Goal: Information Seeking & Learning: Find specific fact

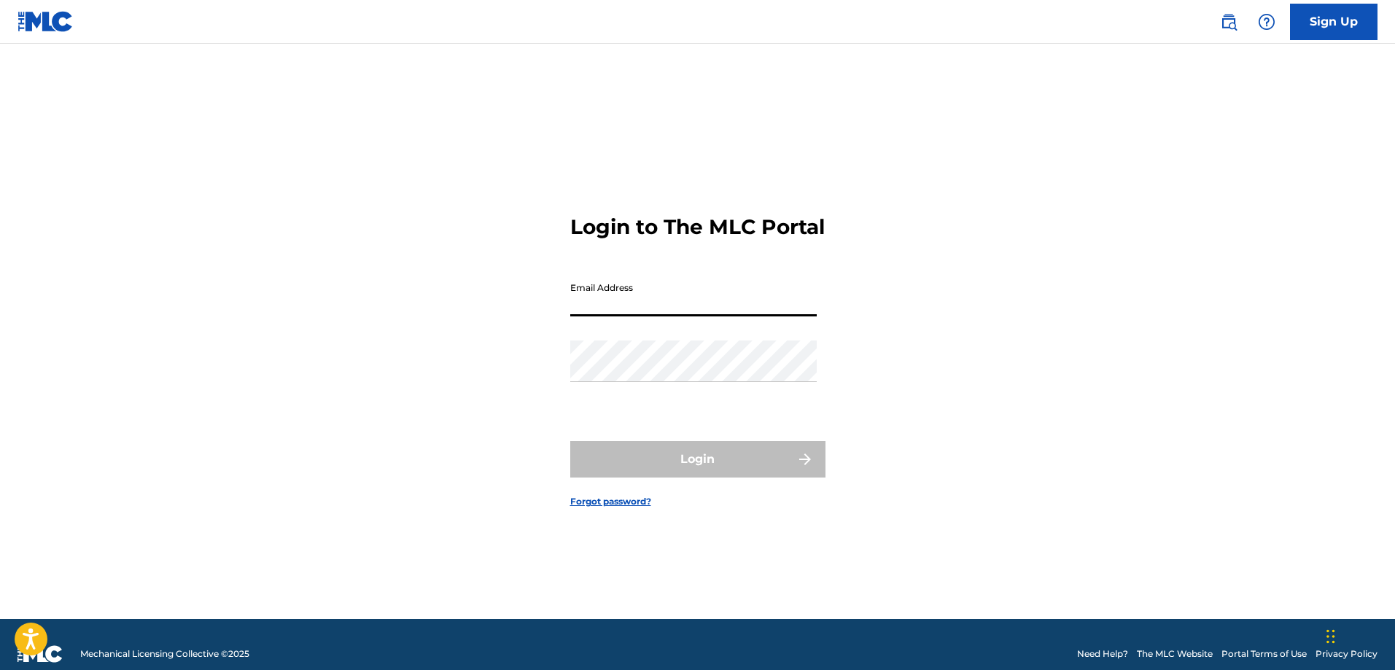
click at [681, 308] on input "Email Address" at bounding box center [693, 296] width 247 height 42
type input "[EMAIL_ADDRESS][DOMAIN_NAME]"
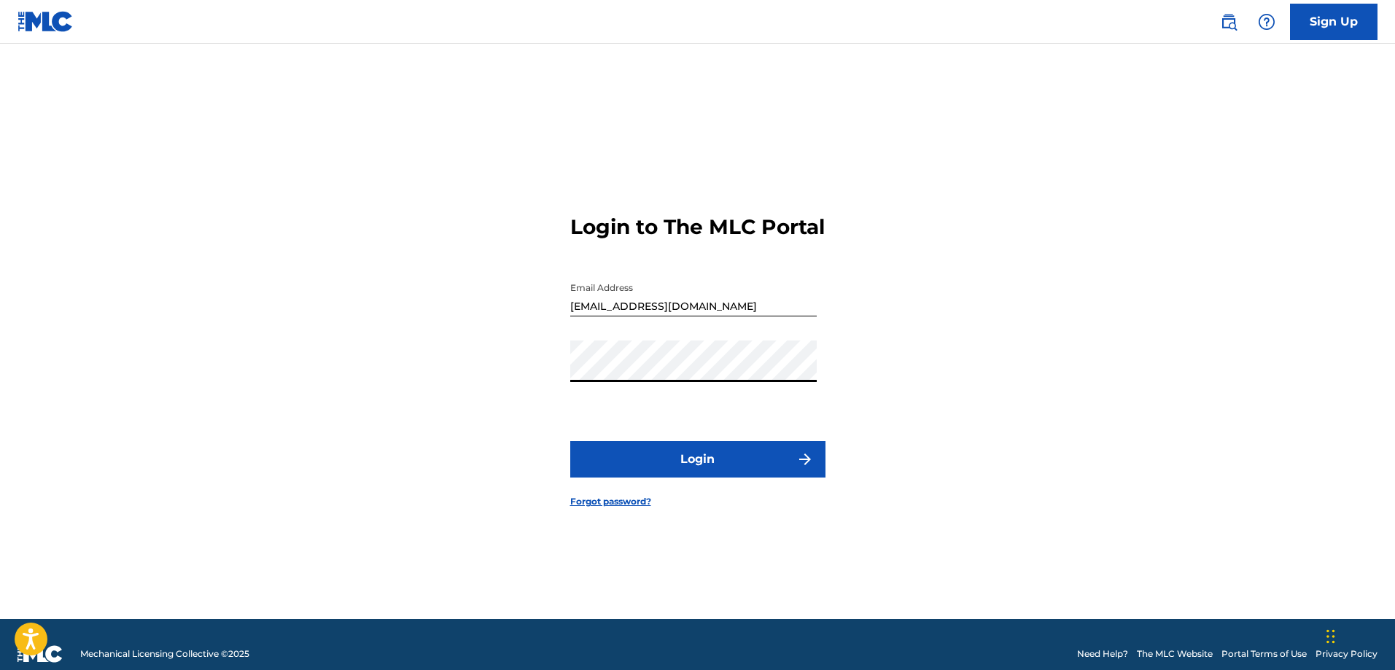
click at [676, 468] on button "Login" at bounding box center [697, 459] width 255 height 36
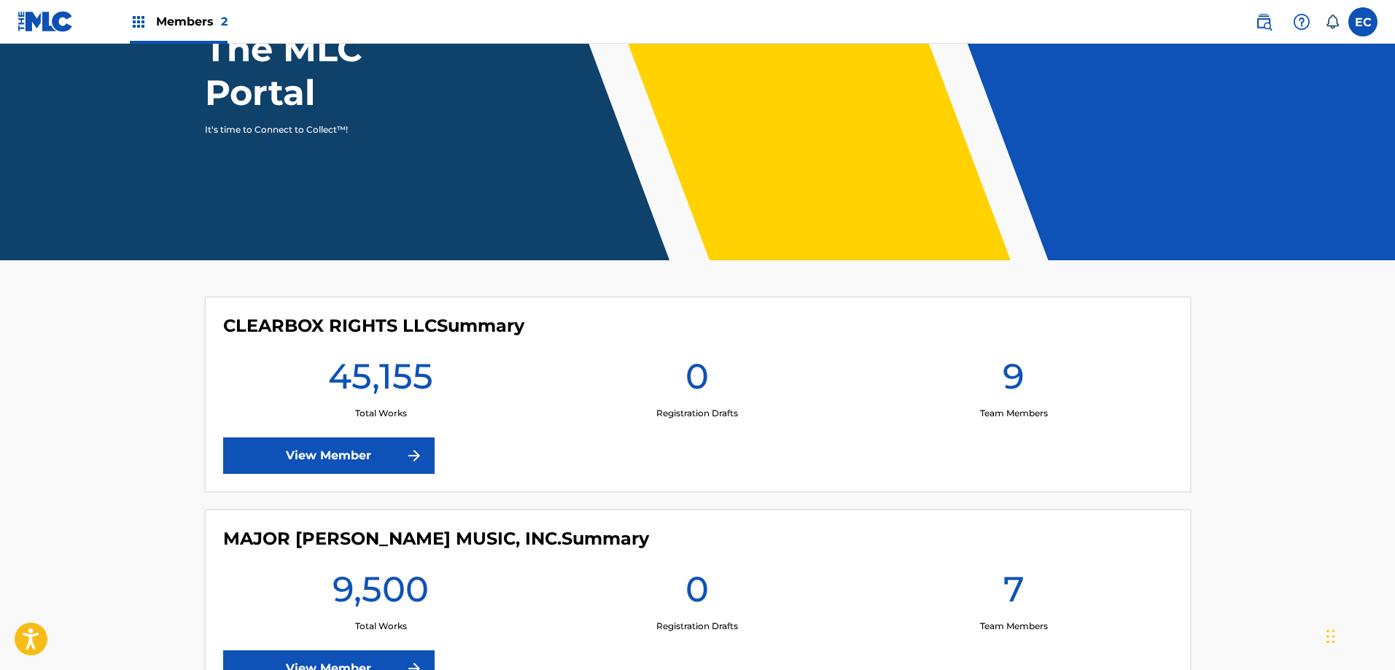
scroll to position [290, 0]
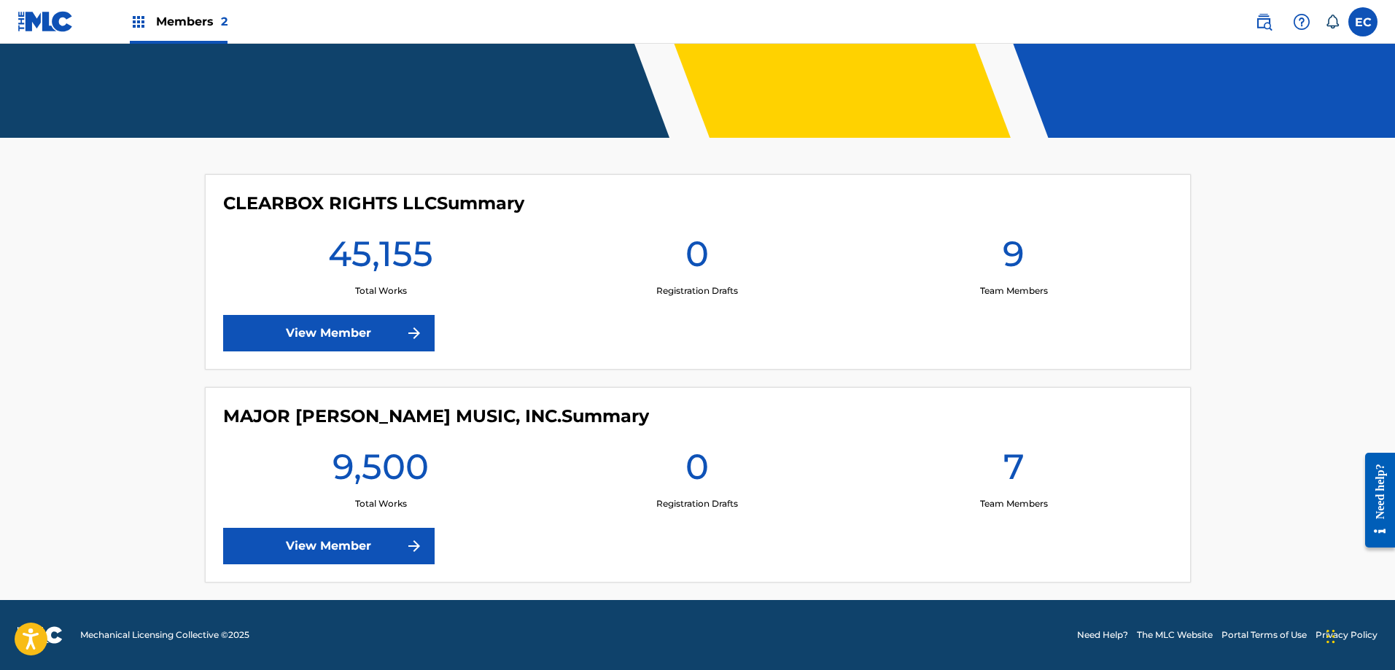
click at [355, 330] on link "View Member" at bounding box center [329, 333] width 212 height 36
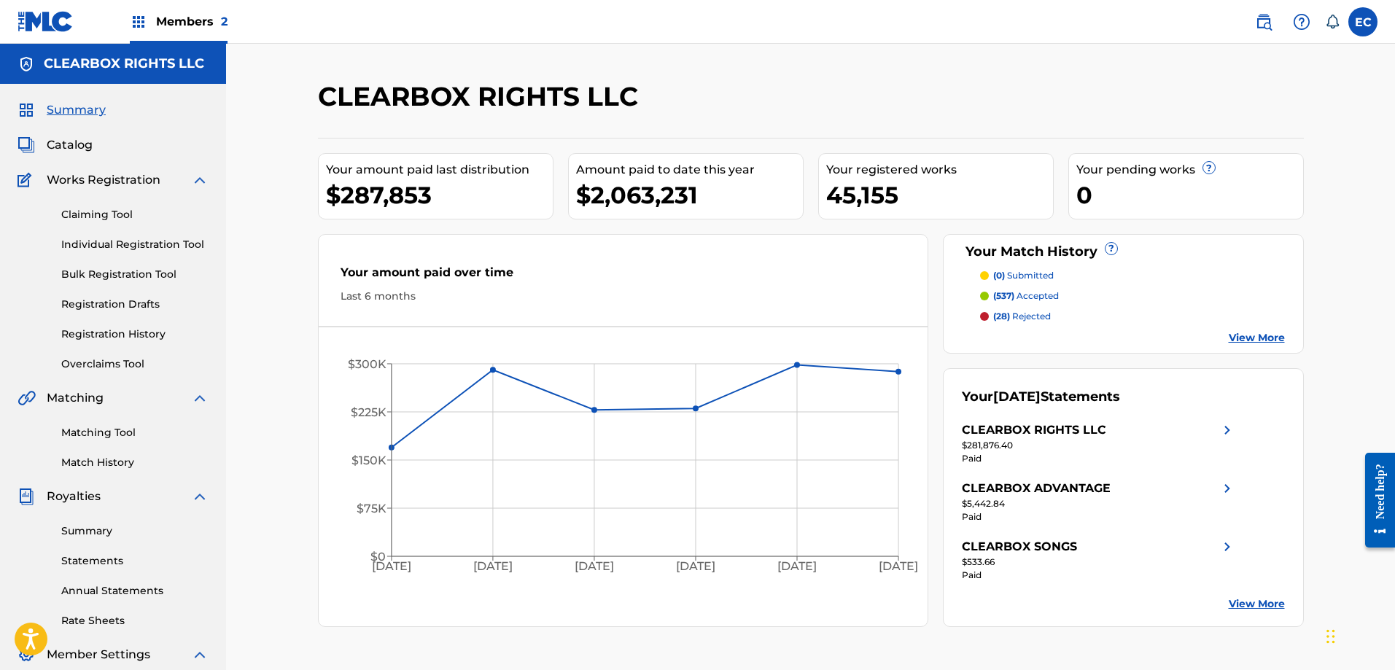
click at [1261, 23] on img at bounding box center [1264, 22] width 18 height 18
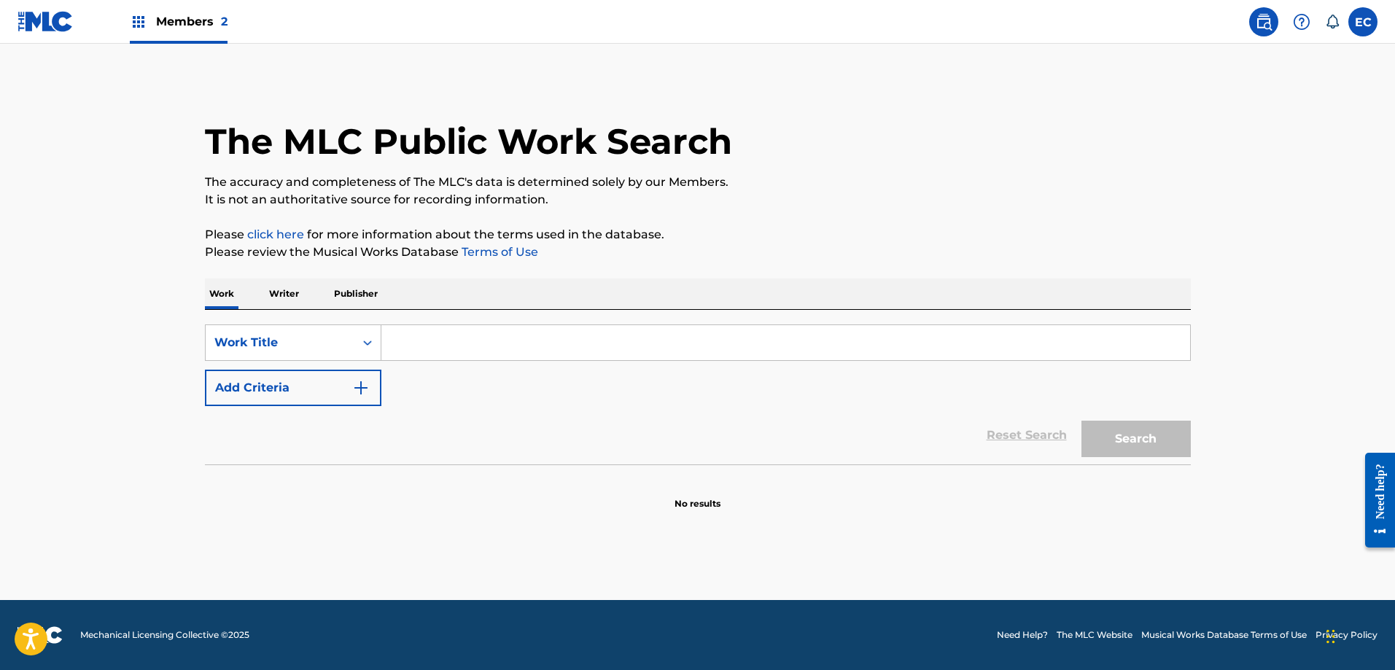
click at [356, 303] on p "Publisher" at bounding box center [356, 294] width 53 height 31
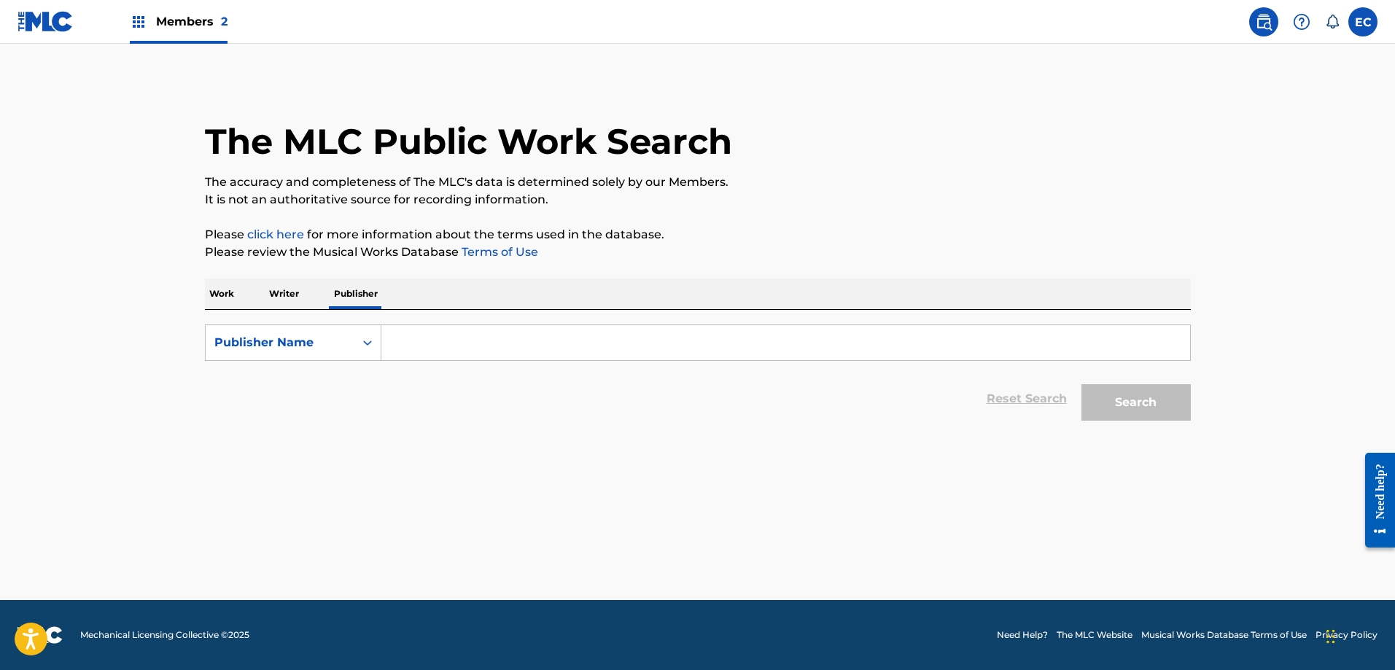
click at [503, 338] on input "Search Form" at bounding box center [786, 342] width 809 height 35
click at [483, 339] on input "Search Form" at bounding box center [786, 342] width 809 height 35
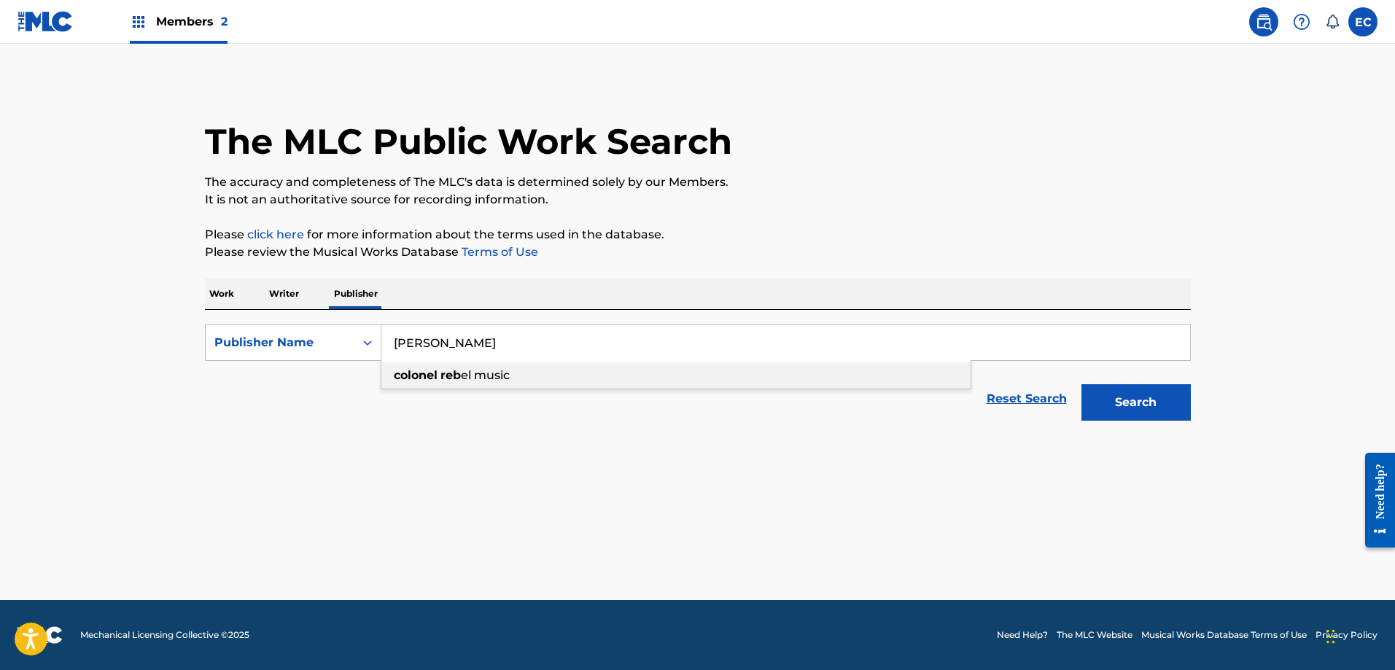
click at [496, 366] on div "colonel reb el music" at bounding box center [676, 376] width 589 height 26
type input "colonel rebel music"
click at [1144, 410] on button "Search" at bounding box center [1136, 402] width 109 height 36
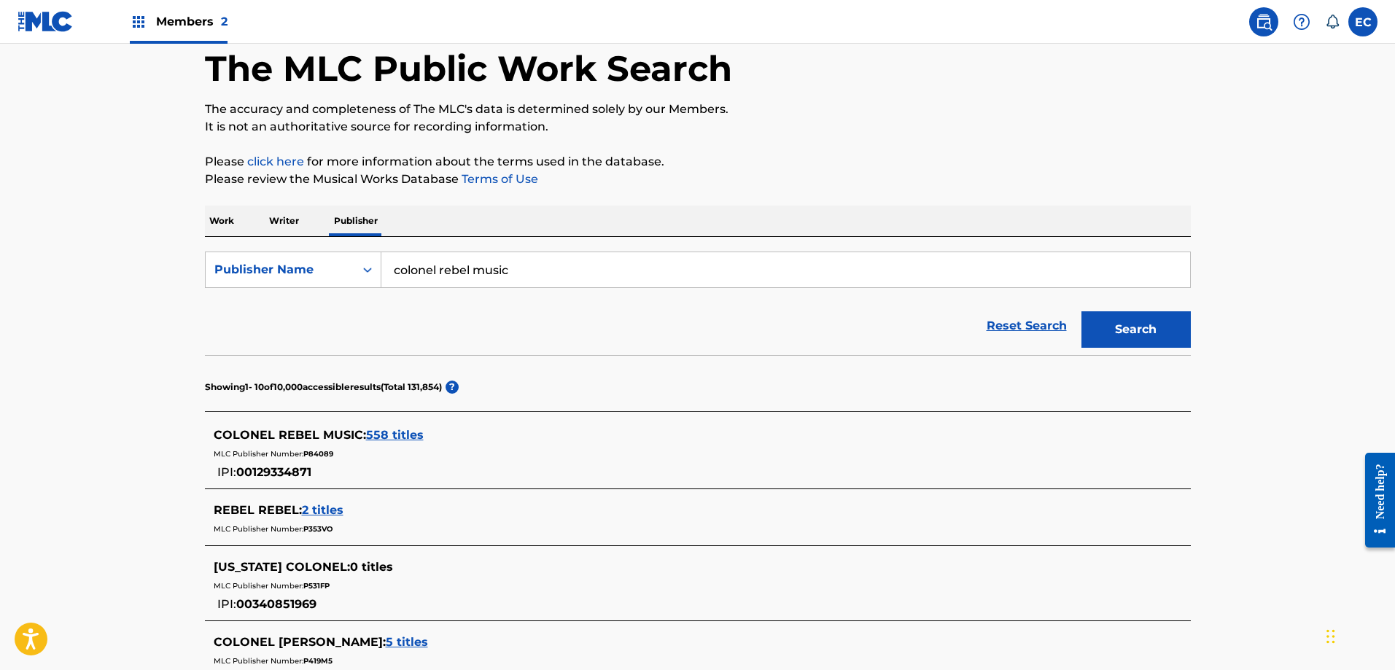
scroll to position [146, 0]
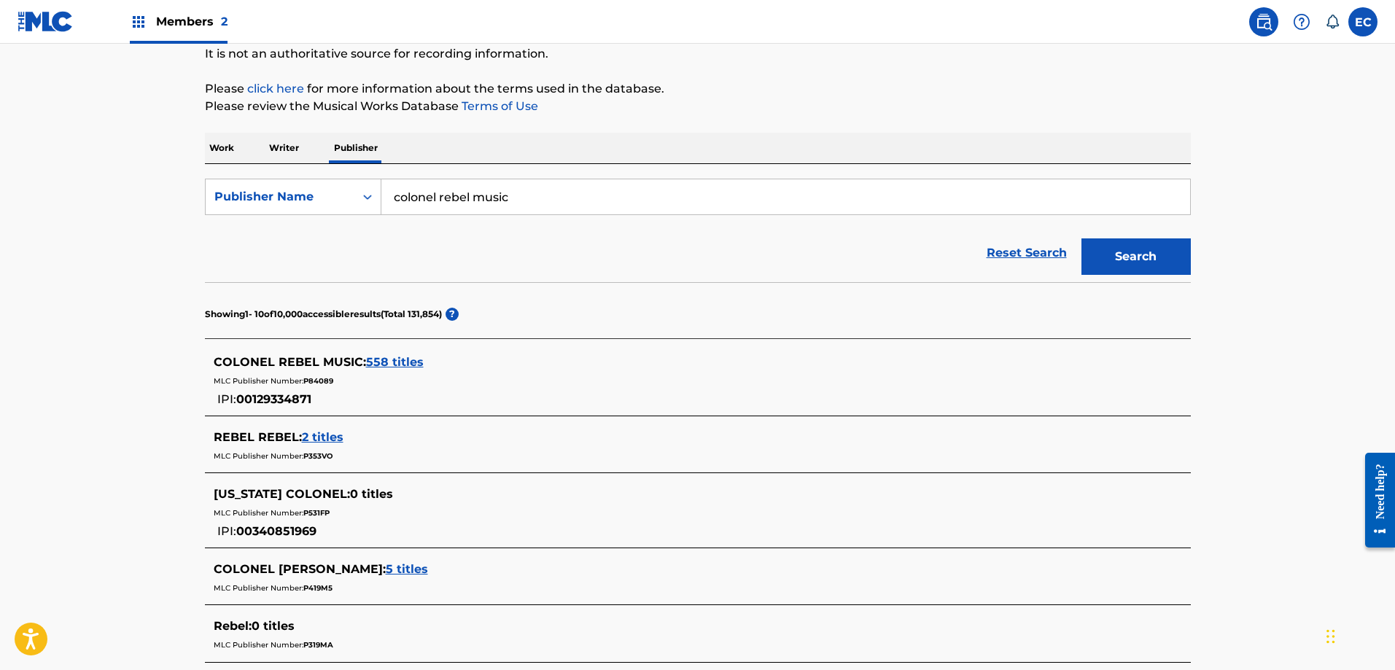
click at [409, 360] on span "558 titles" at bounding box center [395, 362] width 58 height 14
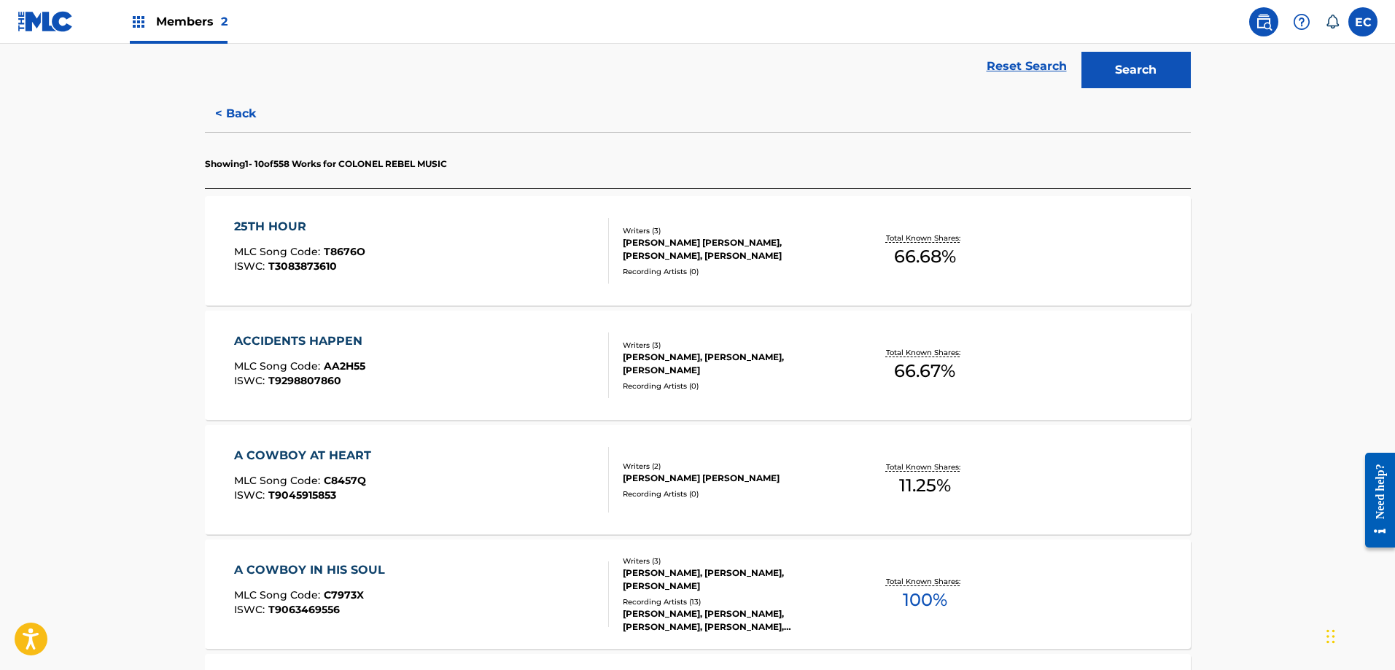
scroll to position [365, 0]
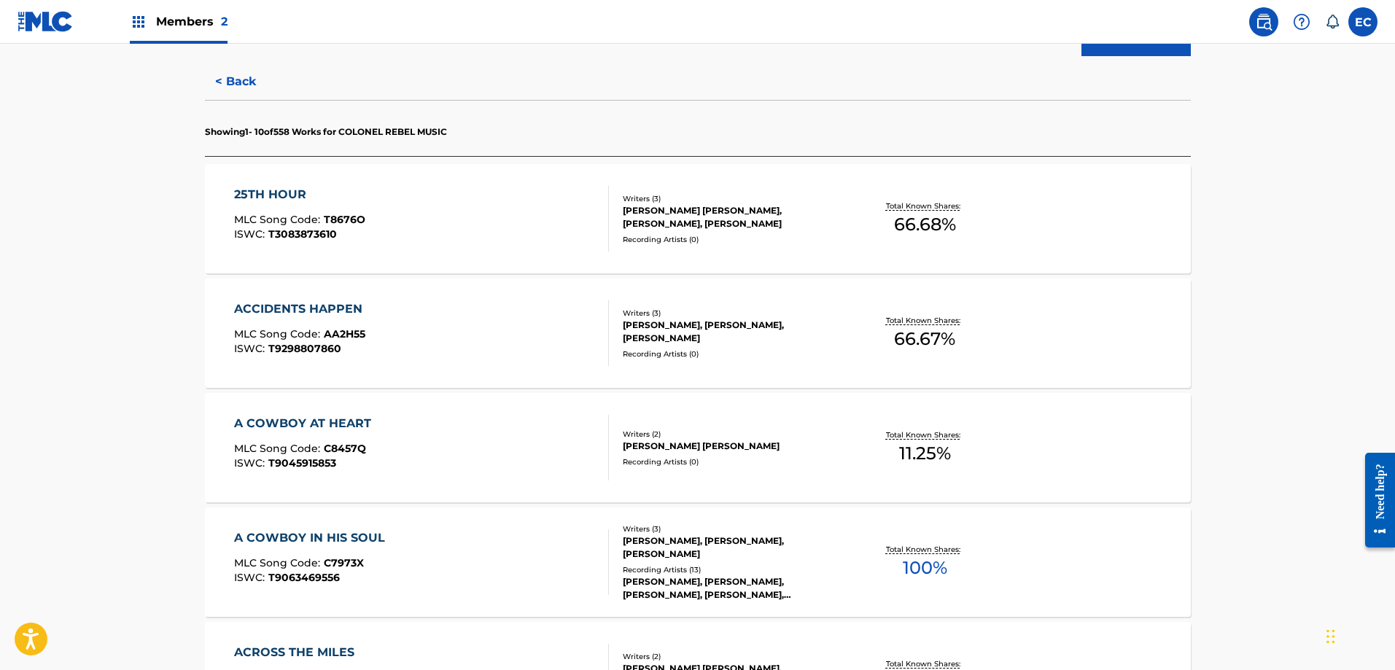
click at [336, 301] on div "ACCIDENTS HAPPEN" at bounding box center [302, 310] width 136 height 18
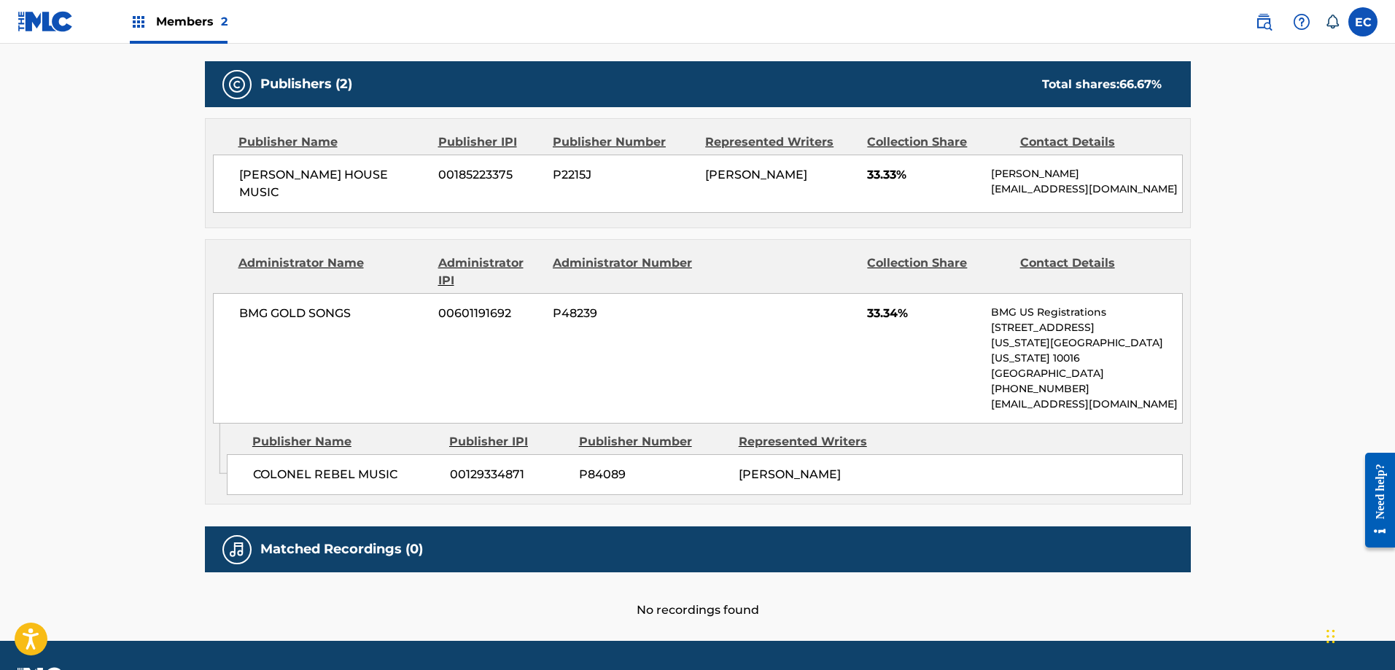
scroll to position [673, 0]
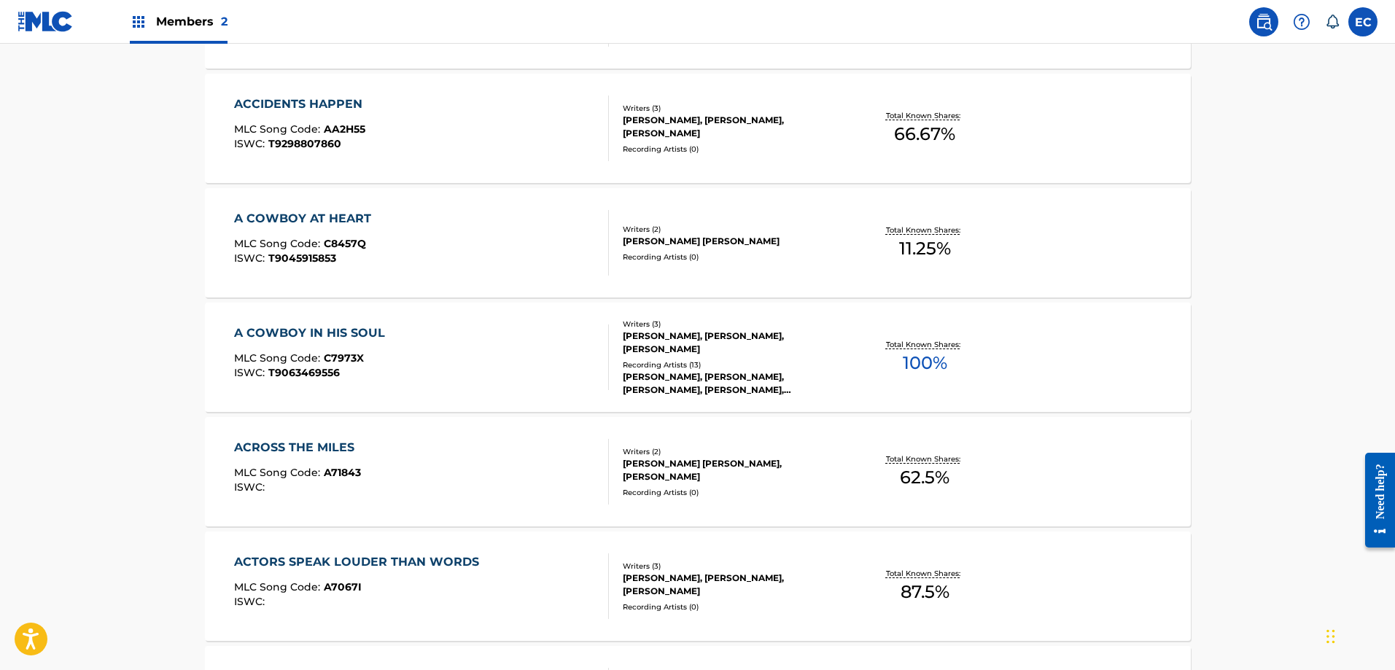
scroll to position [584, 0]
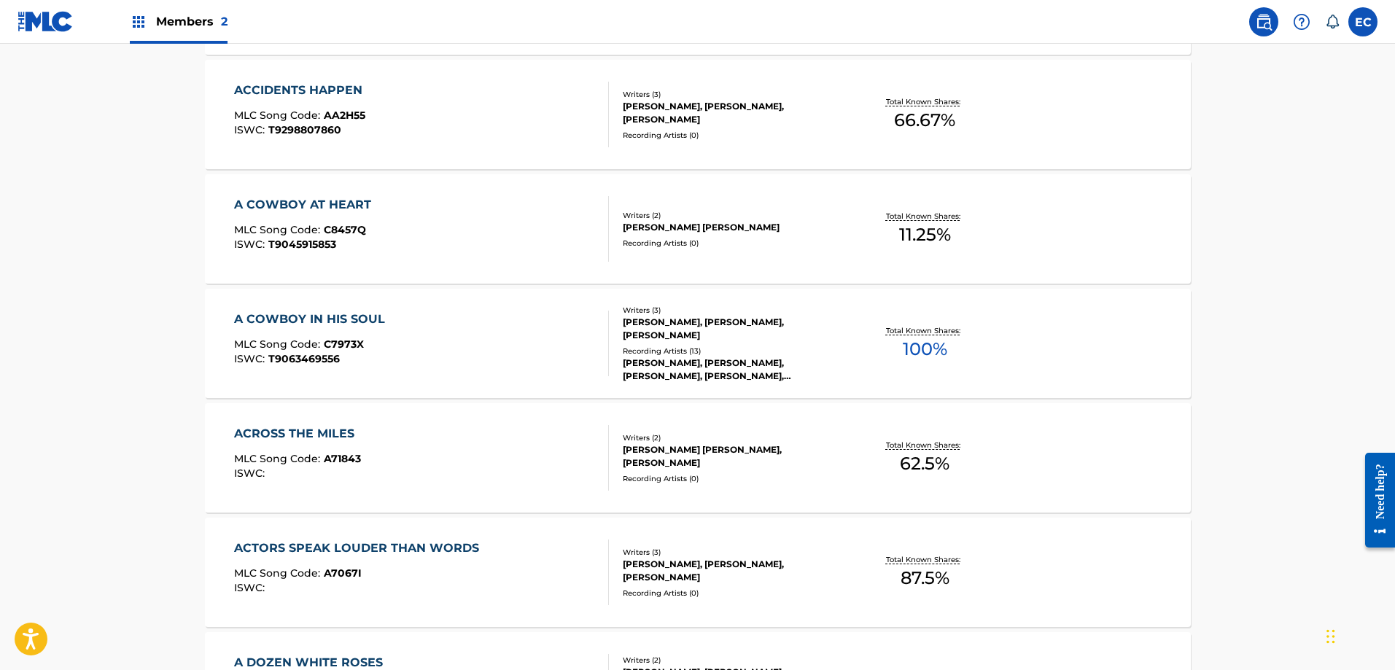
click at [360, 317] on div "A COWBOY IN HIS SOUL" at bounding box center [313, 320] width 158 height 18
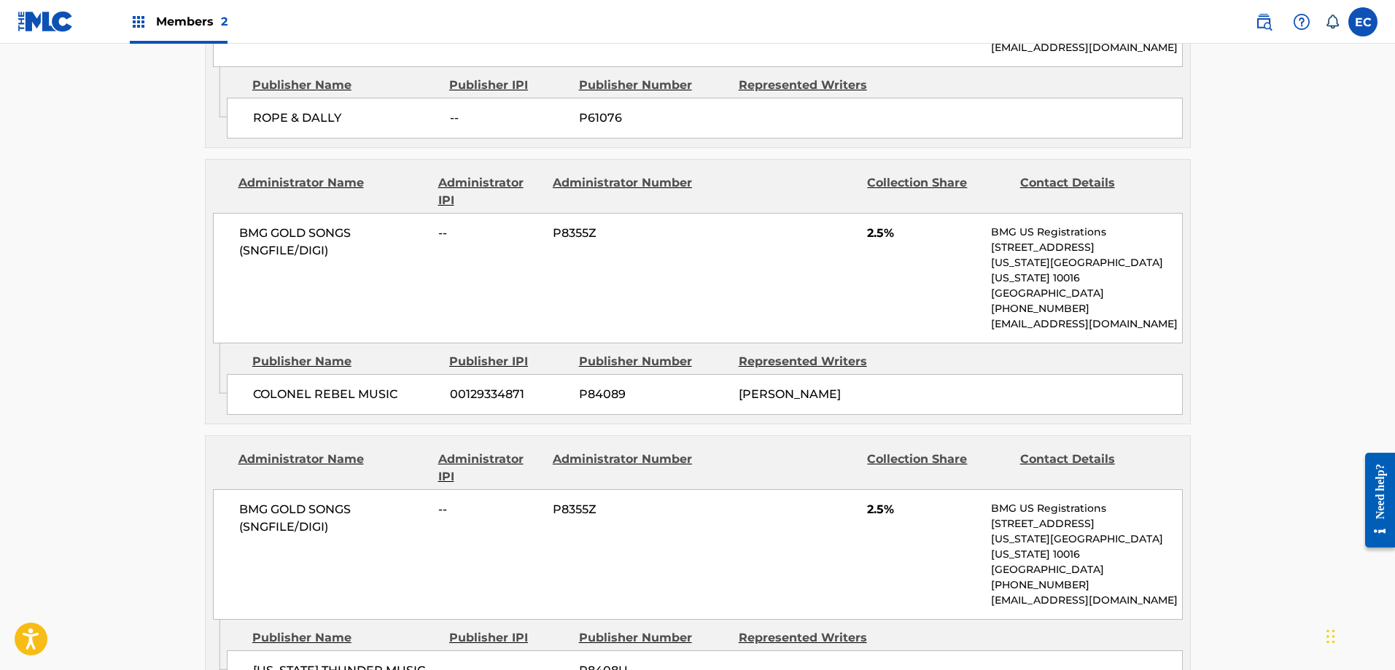
scroll to position [1459, 0]
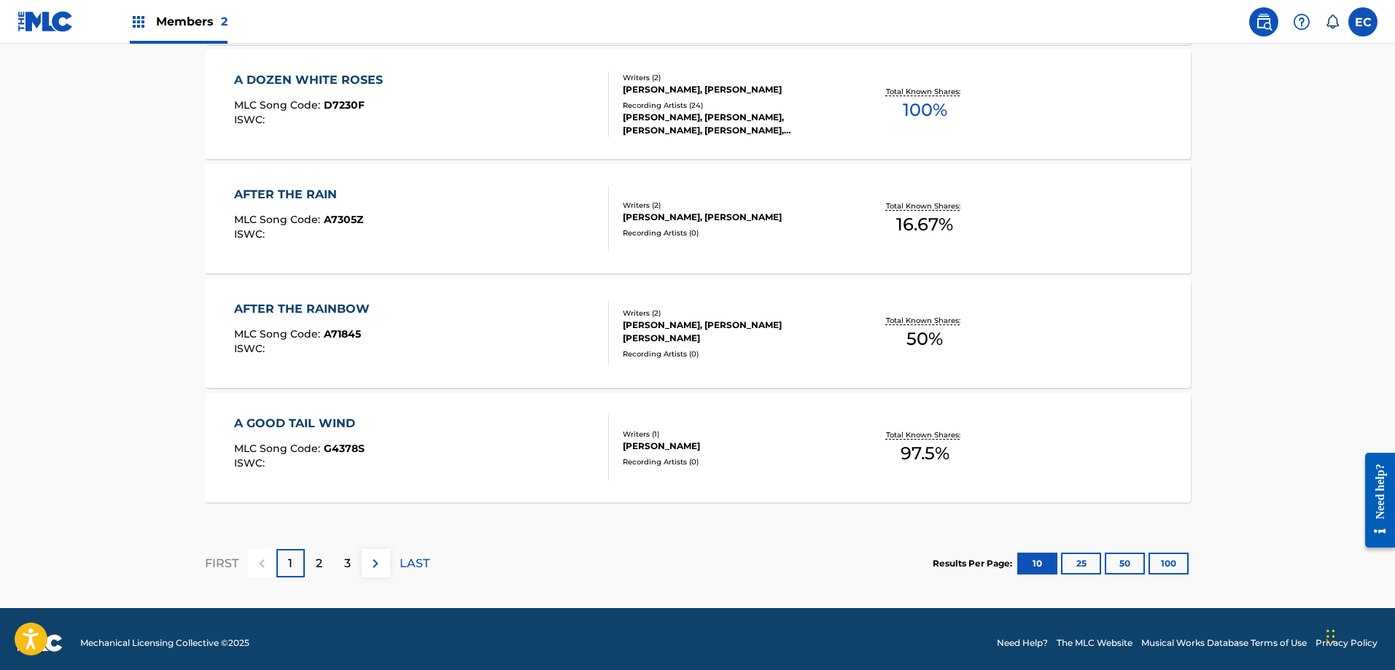
scroll to position [1167, 0]
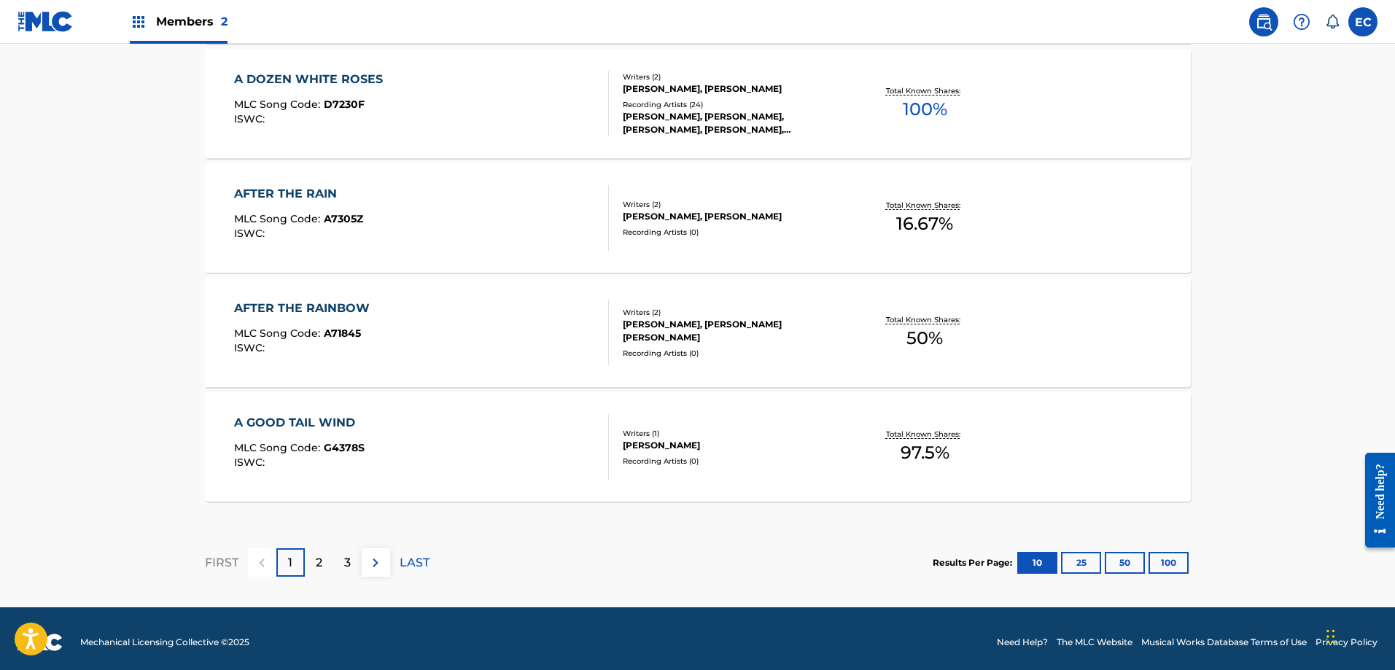
click at [308, 419] on div "A GOOD TAIL WIND" at bounding box center [299, 423] width 131 height 18
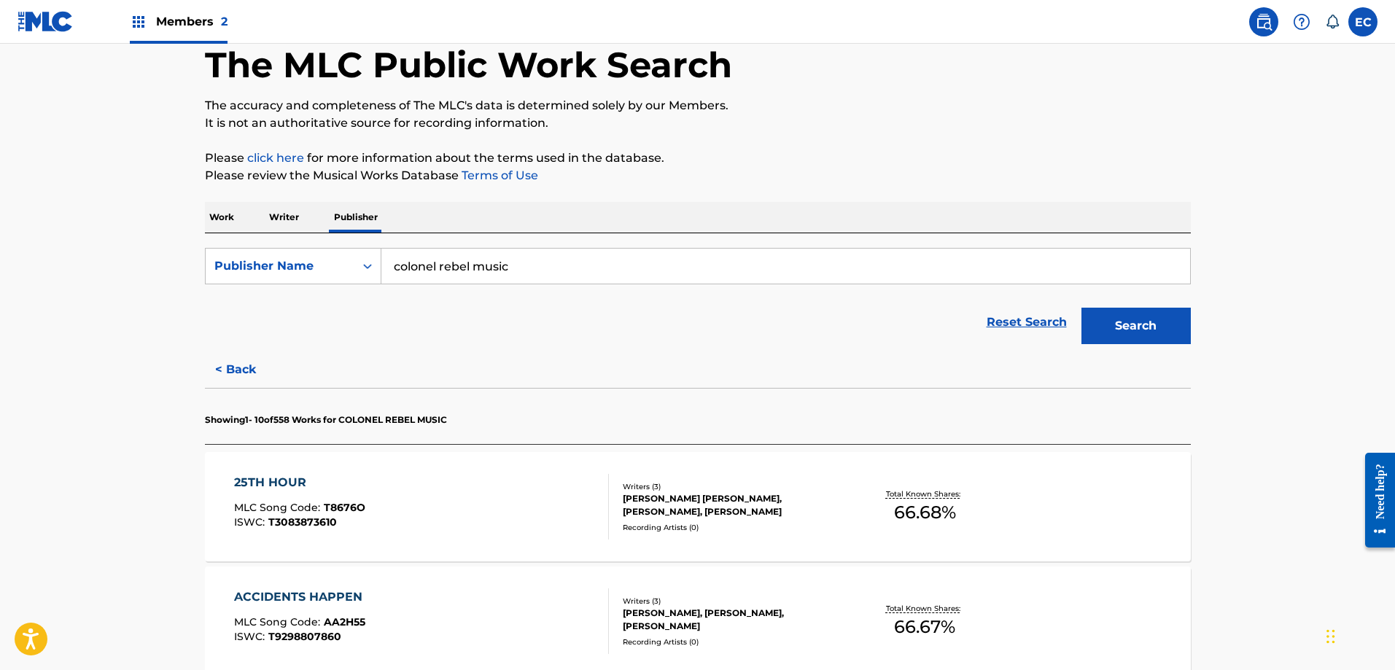
scroll to position [73, 0]
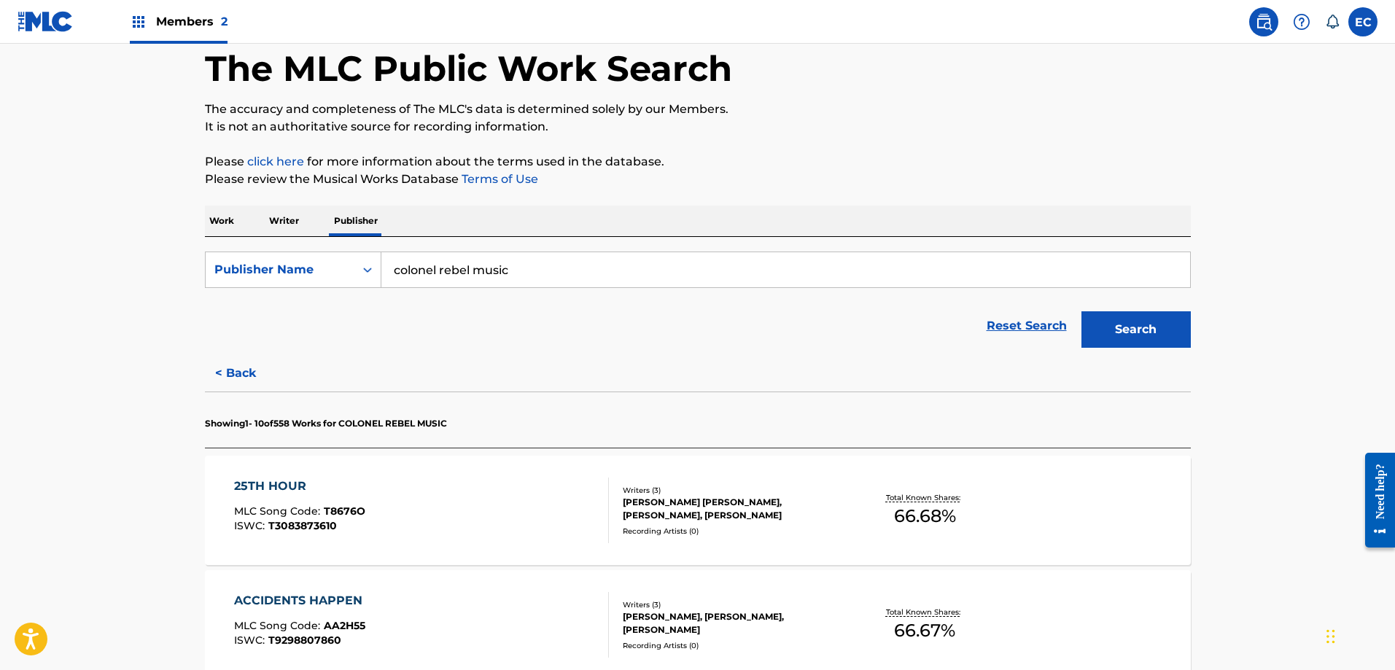
click at [1149, 326] on button "Search" at bounding box center [1136, 329] width 109 height 36
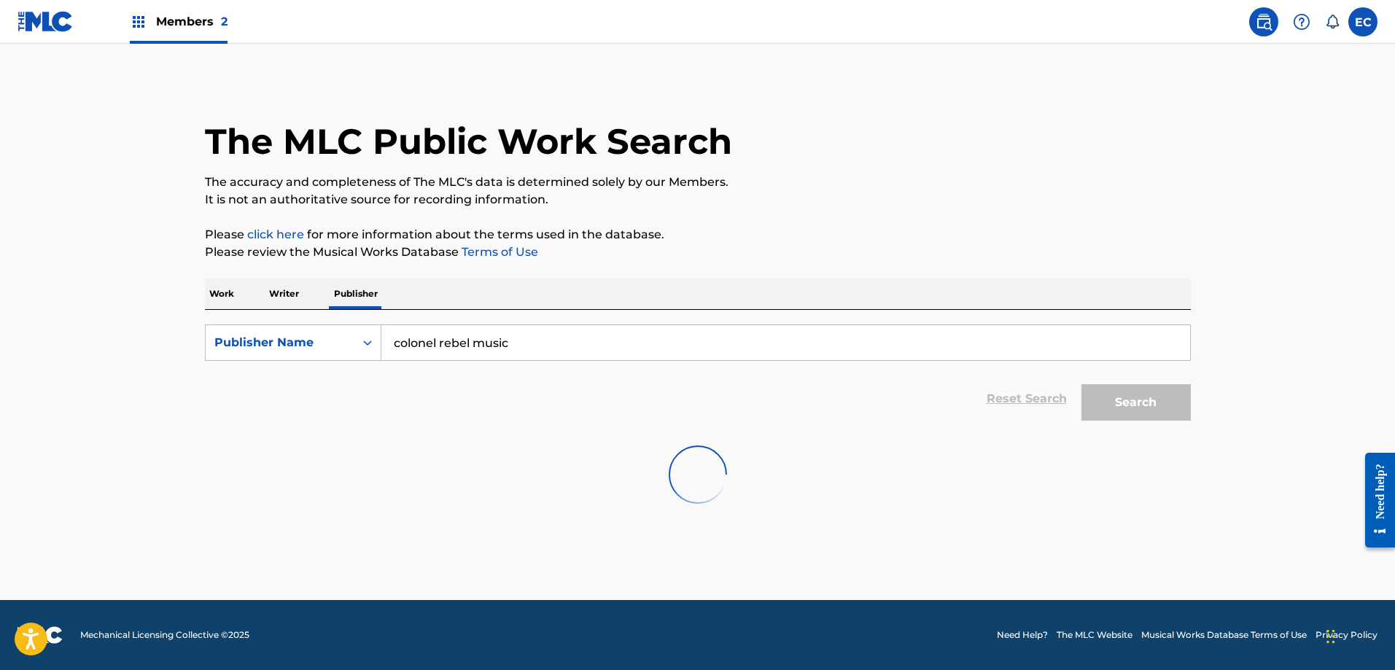
click at [1134, 422] on div "Search" at bounding box center [1133, 399] width 117 height 58
click at [505, 345] on input "Search Form" at bounding box center [786, 342] width 809 height 35
click at [444, 335] on input "Search Form" at bounding box center [786, 342] width 809 height 35
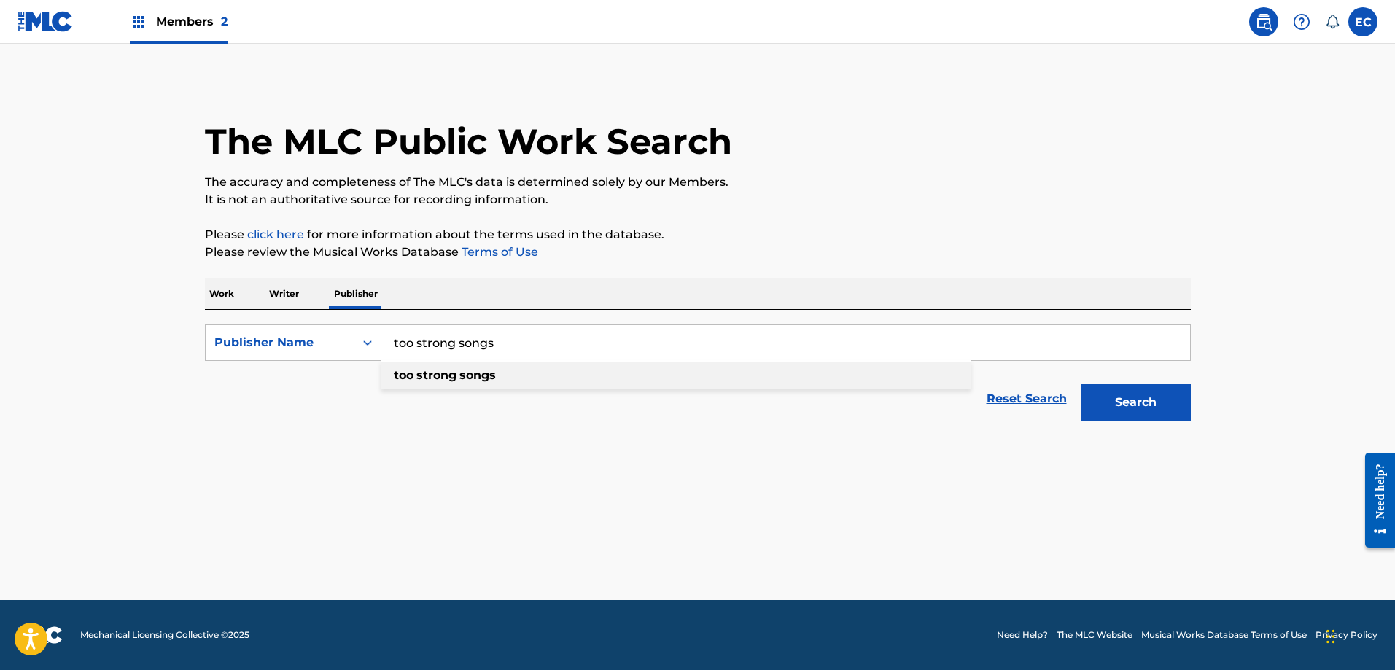
click at [509, 368] on div "too strong songs" at bounding box center [676, 376] width 589 height 26
click at [1122, 398] on button "Search" at bounding box center [1136, 402] width 109 height 36
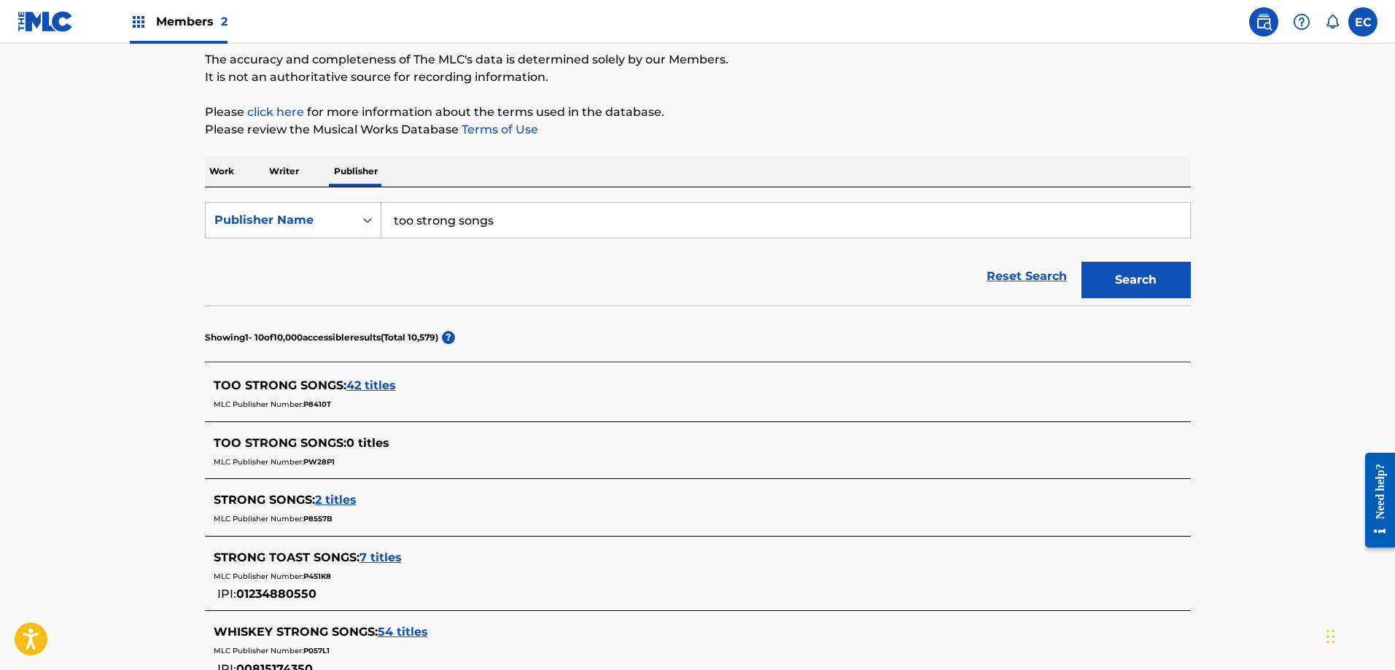
scroll to position [146, 0]
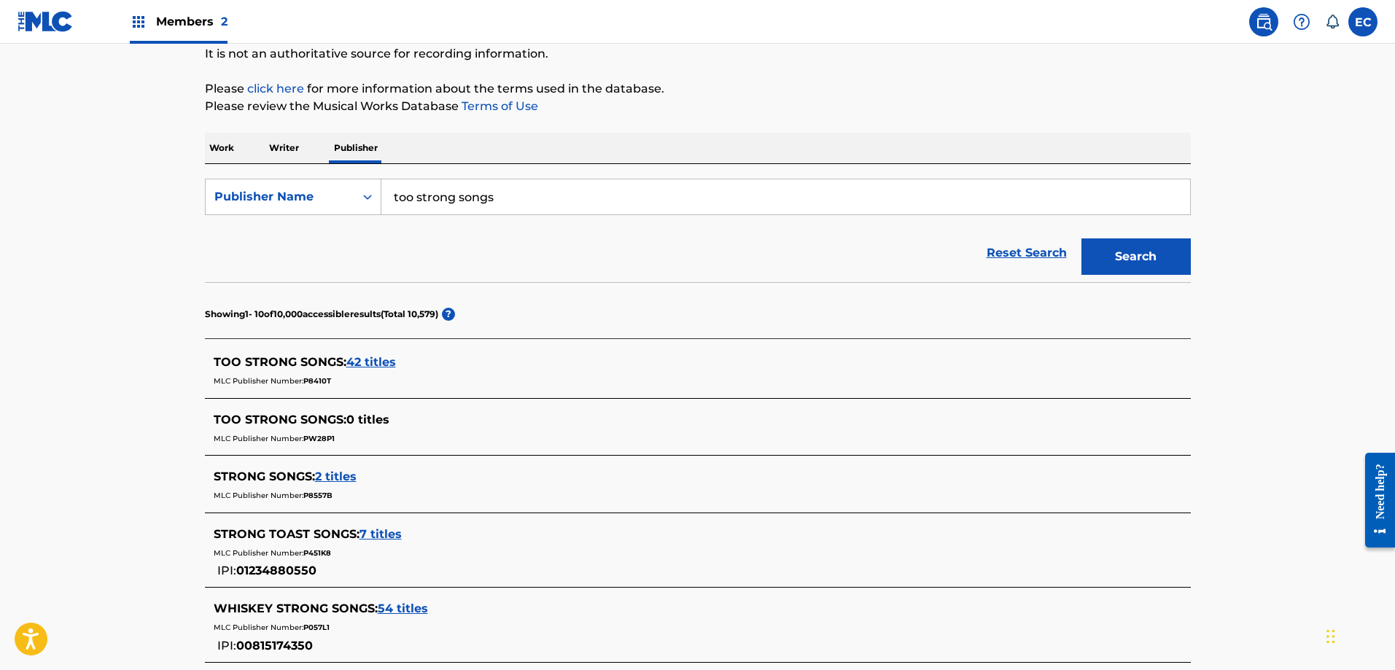
click at [361, 357] on span "42 titles" at bounding box center [371, 362] width 50 height 14
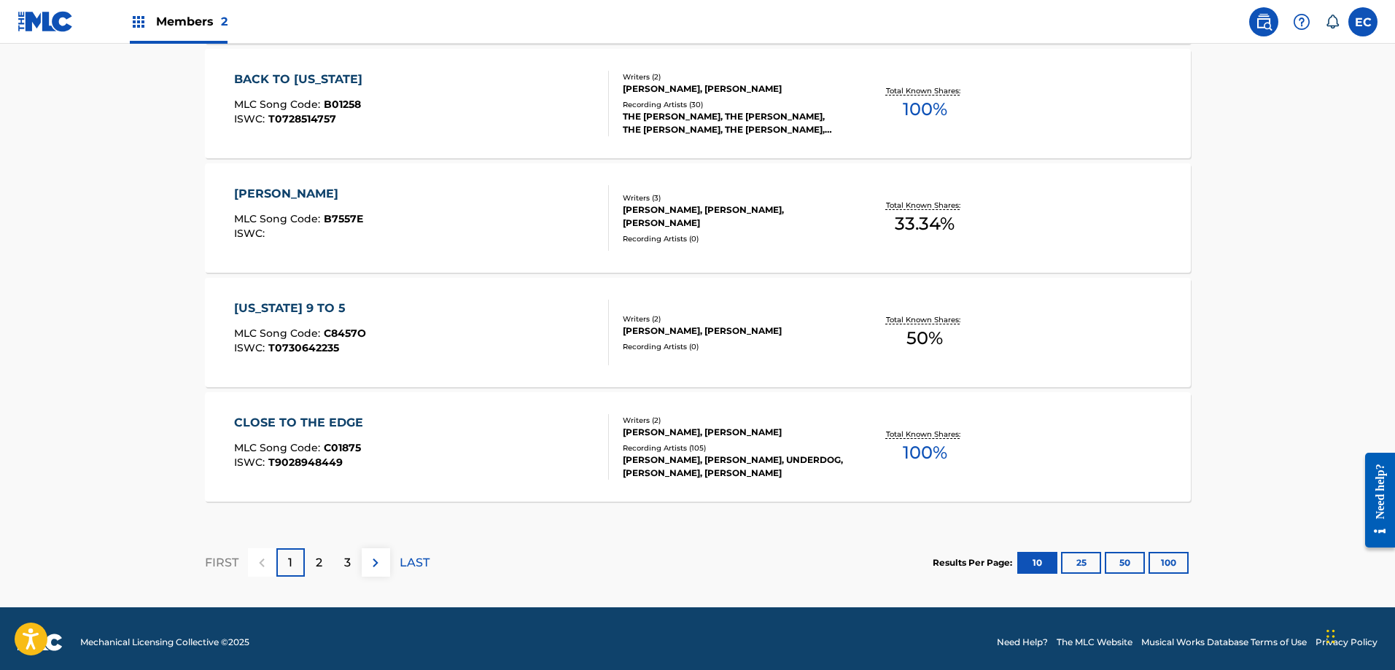
scroll to position [1174, 0]
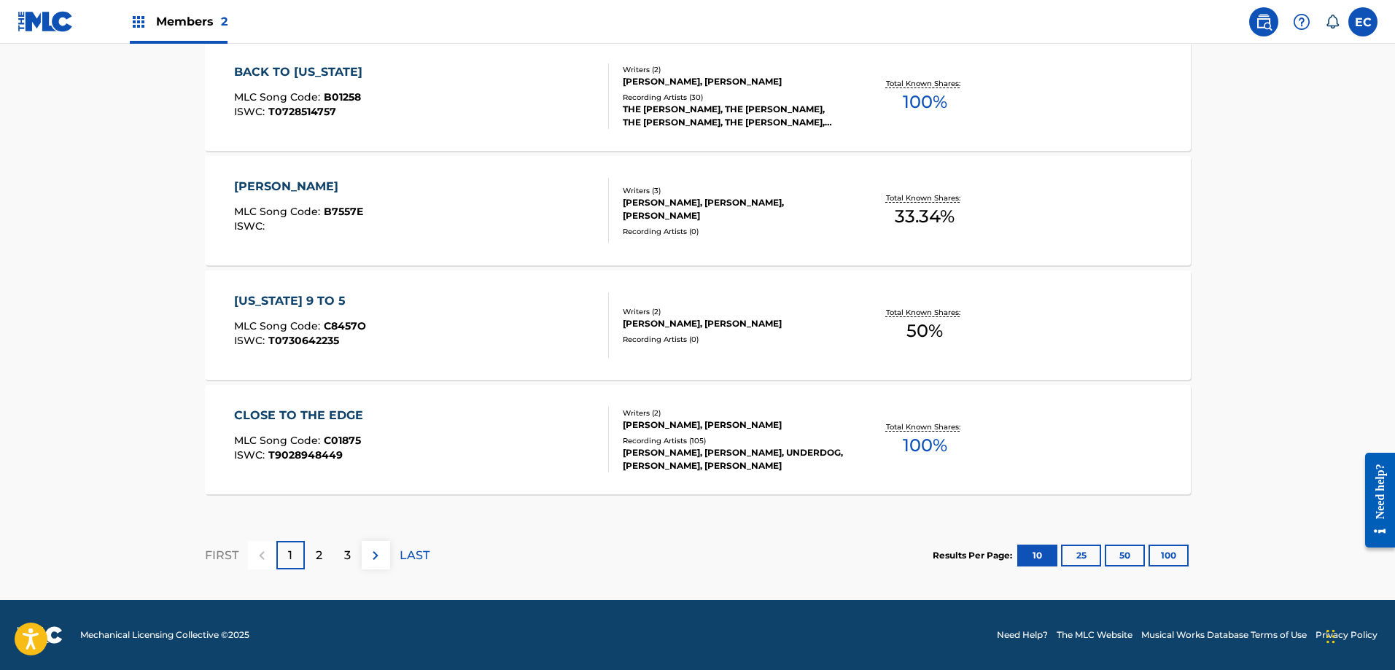
click at [321, 555] on p "2" at bounding box center [319, 556] width 7 height 18
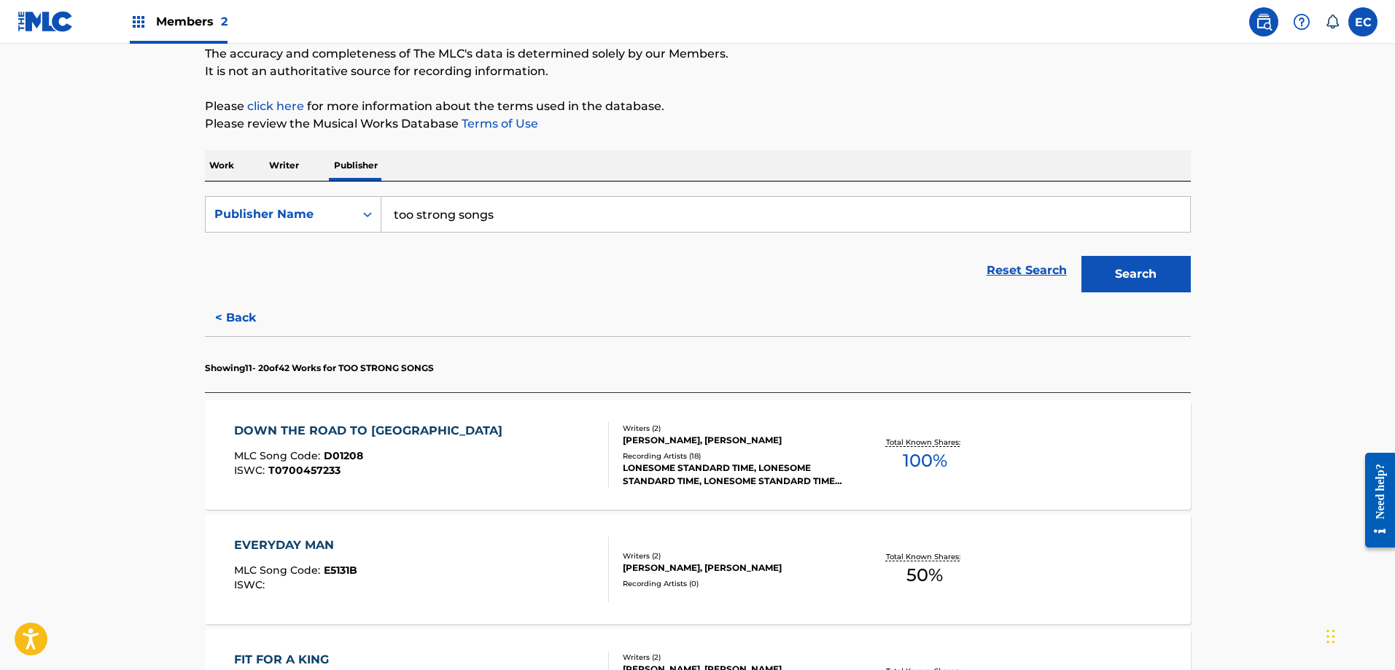
scroll to position [146, 0]
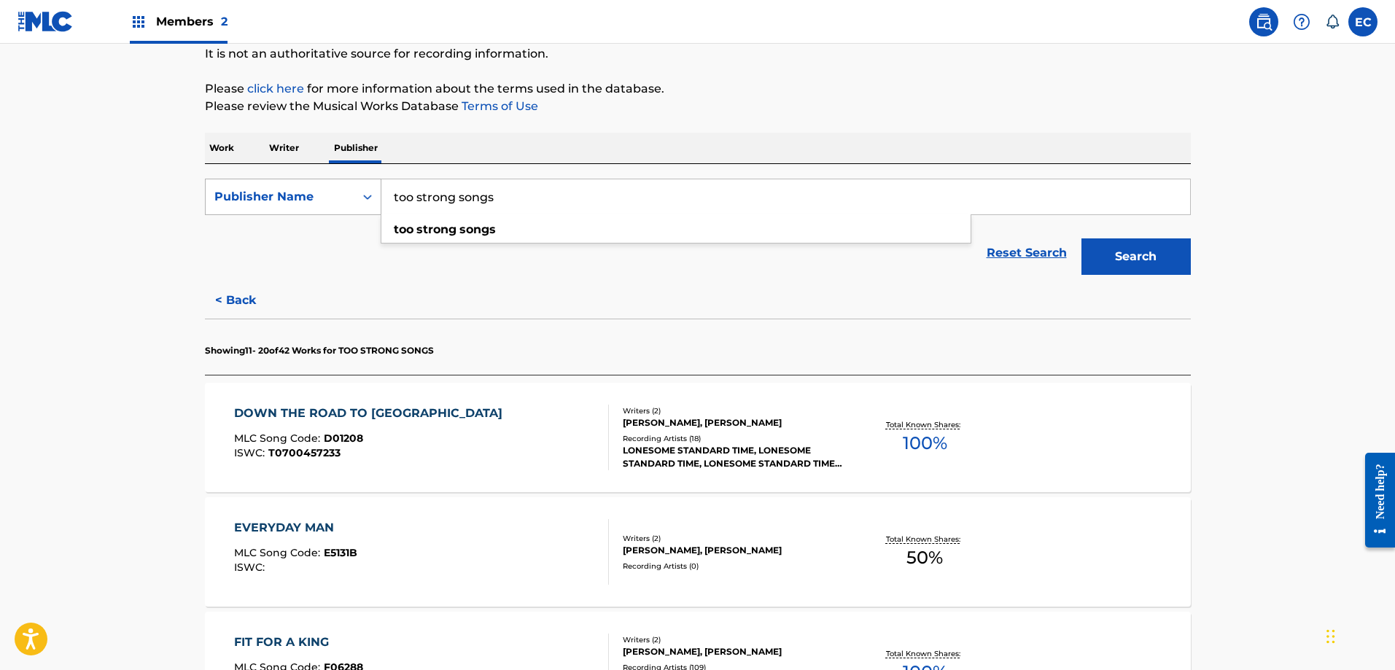
drag, startPoint x: 514, startPoint y: 206, endPoint x: 348, endPoint y: 192, distance: 166.2
click at [348, 192] on div "SearchWithCriteriaecb967f0-9e35-4960-abe2-b2d5fbf9b999 Publisher Name too stron…" at bounding box center [698, 197] width 986 height 36
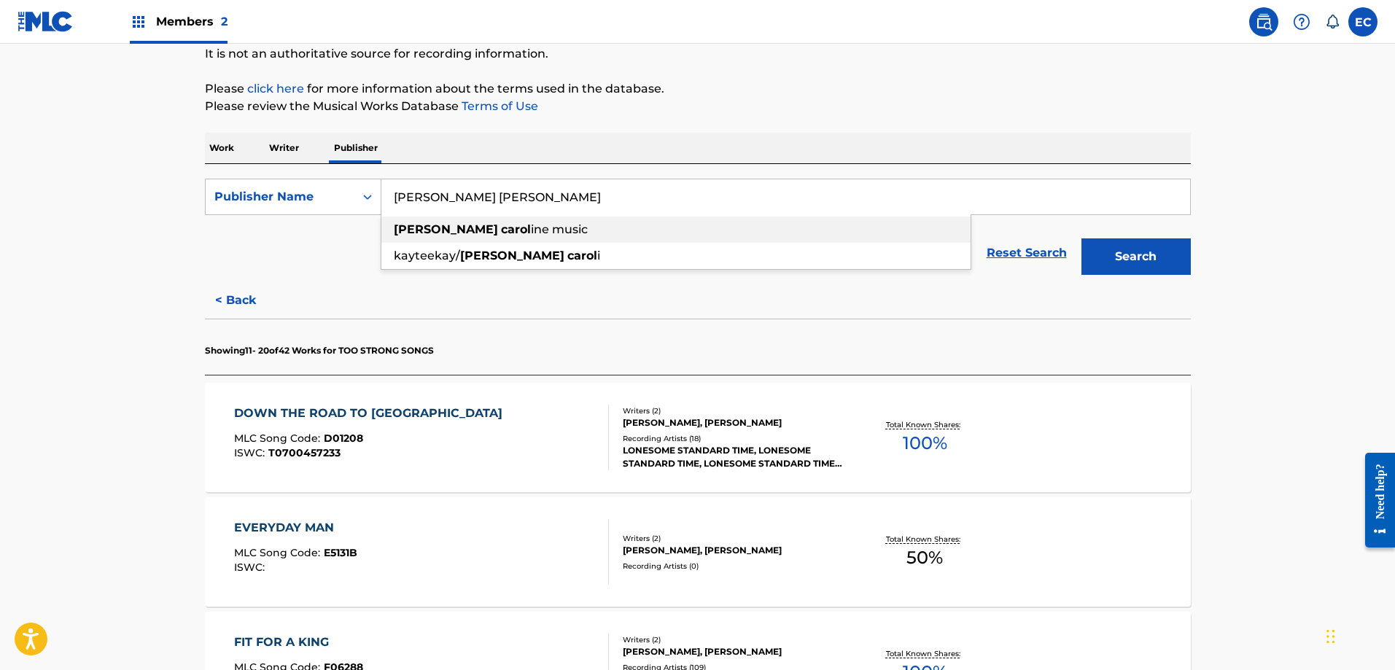
click at [435, 220] on div "[PERSON_NAME] [PERSON_NAME] ine music" at bounding box center [676, 230] width 589 height 26
type input "[PERSON_NAME] [PERSON_NAME] music"
click at [1106, 244] on button "Search" at bounding box center [1136, 257] width 109 height 36
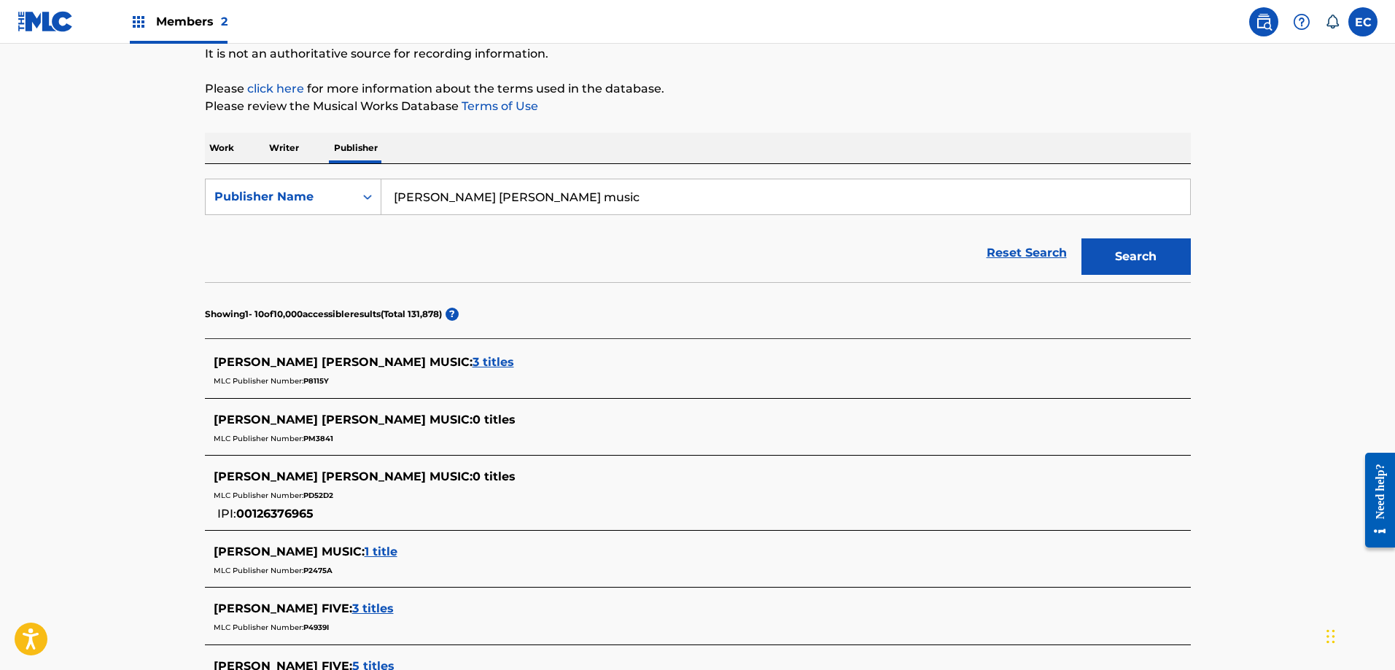
click at [473, 360] on span "3 titles" at bounding box center [494, 362] width 42 height 14
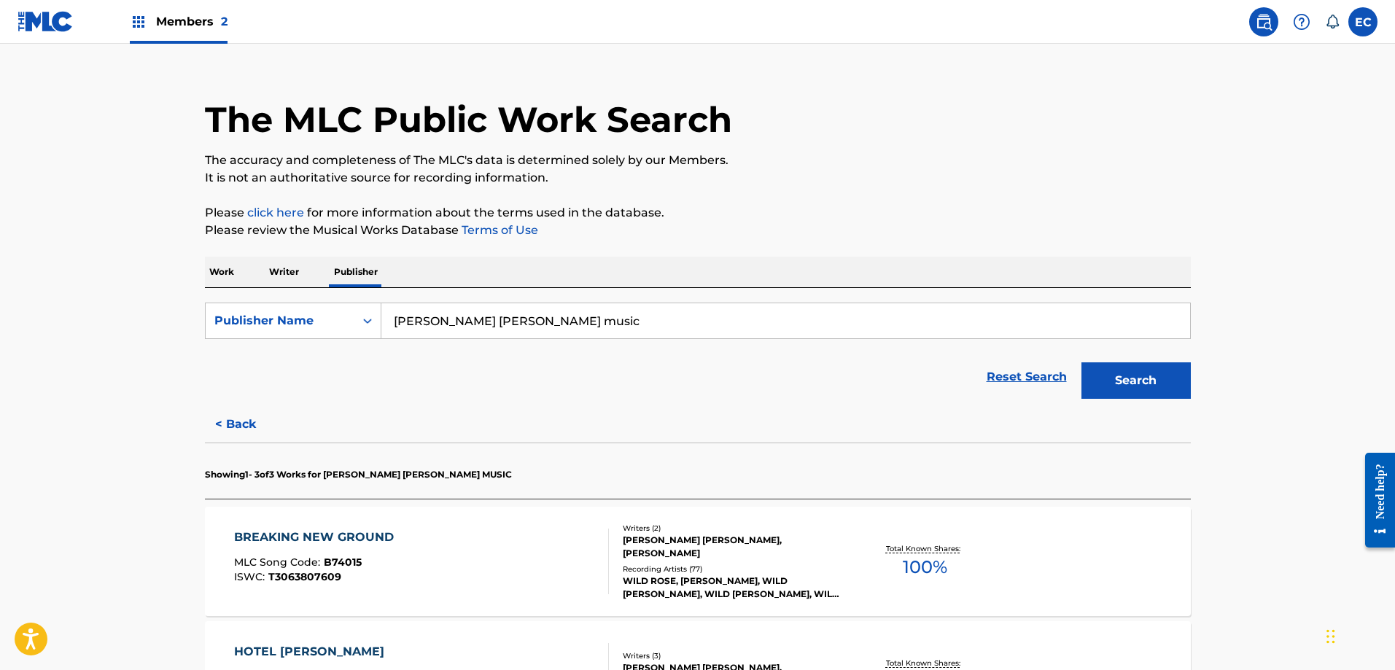
scroll to position [0, 0]
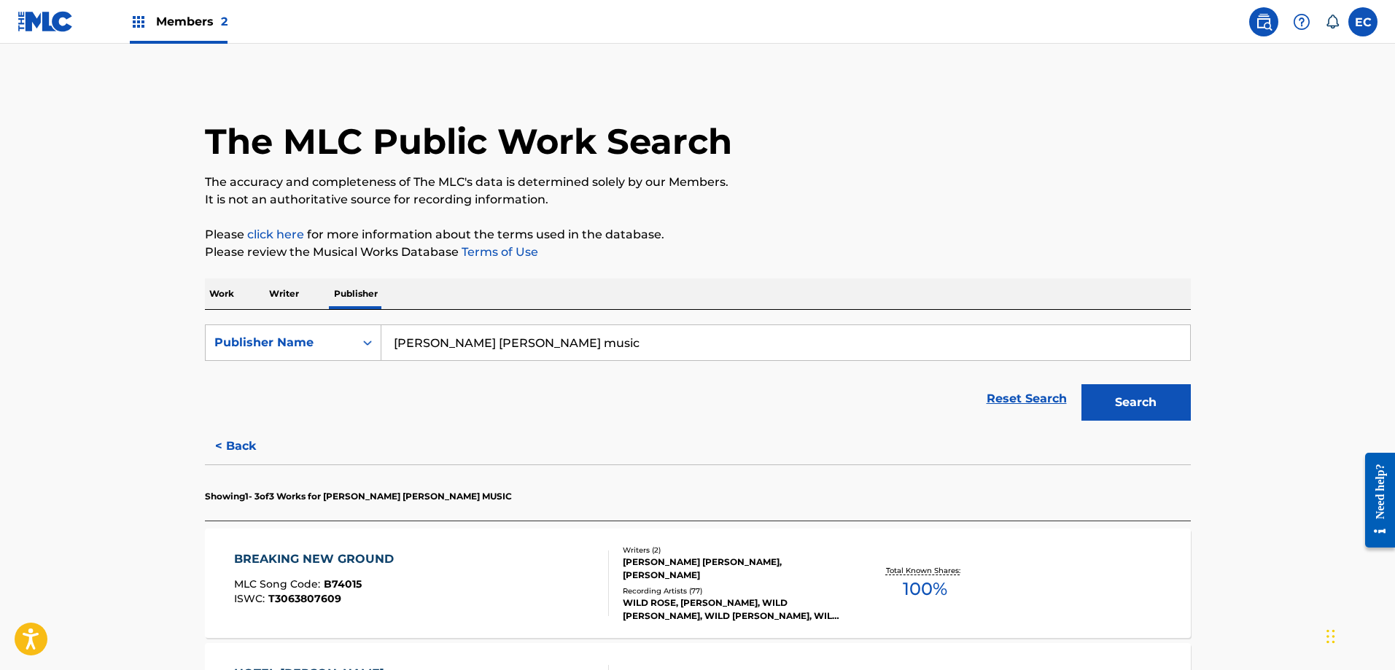
click at [216, 298] on p "Work" at bounding box center [222, 294] width 34 height 31
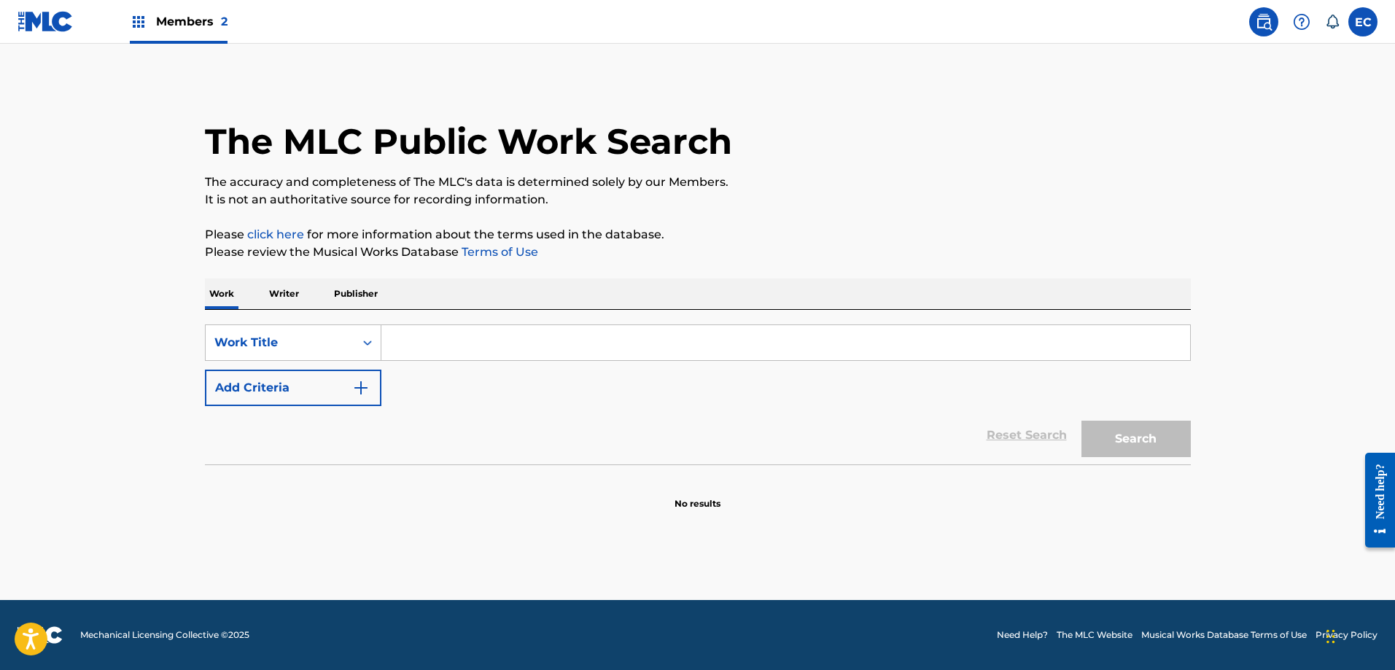
click at [325, 291] on div "Work Writer Publisher" at bounding box center [698, 294] width 986 height 31
click at [363, 295] on p "Publisher" at bounding box center [356, 294] width 53 height 31
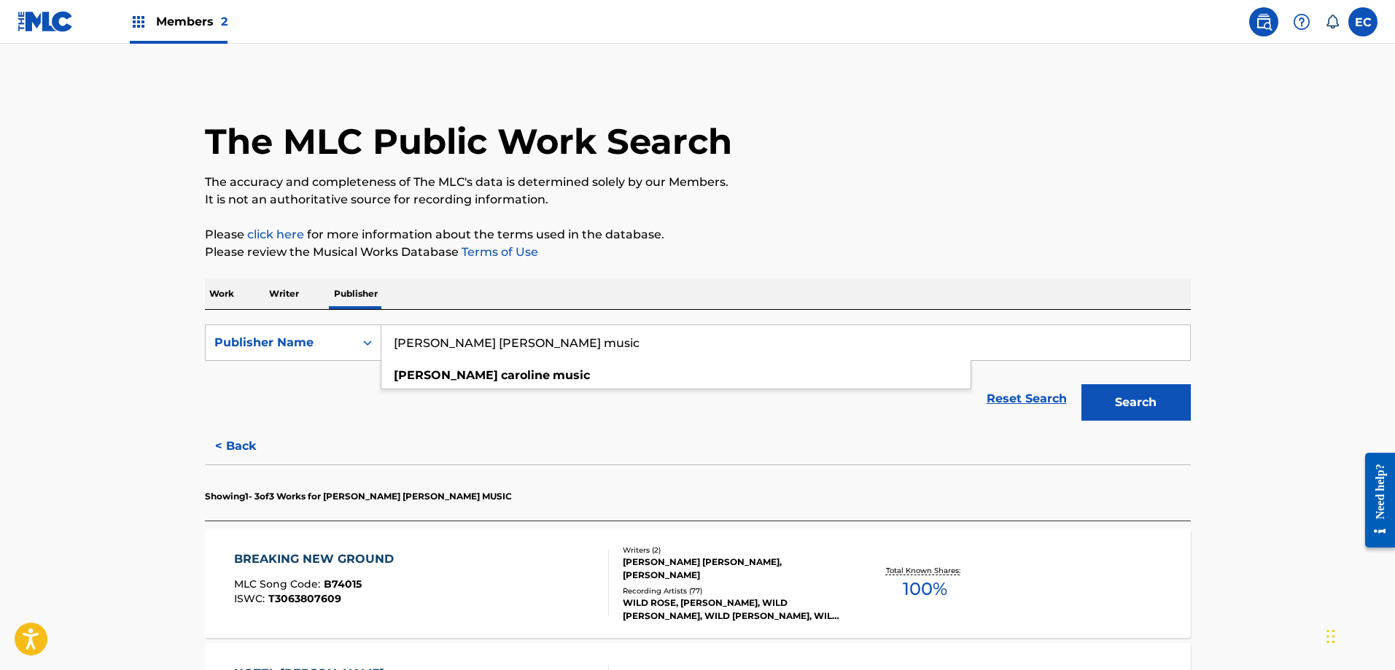
drag, startPoint x: 537, startPoint y: 342, endPoint x: 392, endPoint y: 344, distance: 145.2
click at [392, 344] on input "[PERSON_NAME] [PERSON_NAME] music" at bounding box center [786, 342] width 809 height 35
click at [501, 376] on span "pub" at bounding box center [492, 375] width 24 height 14
click at [1112, 401] on button "Search" at bounding box center [1136, 402] width 109 height 36
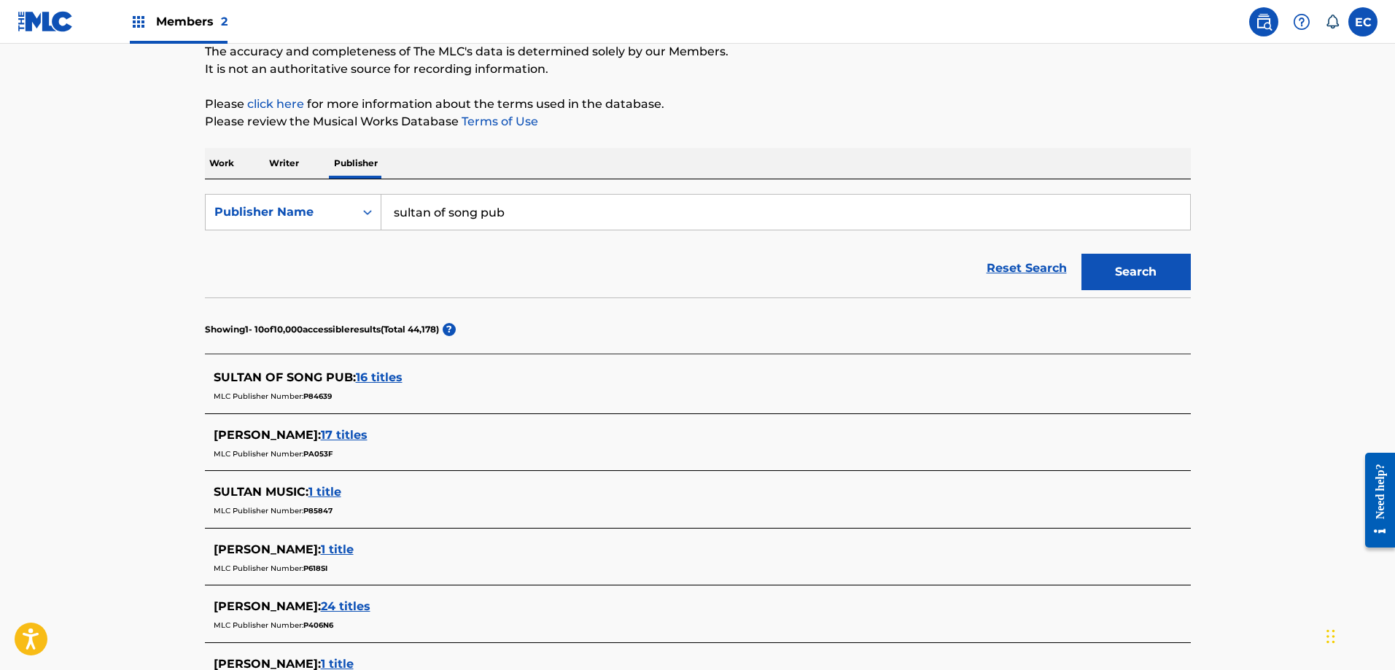
scroll to position [146, 0]
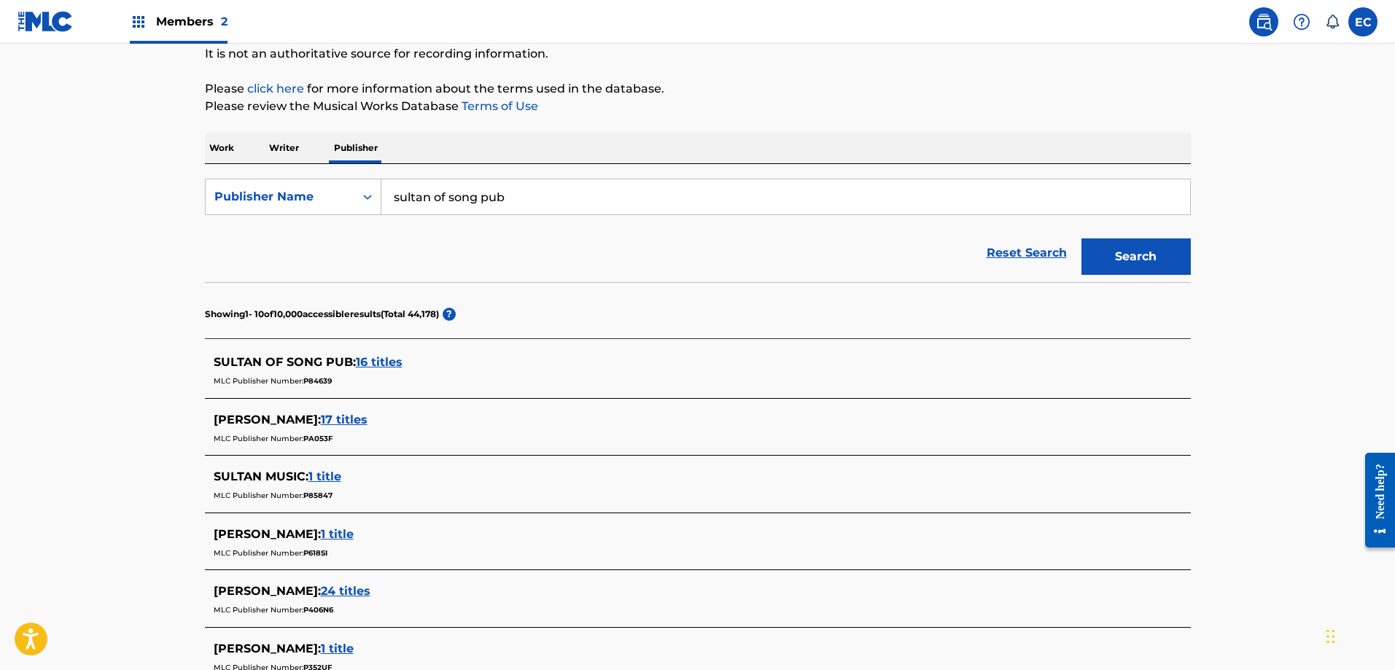
click at [373, 363] on span "16 titles" at bounding box center [379, 362] width 47 height 14
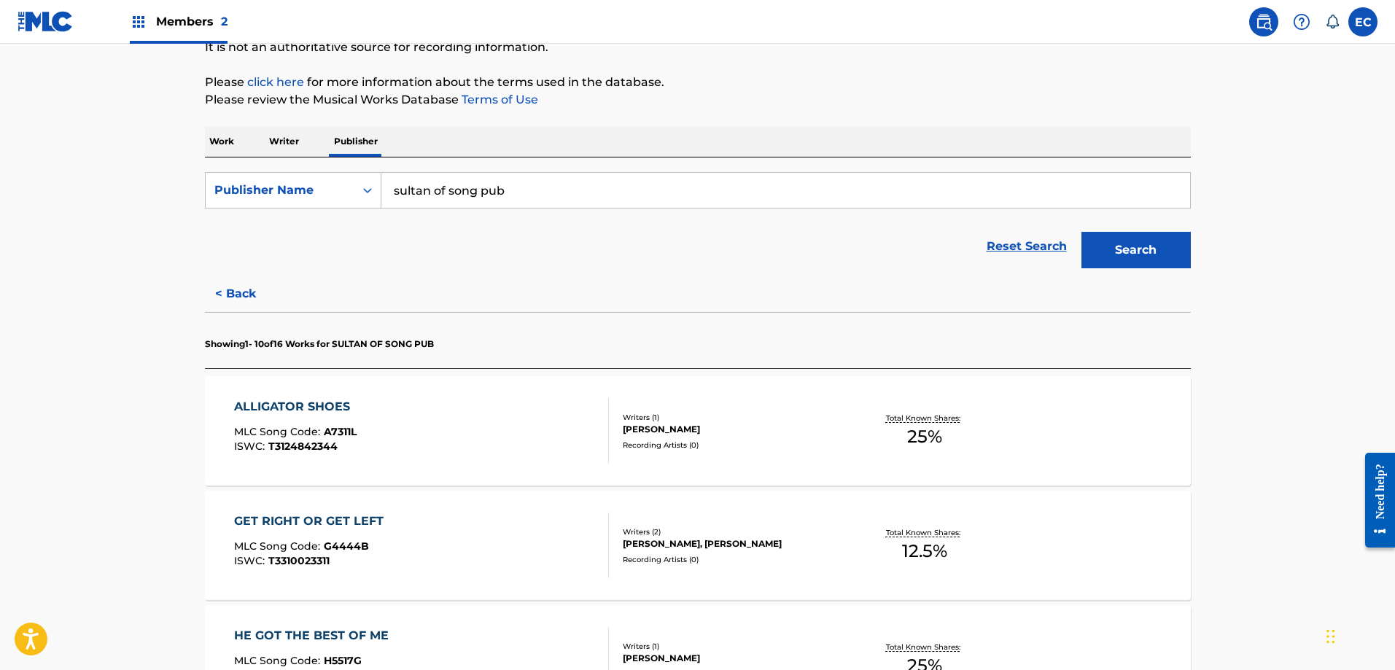
scroll to position [0, 0]
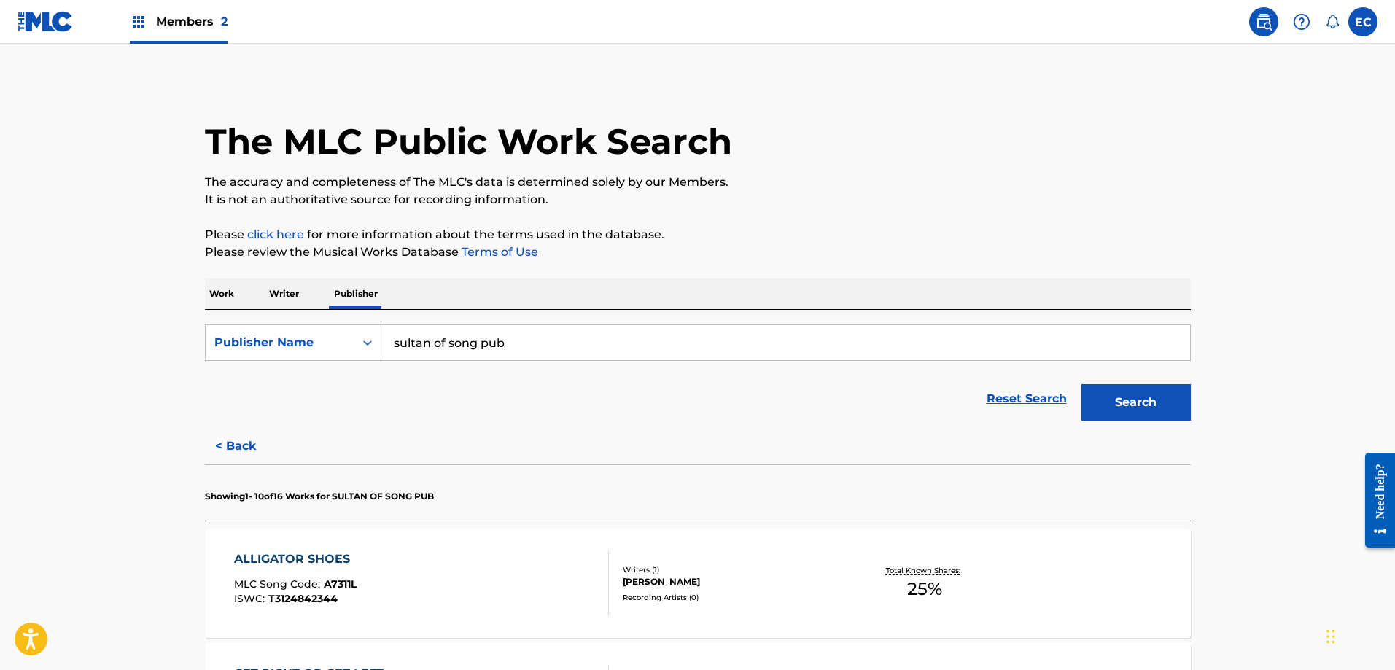
click at [234, 437] on button "< Back" at bounding box center [249, 446] width 88 height 36
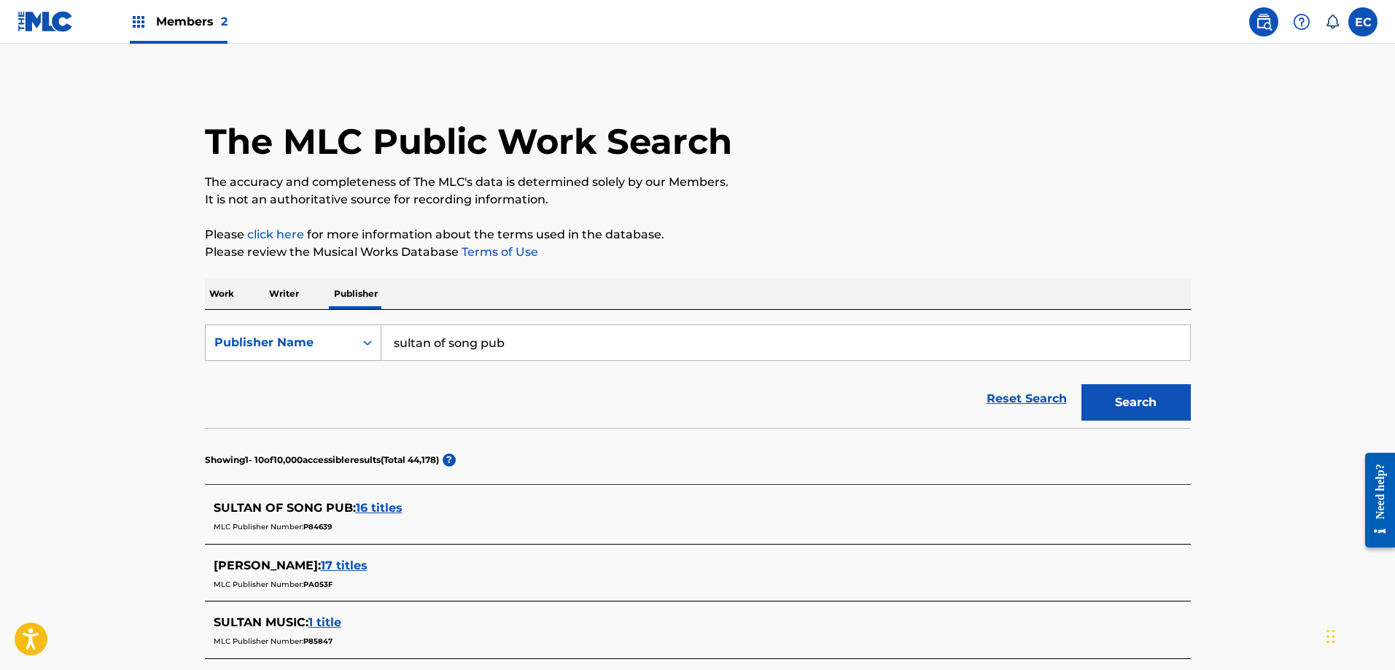
drag, startPoint x: 540, startPoint y: 351, endPoint x: 301, endPoint y: 338, distance: 238.9
click at [301, 338] on div "SearchWithCriteriaecb967f0-9e35-4960-abe2-b2d5fbf9b999 Publisher Name sultan of…" at bounding box center [698, 343] width 986 height 36
click at [447, 387] on div "yankee [PERSON_NAME] music" at bounding box center [676, 376] width 589 height 26
type input "yankee clipper music"
click at [1129, 399] on button "Search" at bounding box center [1136, 402] width 109 height 36
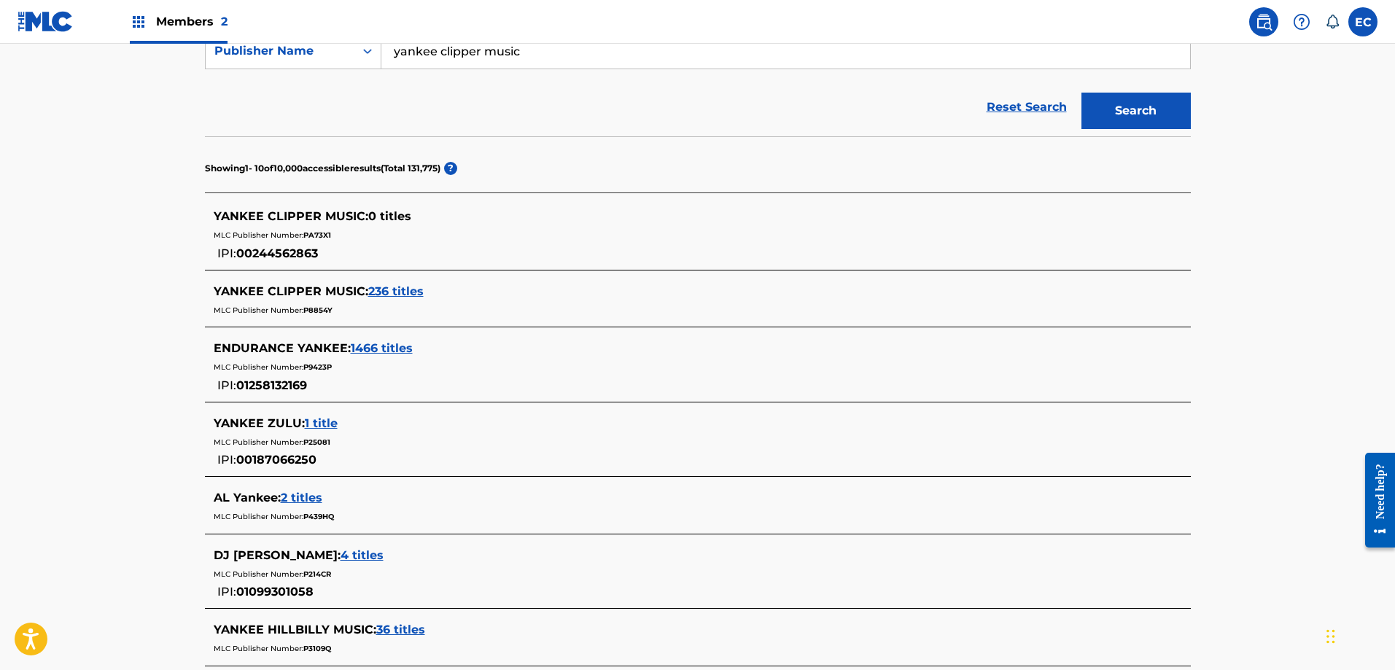
scroll to position [365, 0]
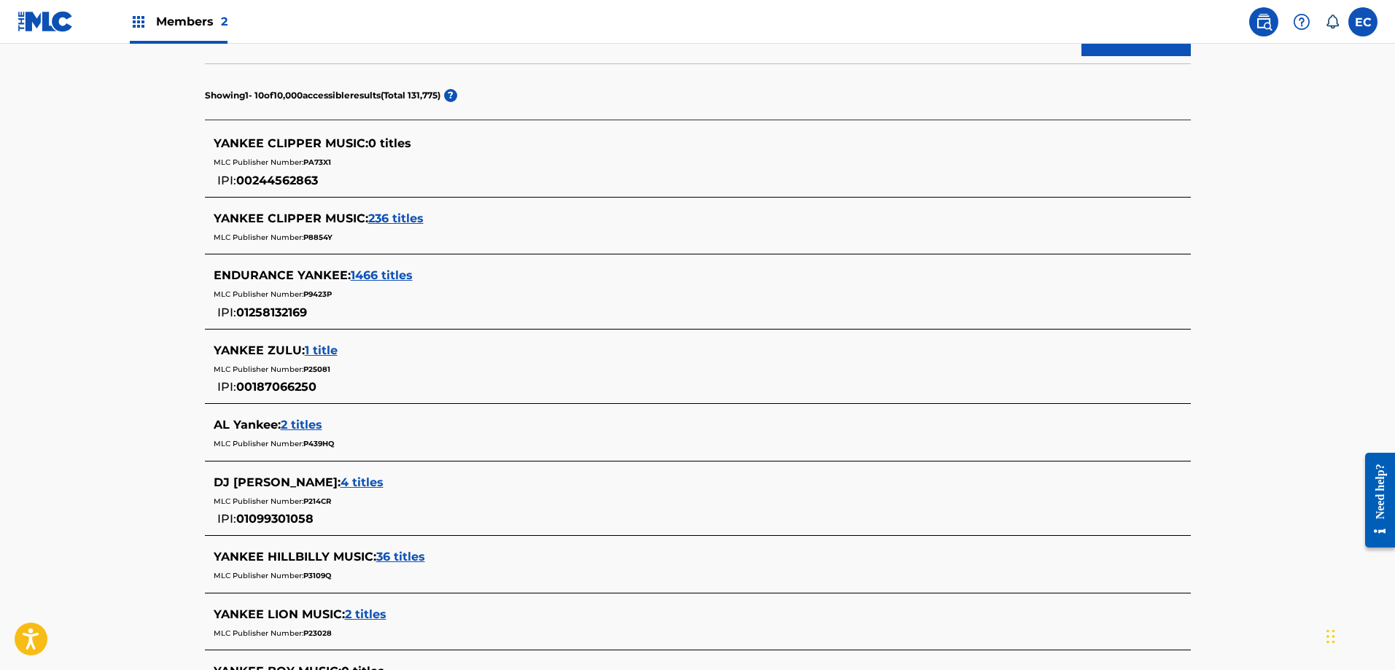
click at [392, 217] on span "236 titles" at bounding box center [395, 219] width 55 height 14
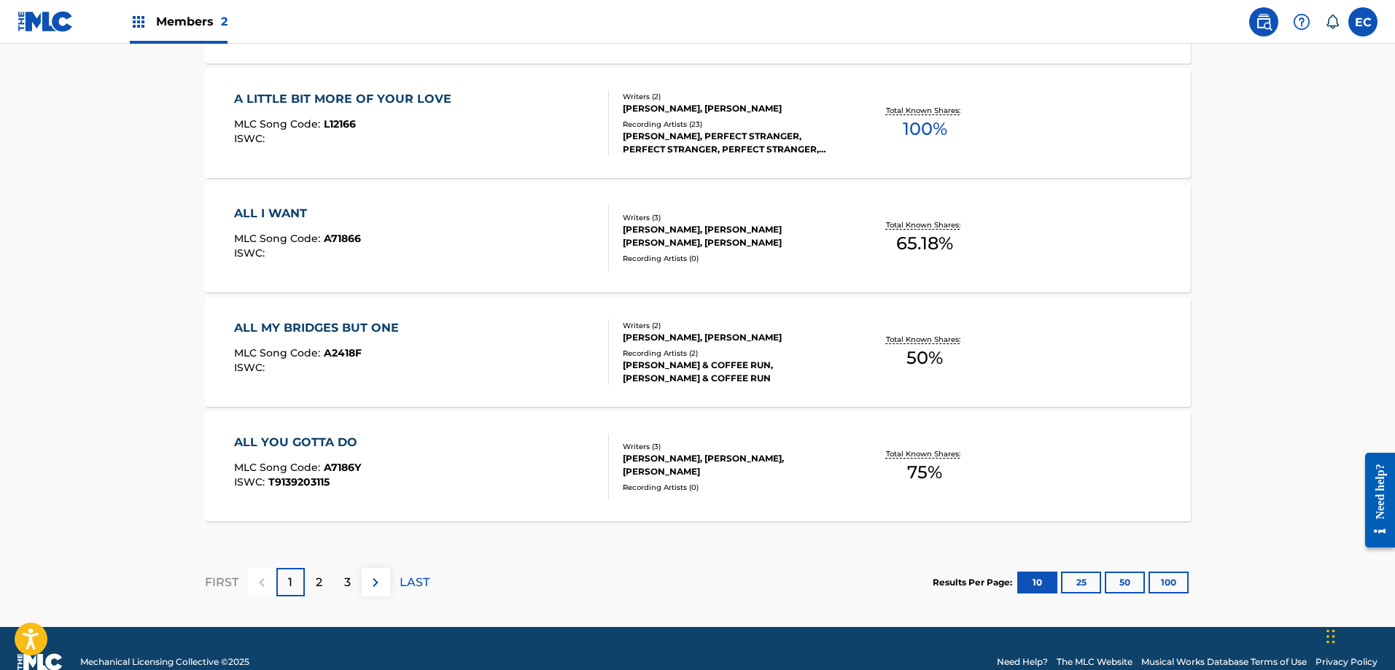
scroll to position [1174, 0]
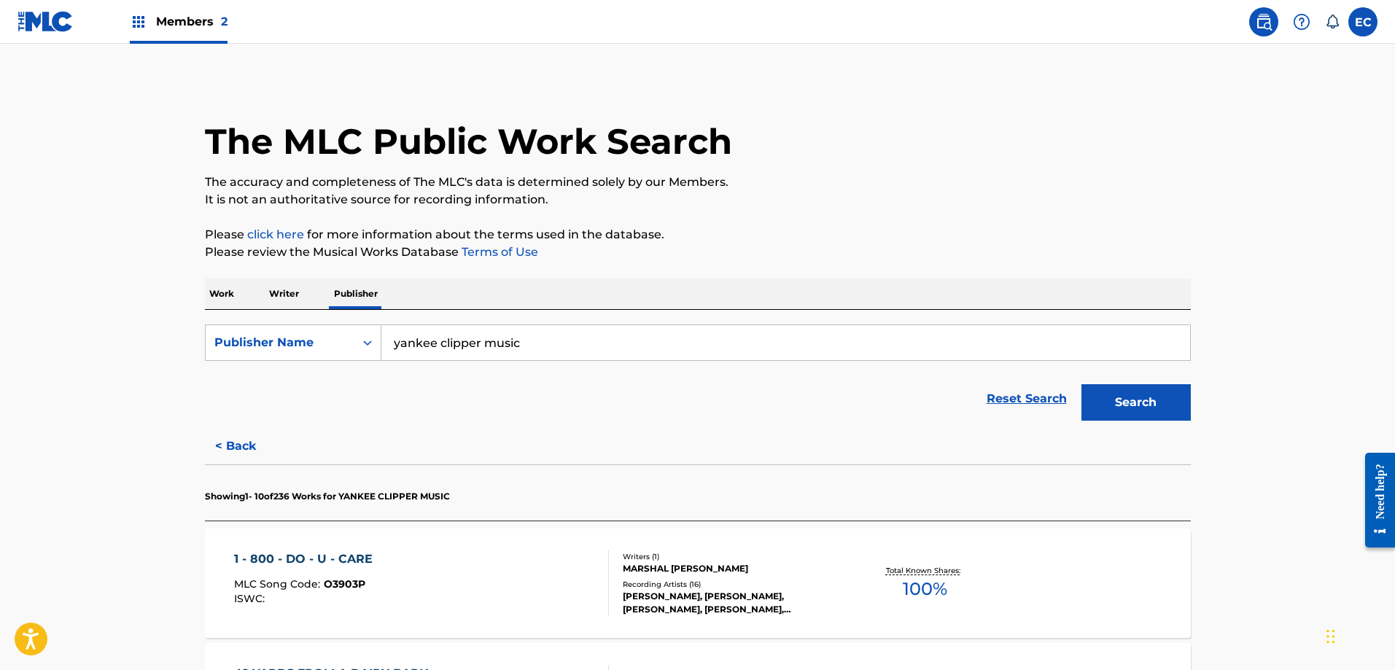
click at [556, 339] on input "yankee clipper music" at bounding box center [786, 342] width 809 height 35
click at [1113, 411] on button "Search" at bounding box center [1136, 402] width 109 height 36
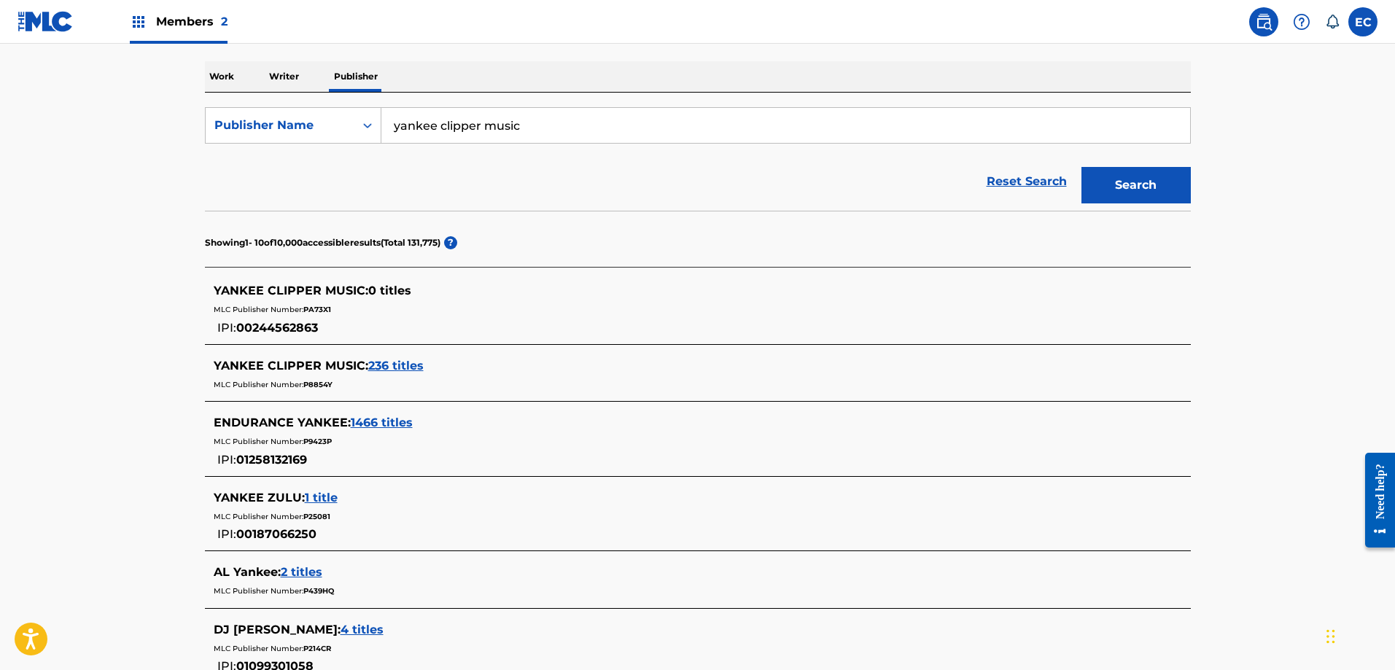
scroll to position [219, 0]
click at [335, 287] on span "YANKEE CLIPPER MUSIC :" at bounding box center [291, 289] width 155 height 14
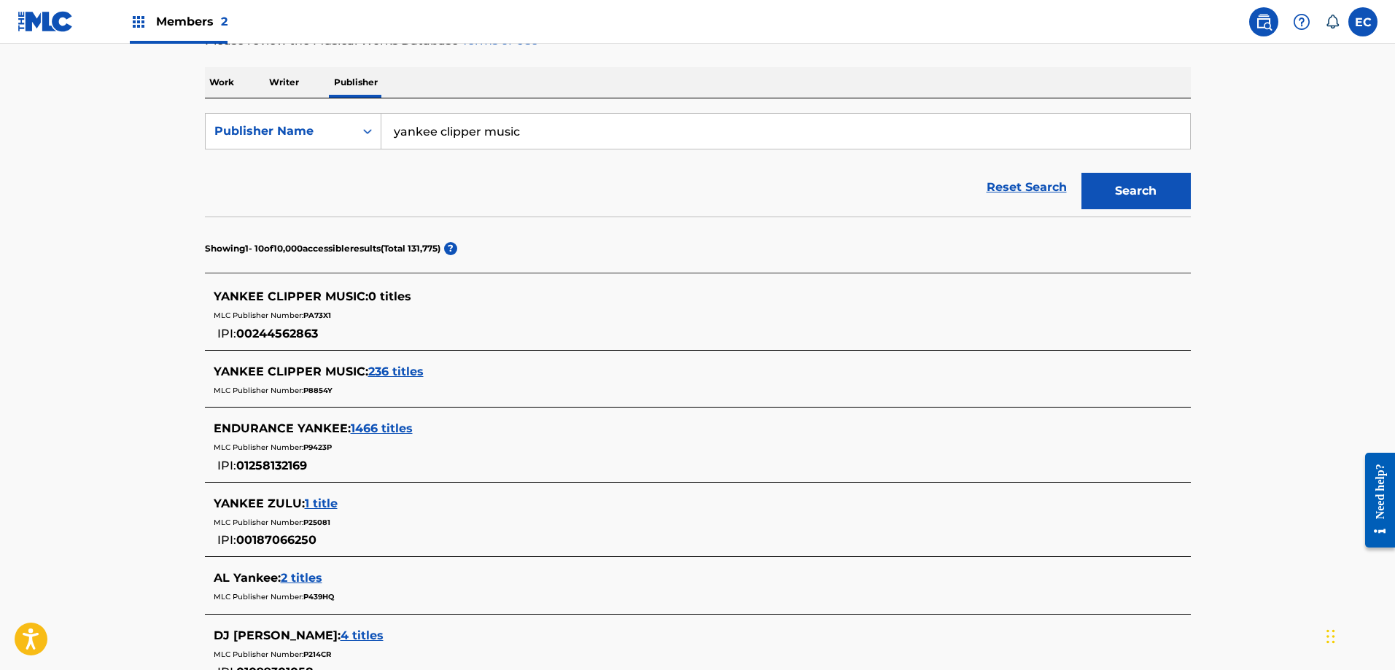
scroll to position [0, 0]
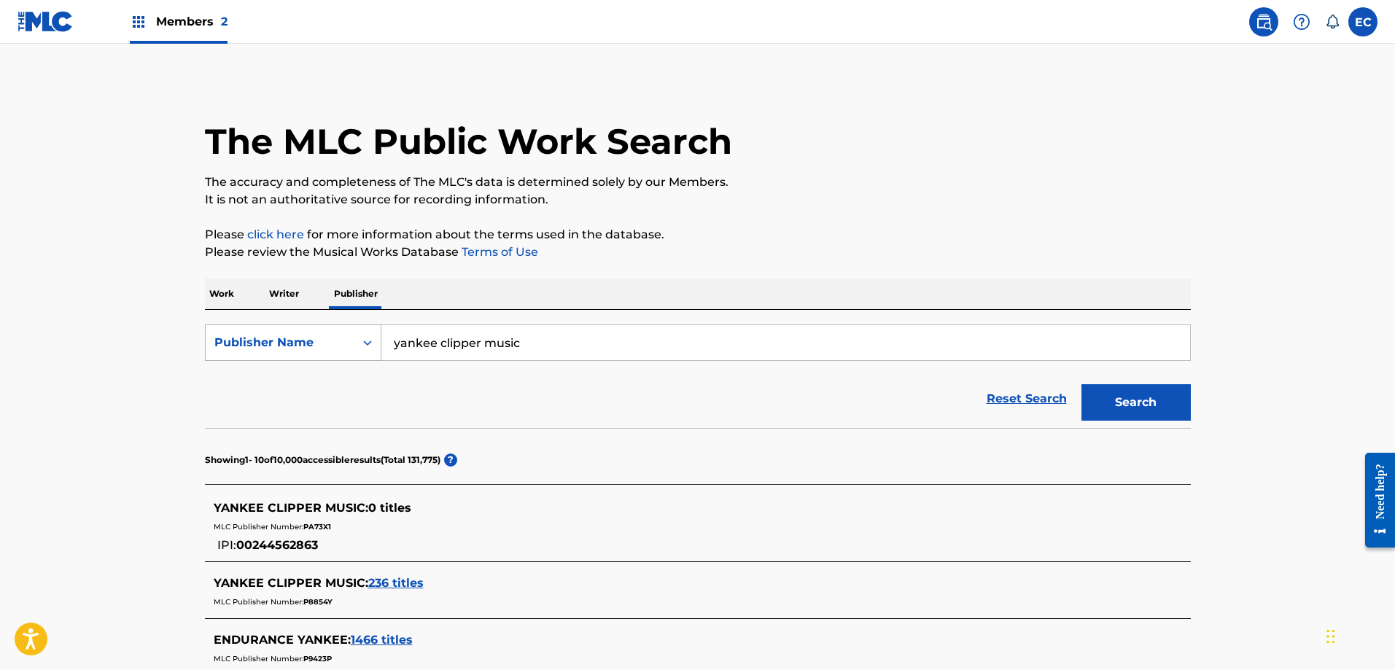
drag, startPoint x: 444, startPoint y: 352, endPoint x: 279, endPoint y: 338, distance: 164.7
click at [279, 338] on div "SearchWithCriteriaecb967f0-9e35-4960-abe2-b2d5fbf9b999 Publisher Name yankee cl…" at bounding box center [698, 343] width 986 height 36
click at [425, 373] on strong "colonel" at bounding box center [416, 375] width 44 height 14
type input "colonel rebel music"
click at [1131, 390] on button "Search" at bounding box center [1136, 402] width 109 height 36
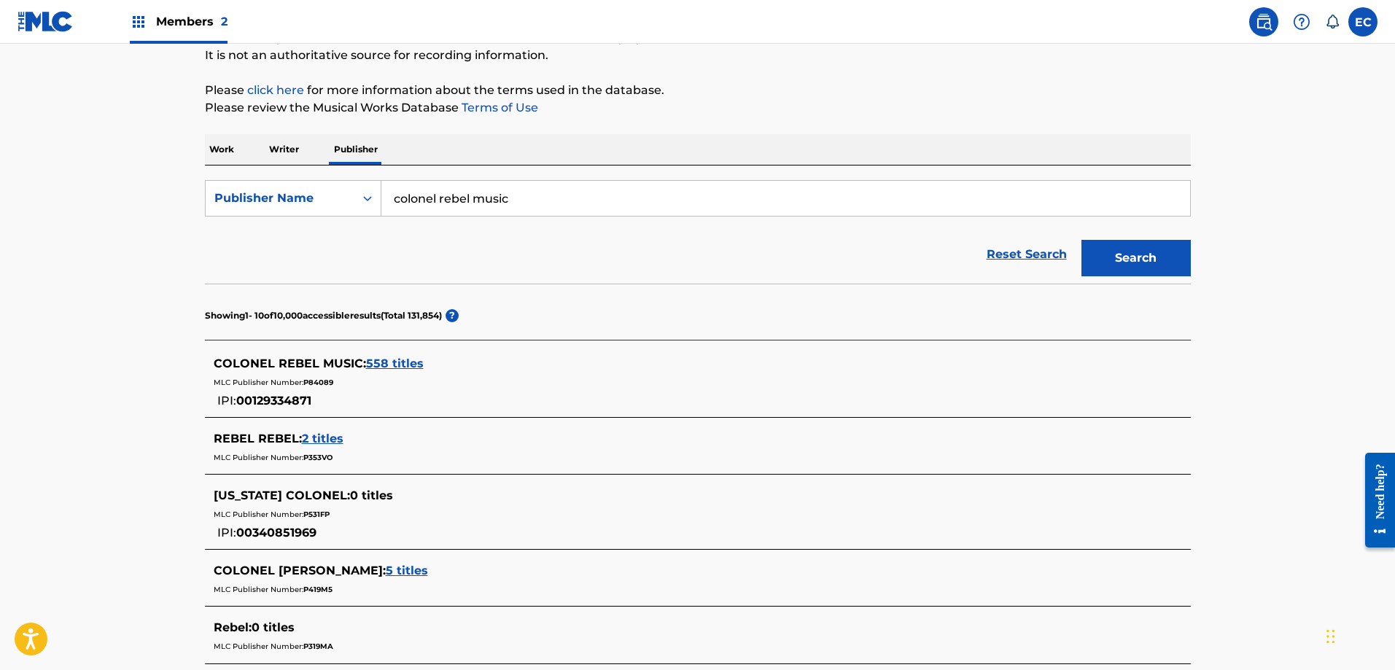
scroll to position [146, 0]
drag, startPoint x: 304, startPoint y: 381, endPoint x: 332, endPoint y: 381, distance: 27.7
click at [332, 381] on span "P84089" at bounding box center [318, 380] width 30 height 9
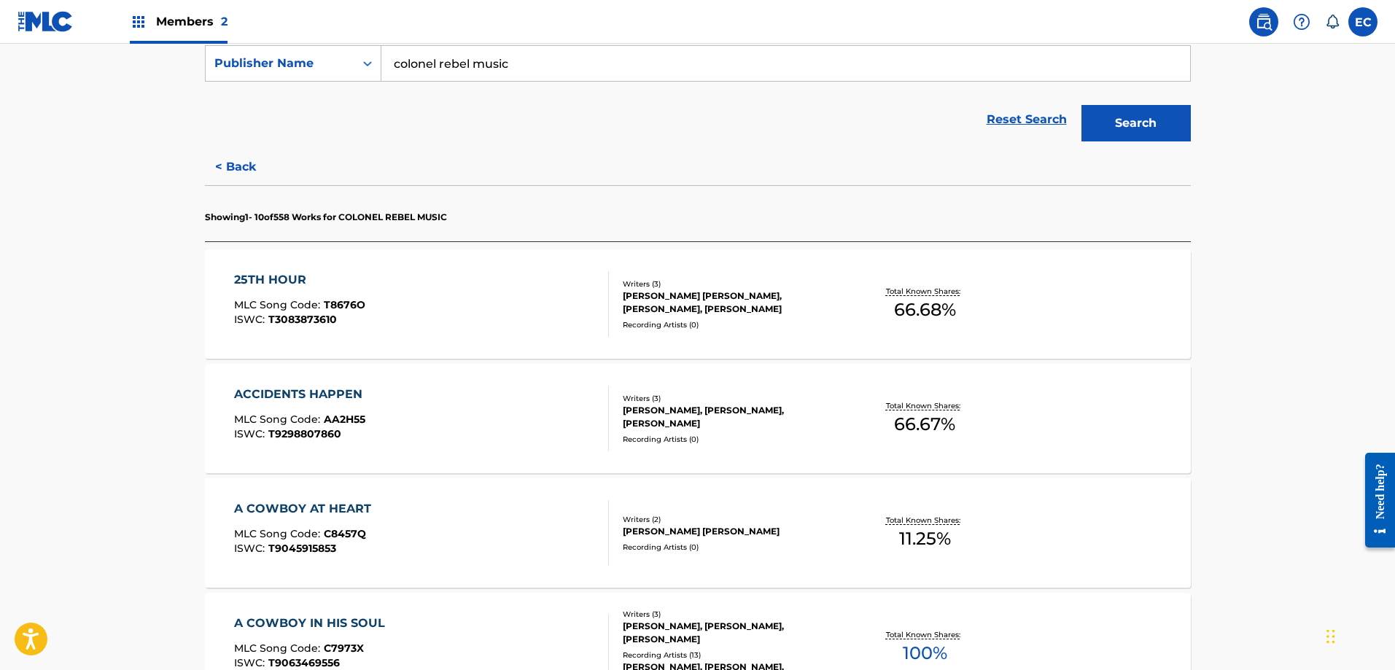
scroll to position [292, 0]
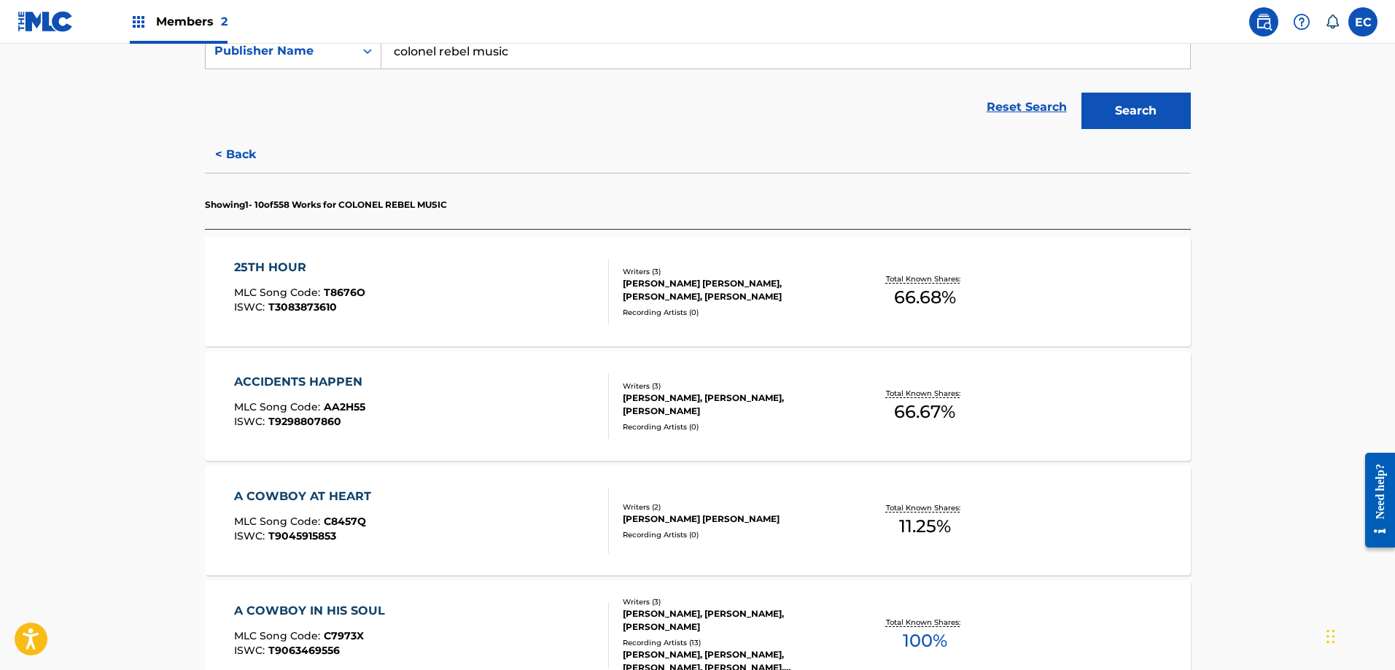
click at [313, 382] on div "ACCIDENTS HAPPEN" at bounding box center [302, 382] width 136 height 18
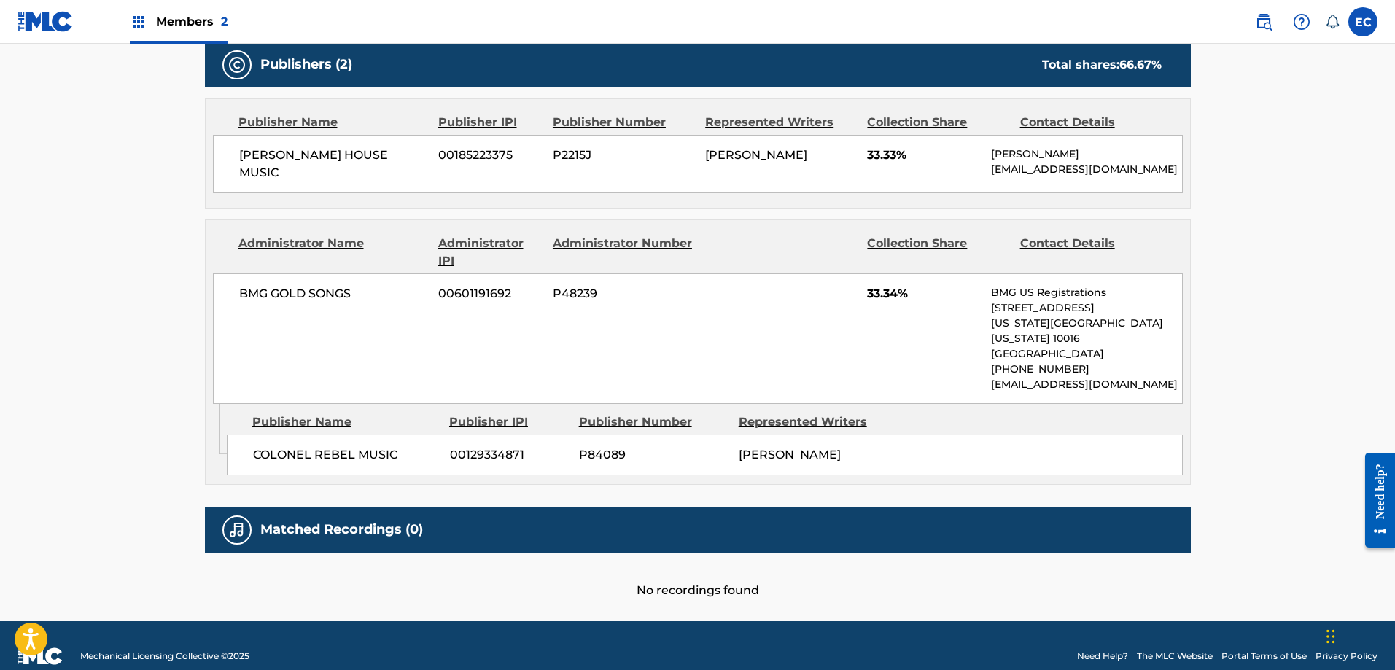
scroll to position [673, 0]
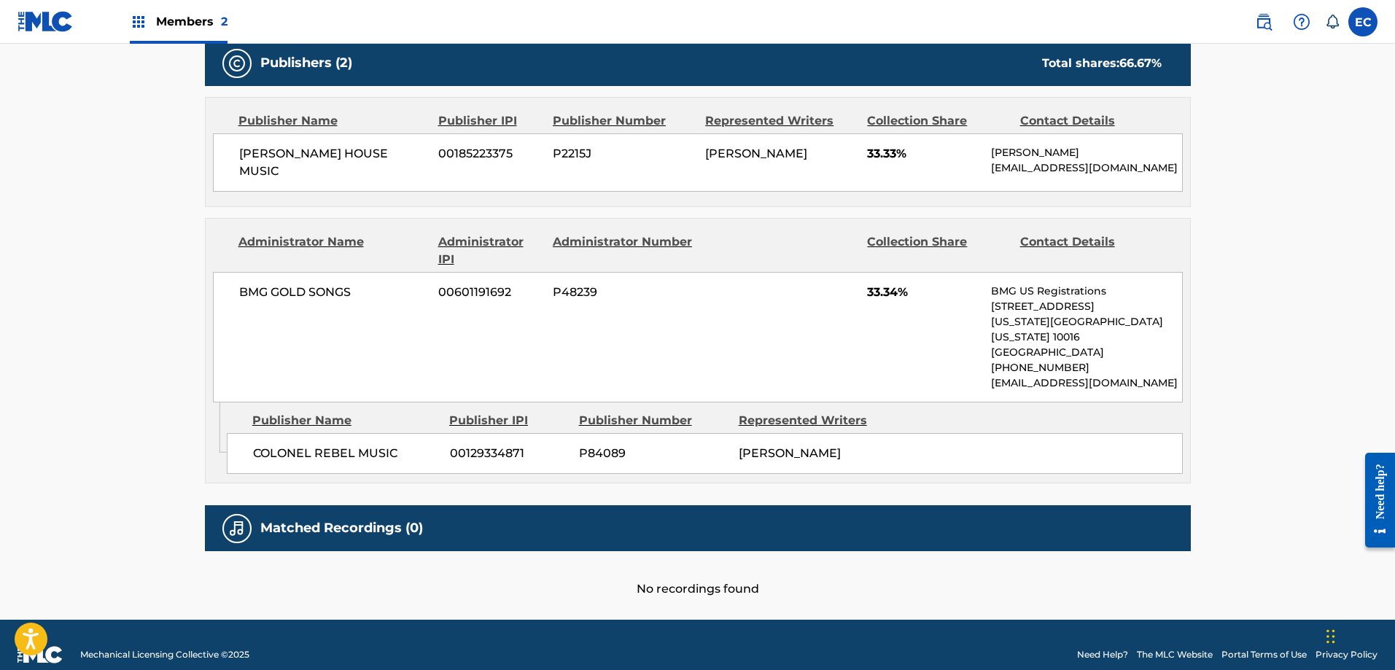
click at [589, 445] on span "P84089" at bounding box center [653, 454] width 149 height 18
copy span "P84089"
click at [484, 445] on span "00129334871" at bounding box center [509, 454] width 118 height 18
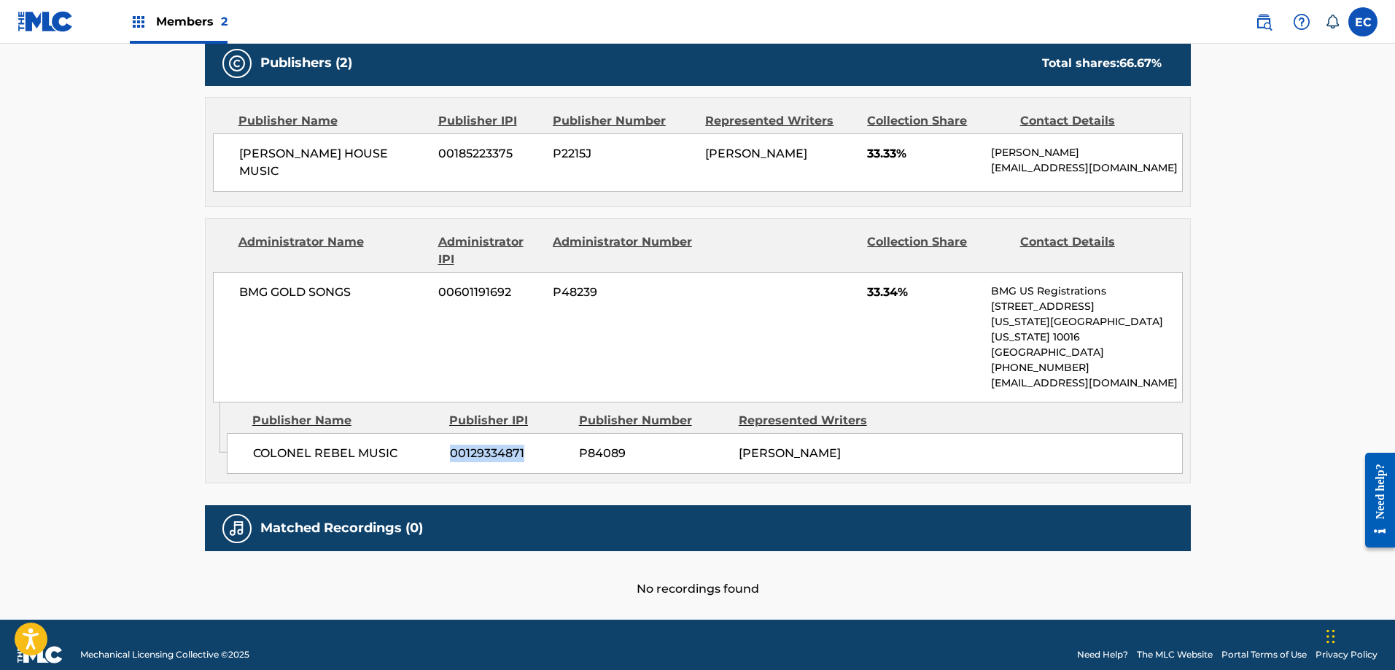
copy span "00129334871"
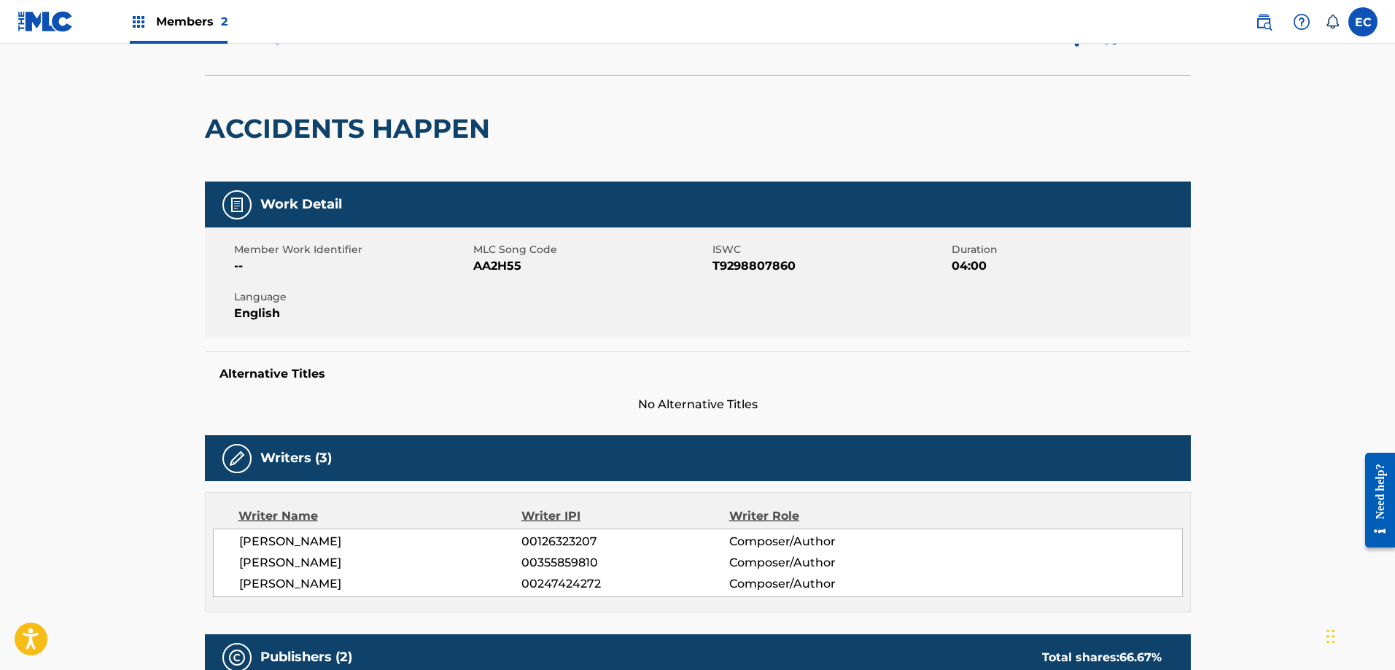
scroll to position [0, 0]
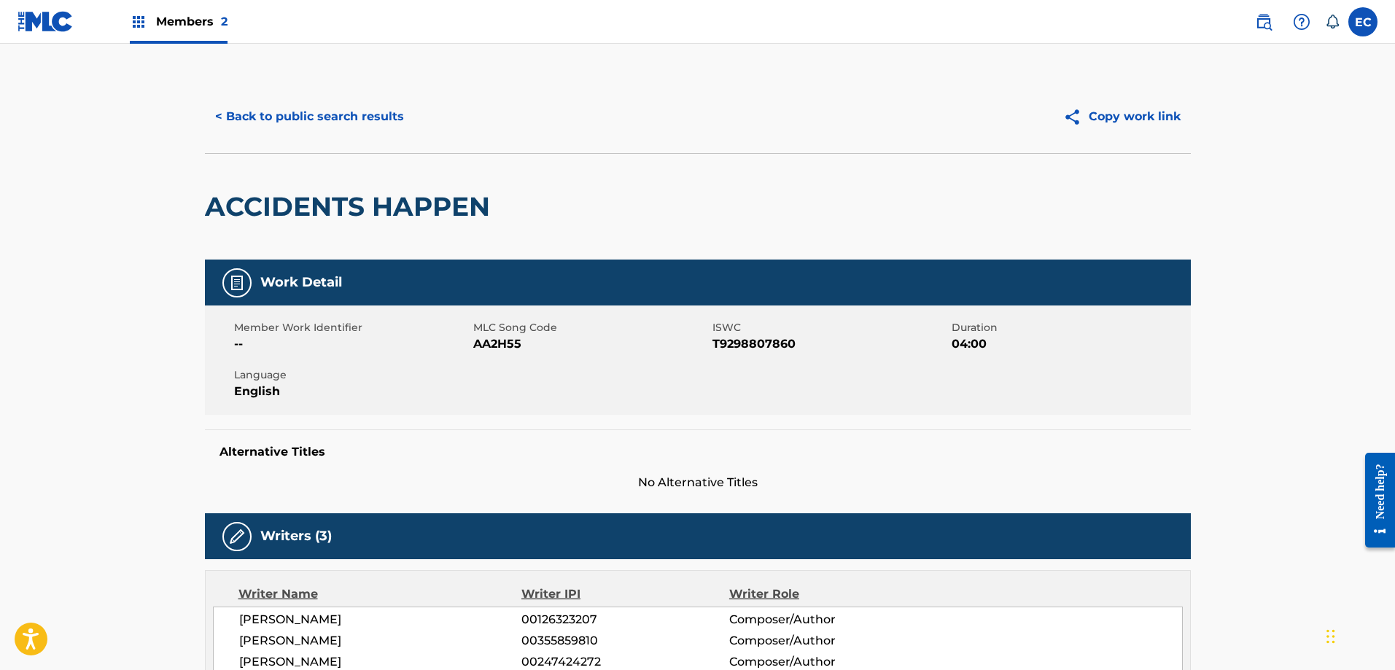
click at [185, 17] on span "Members 2" at bounding box center [191, 21] width 71 height 17
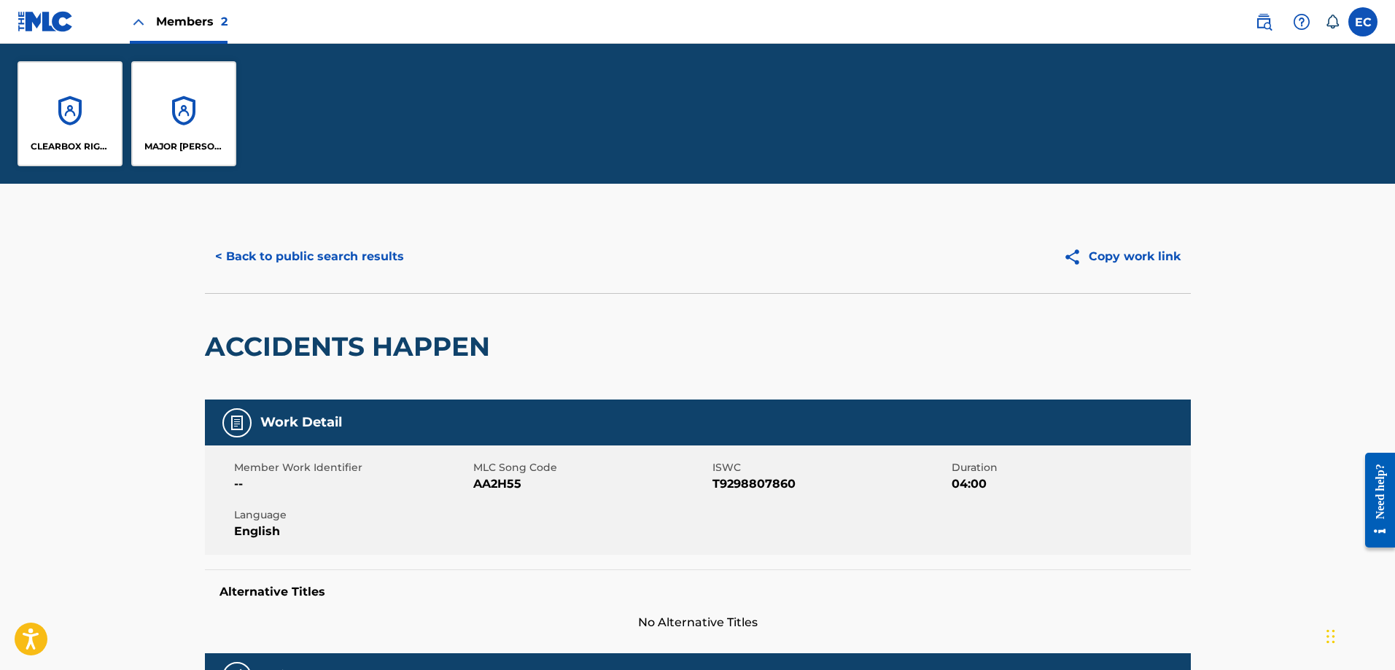
click at [66, 83] on div "CLEARBOX RIGHTS LLC" at bounding box center [70, 113] width 105 height 105
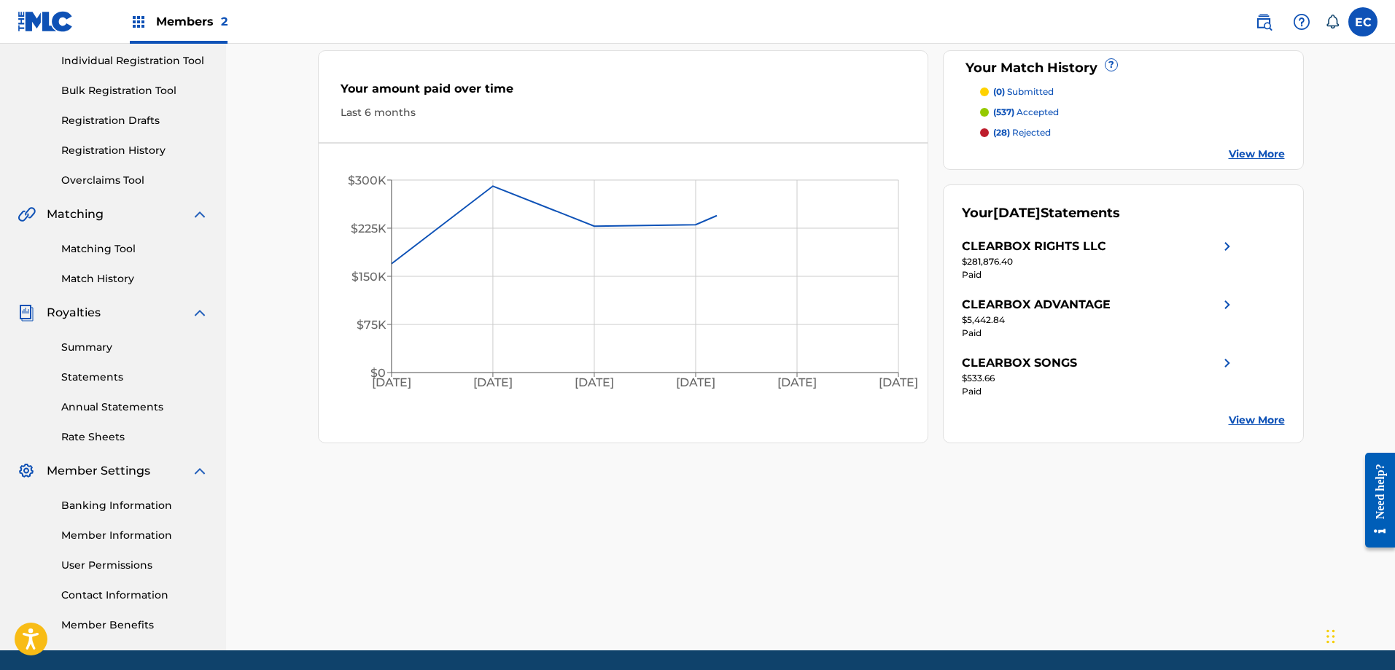
scroll to position [234, 0]
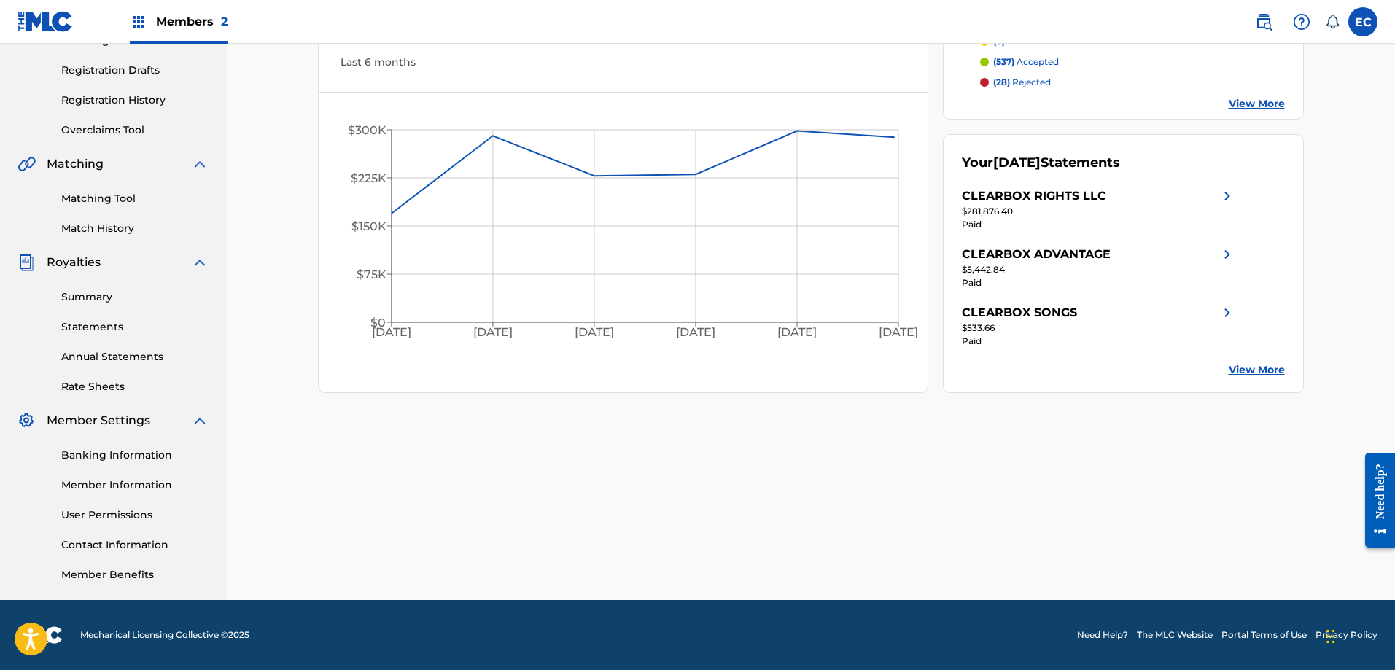
click at [116, 489] on link "Member Information" at bounding box center [134, 485] width 147 height 15
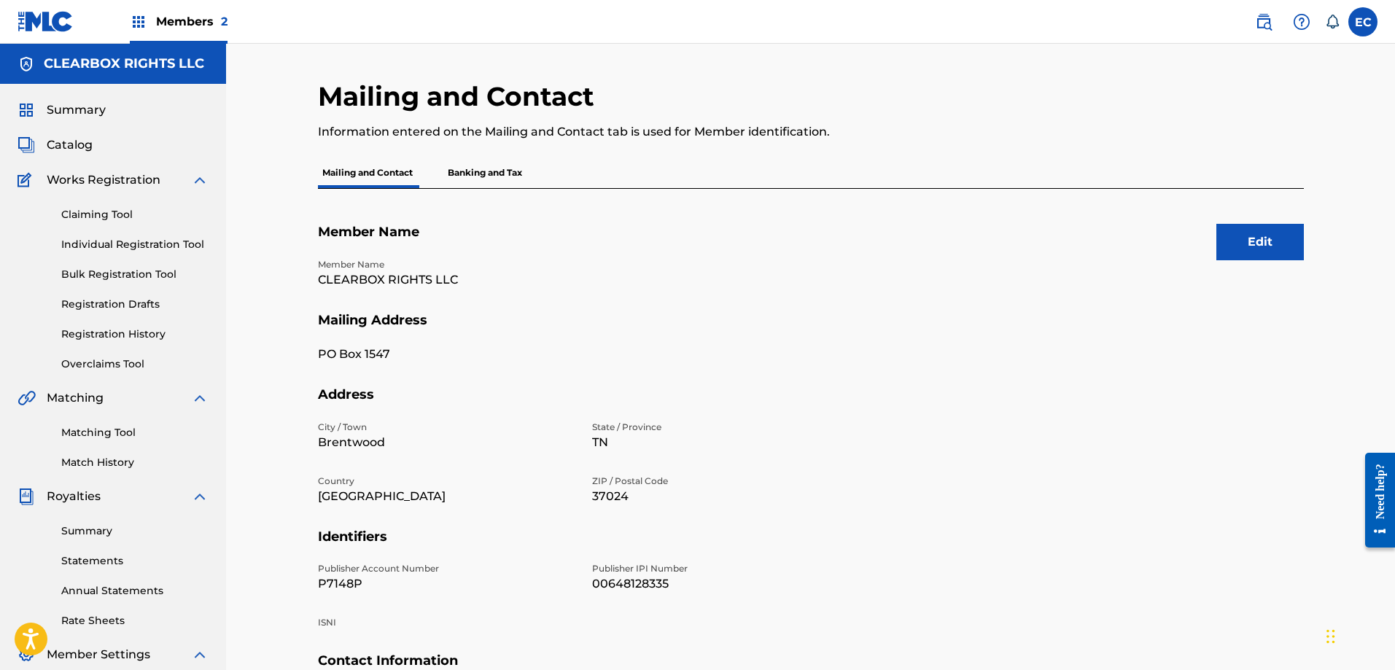
click at [1260, 27] on img at bounding box center [1264, 22] width 18 height 18
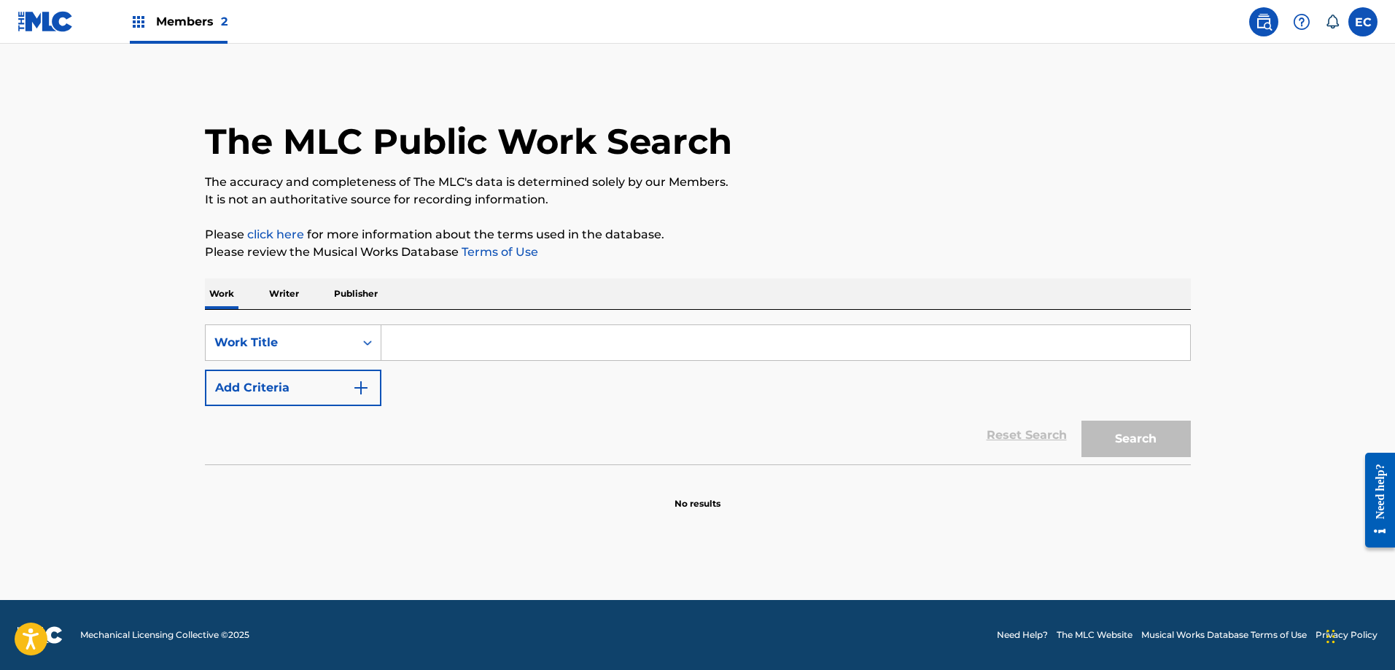
drag, startPoint x: 358, startPoint y: 291, endPoint x: 364, endPoint y: 298, distance: 8.8
click at [358, 291] on p "Publisher" at bounding box center [356, 294] width 53 height 31
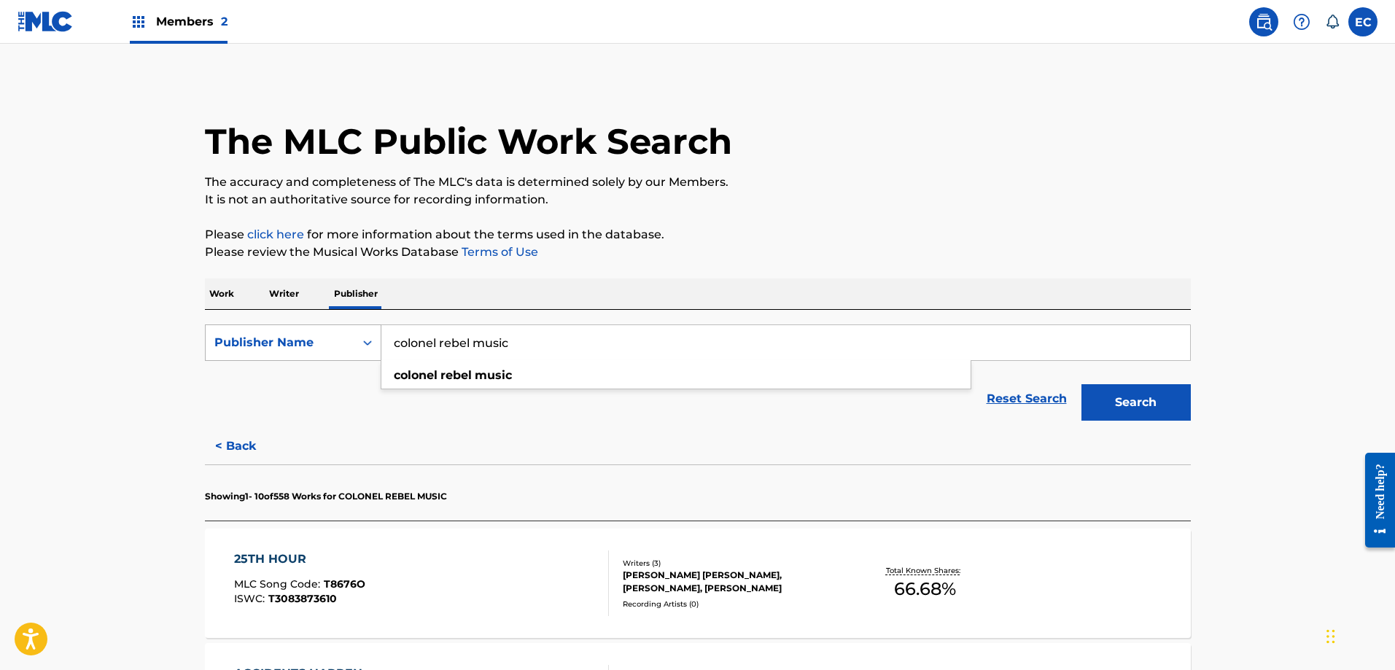
drag, startPoint x: 557, startPoint y: 344, endPoint x: 356, endPoint y: 330, distance: 201.1
click at [356, 330] on div "SearchWithCriteriaecb967f0-9e35-4960-abe2-b2d5fbf9b999 Publisher Name colonel r…" at bounding box center [698, 343] width 986 height 36
type input "too strong songs"
click at [493, 372] on strong "songs" at bounding box center [478, 375] width 36 height 14
click at [1096, 403] on button "Search" at bounding box center [1136, 402] width 109 height 36
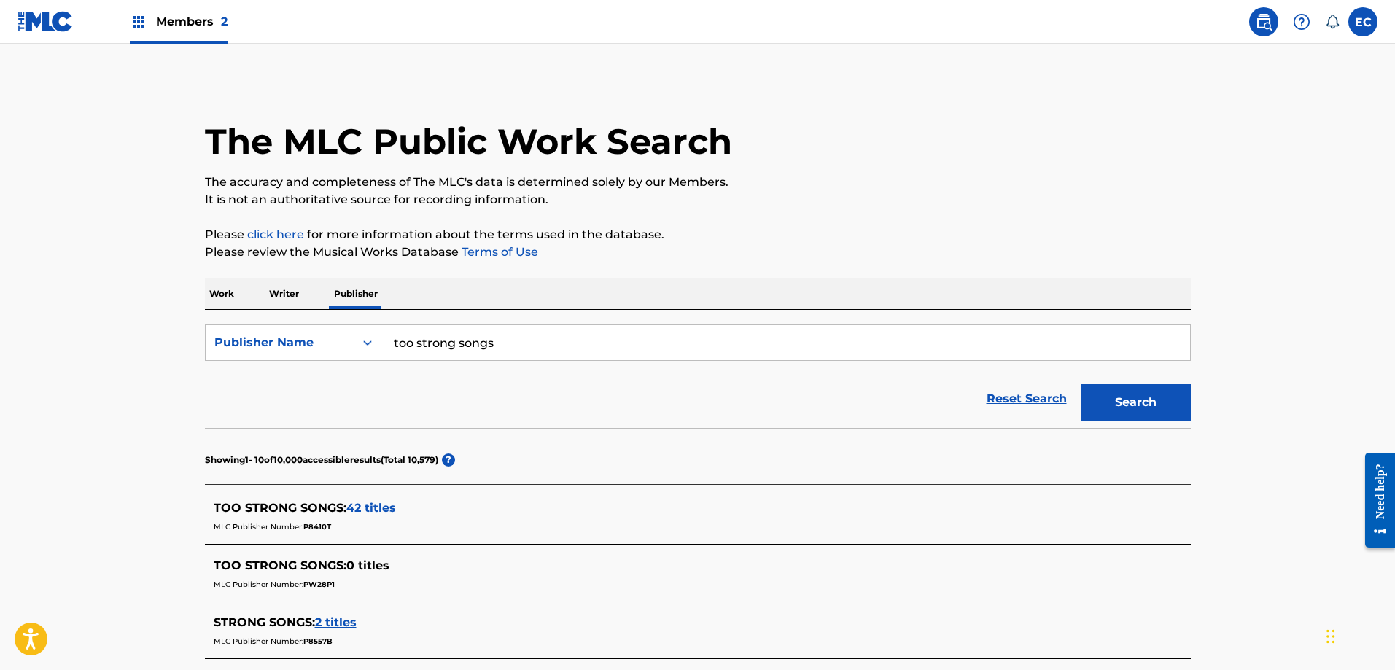
click at [217, 294] on p "Work" at bounding box center [222, 294] width 34 height 31
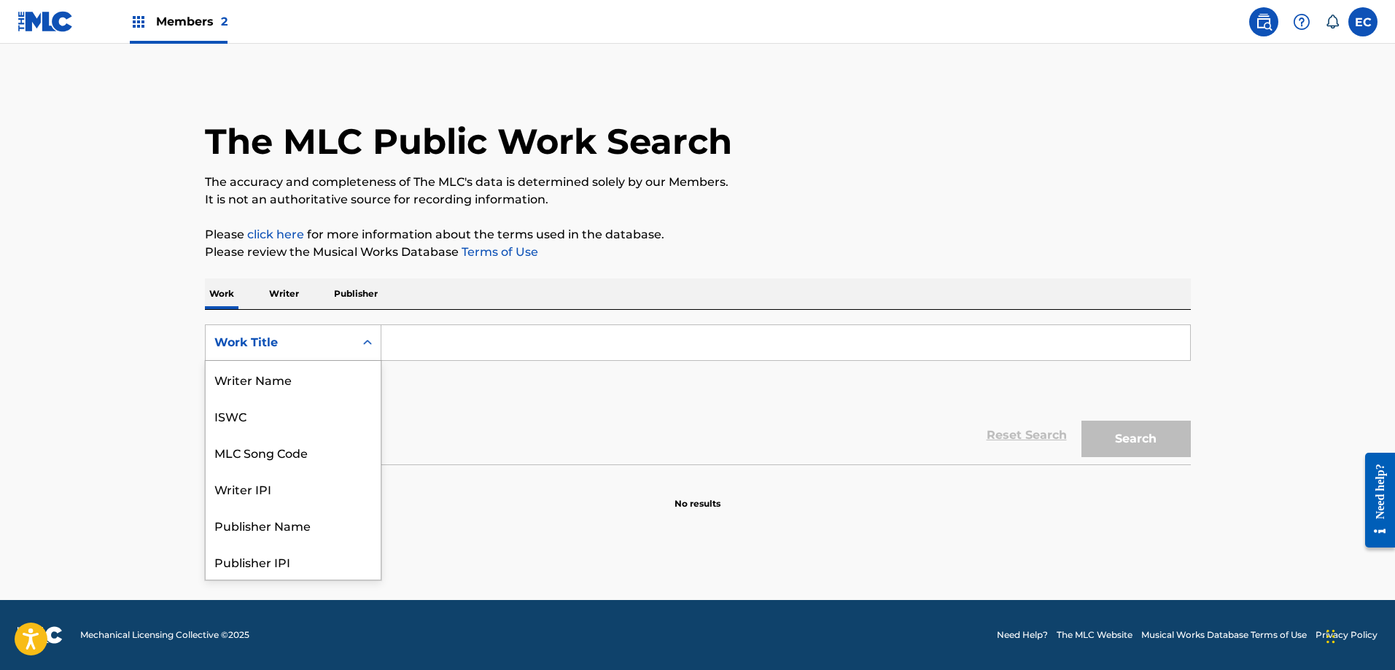
click at [311, 335] on div "Work Title" at bounding box center [279, 343] width 131 height 18
click at [335, 384] on div "MLC Song Code" at bounding box center [293, 379] width 175 height 36
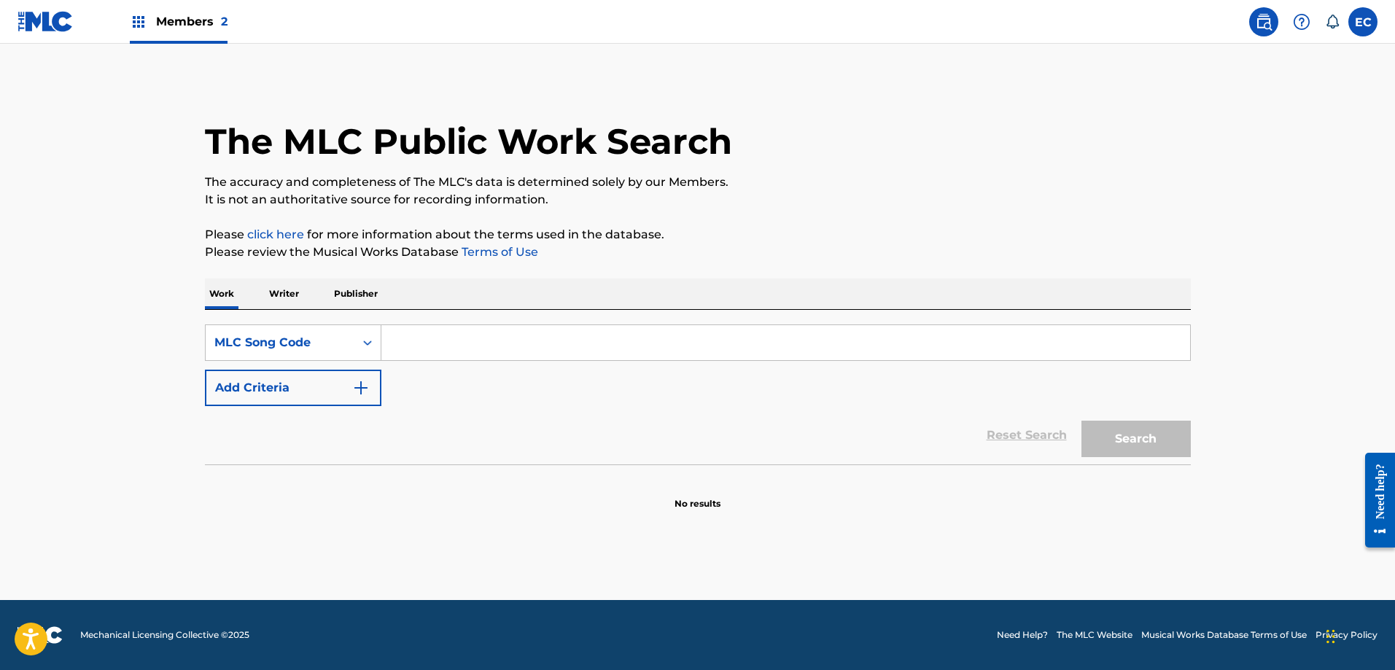
click at [451, 353] on input "Search Form" at bounding box center [786, 342] width 809 height 35
paste input "A4142Y"
type input "A4142Y"
click at [1129, 435] on button "Search" at bounding box center [1136, 439] width 109 height 36
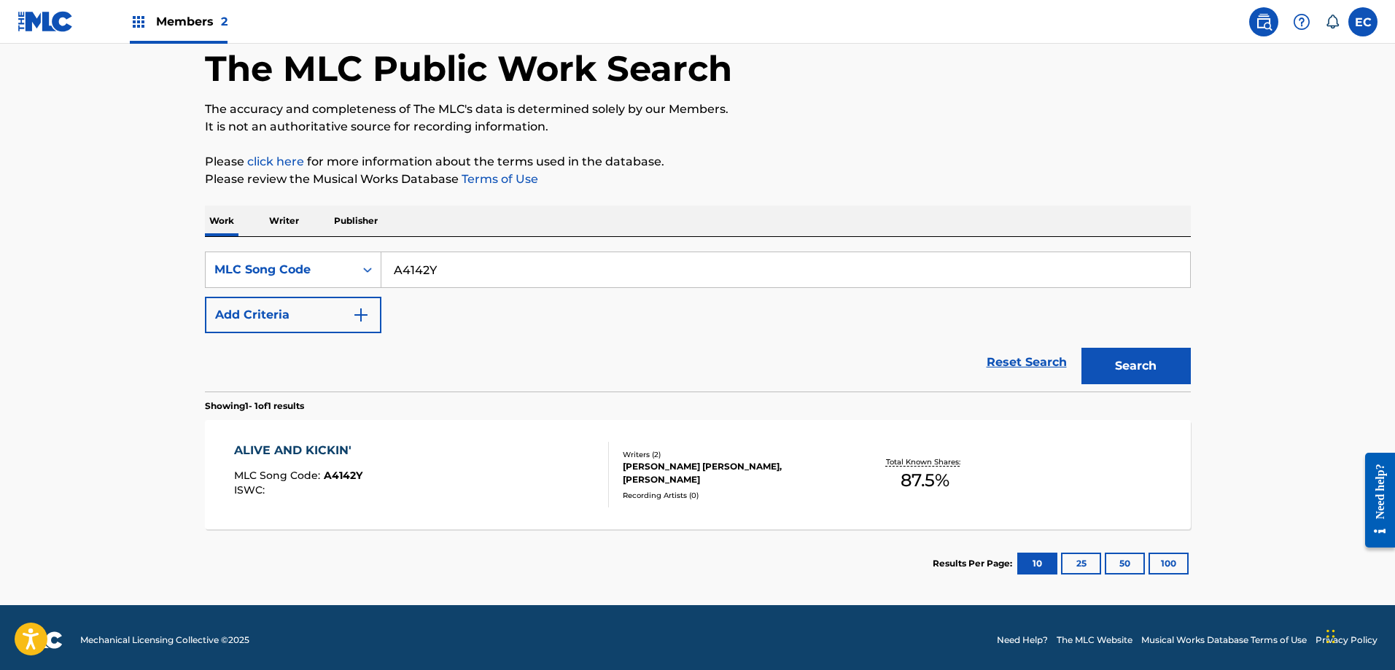
click at [298, 450] on div "ALIVE AND KICKIN'" at bounding box center [298, 451] width 128 height 18
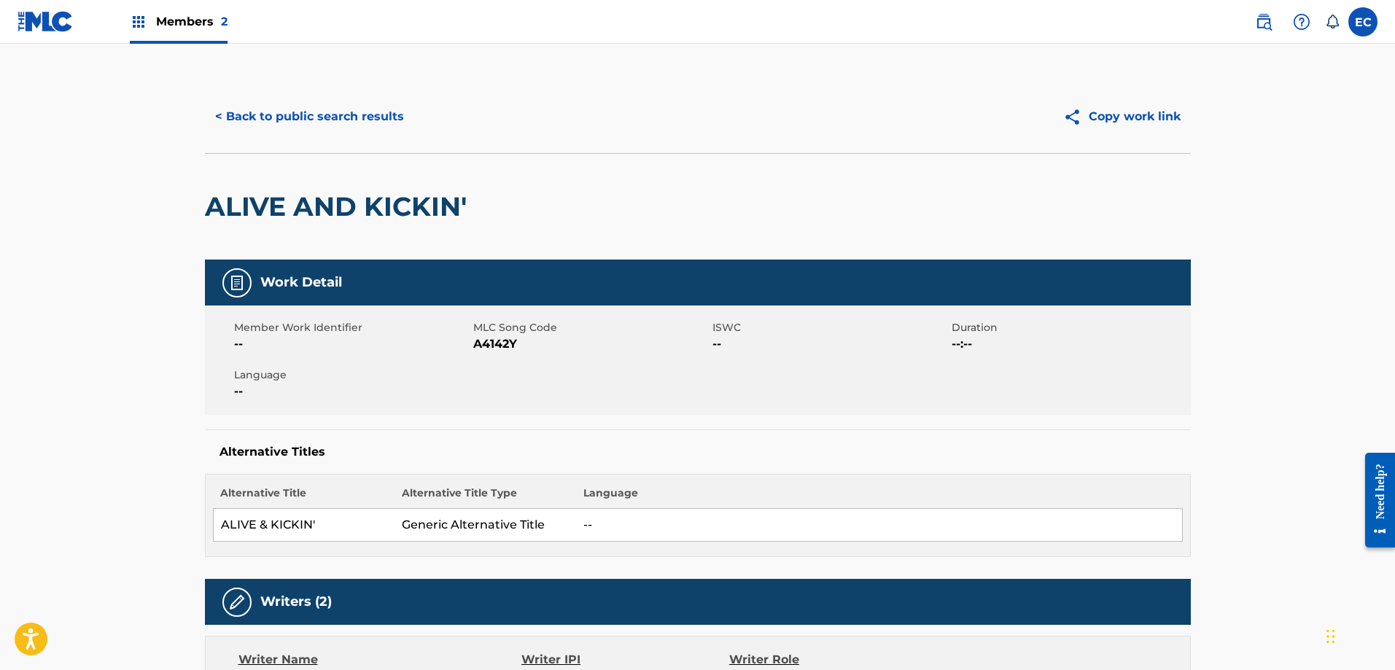
click at [271, 100] on button "< Back to public search results" at bounding box center [309, 116] width 209 height 36
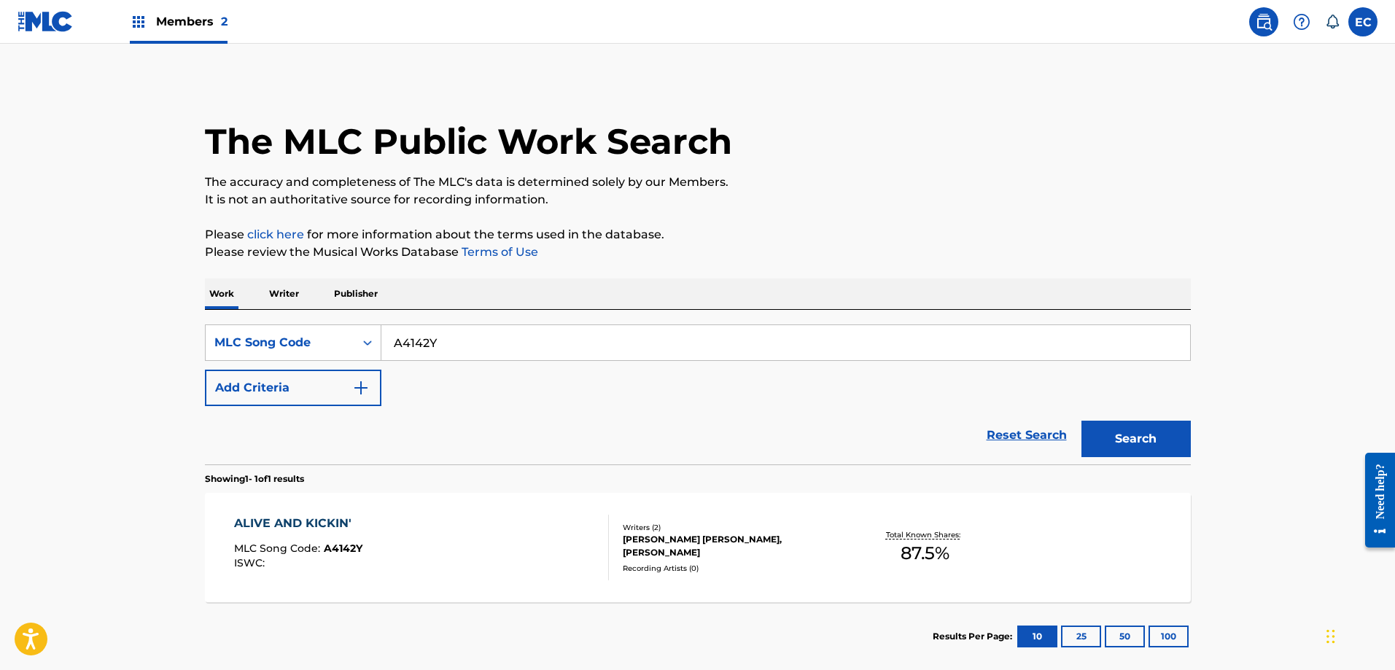
scroll to position [40, 0]
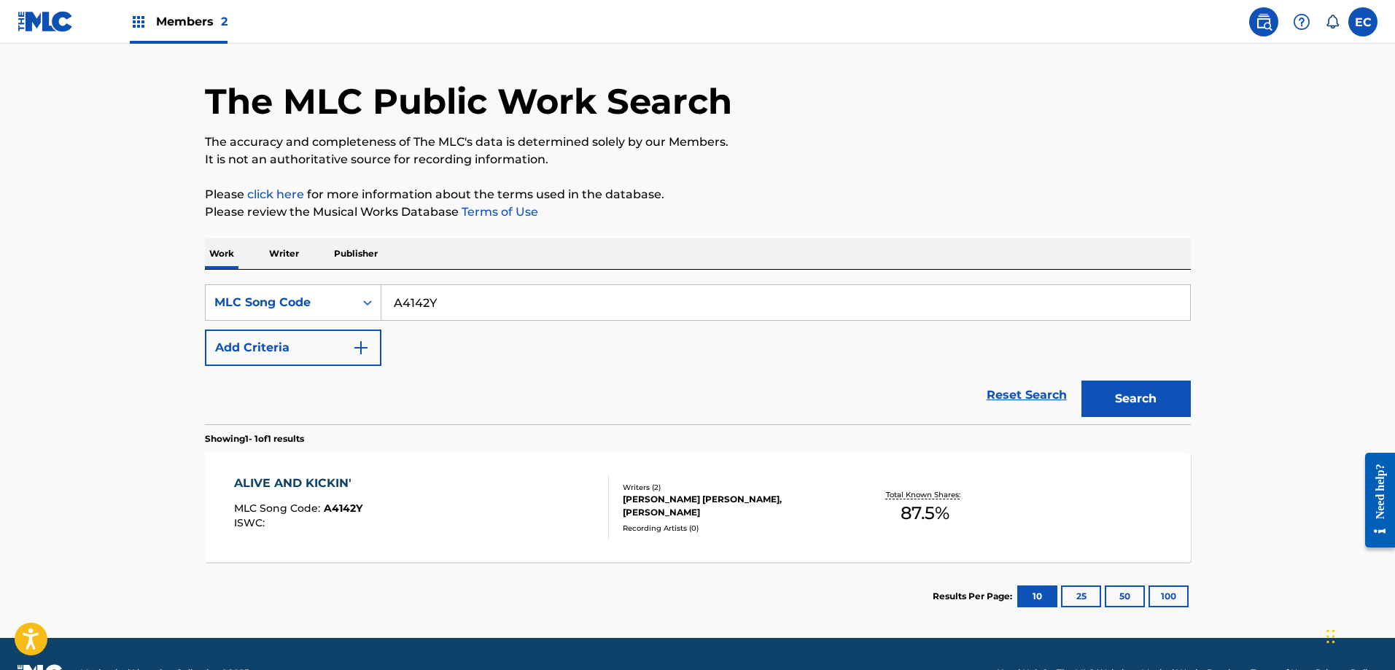
click at [365, 255] on p "Publisher" at bounding box center [356, 254] width 53 height 31
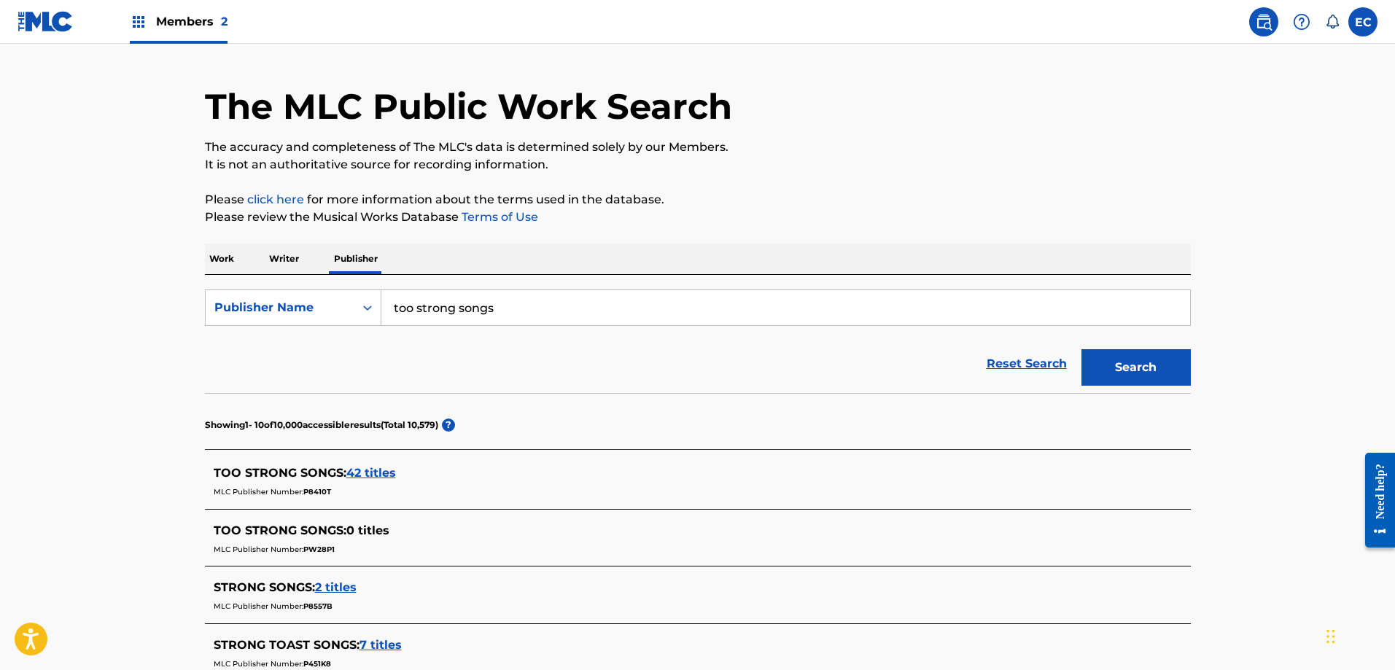
scroll to position [73, 0]
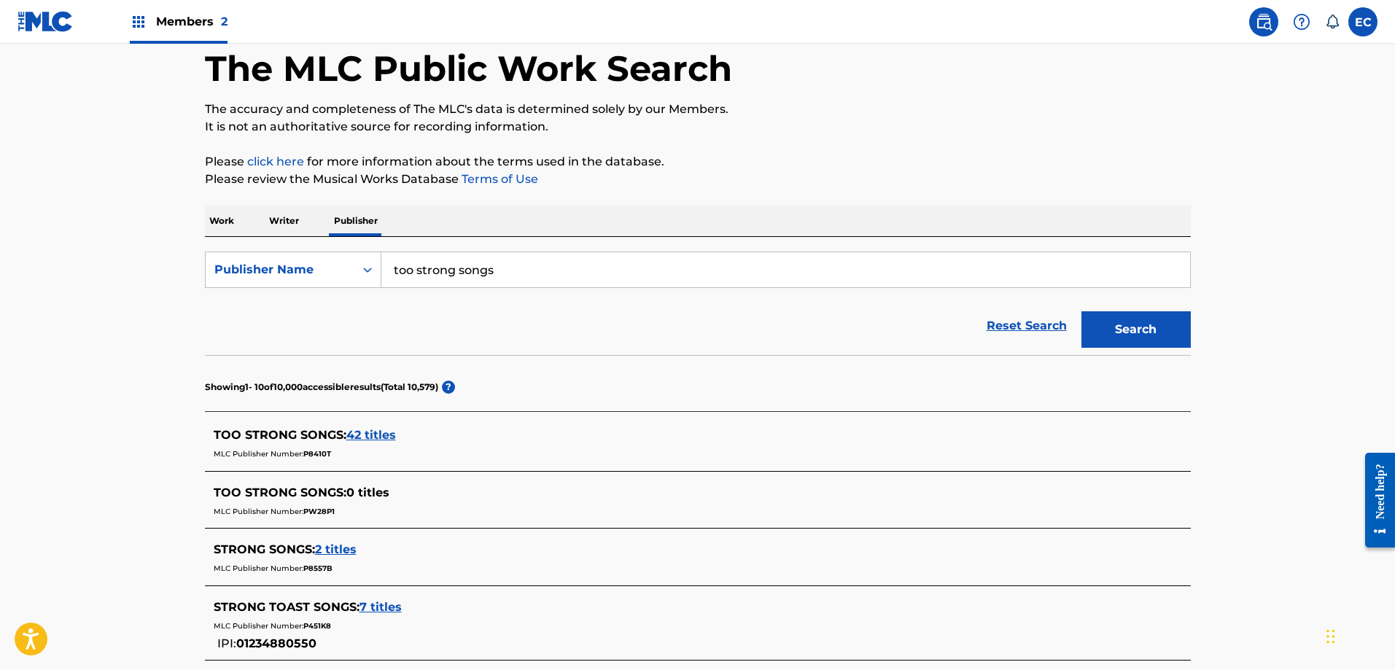
click at [381, 435] on span "42 titles" at bounding box center [371, 435] width 50 height 14
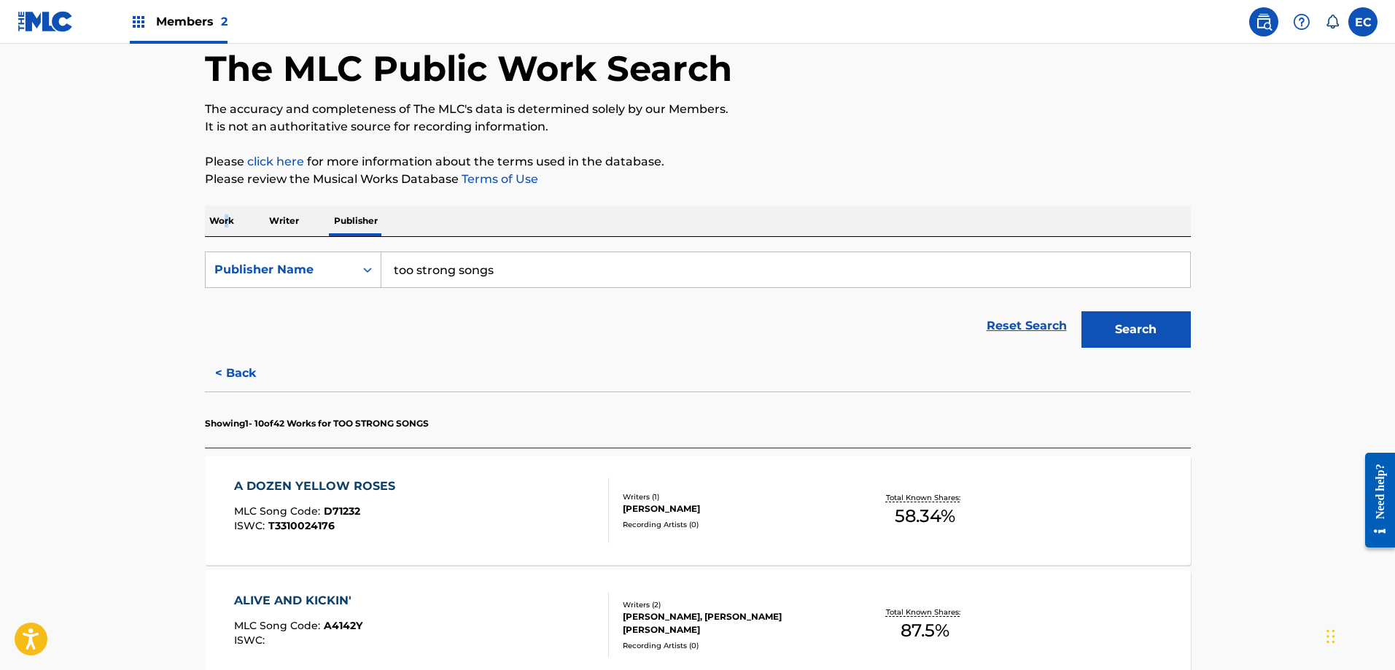
click at [226, 215] on p "Work" at bounding box center [222, 221] width 34 height 31
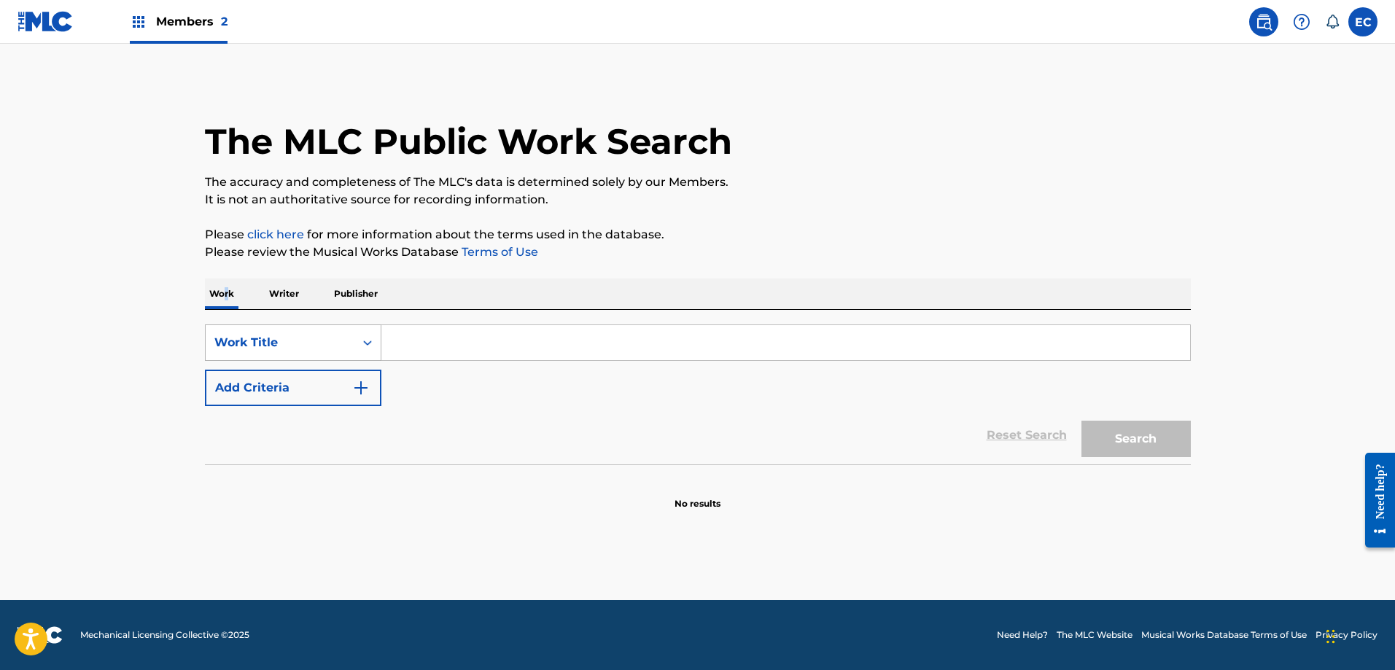
click at [344, 336] on div "Work Title" at bounding box center [279, 343] width 131 height 18
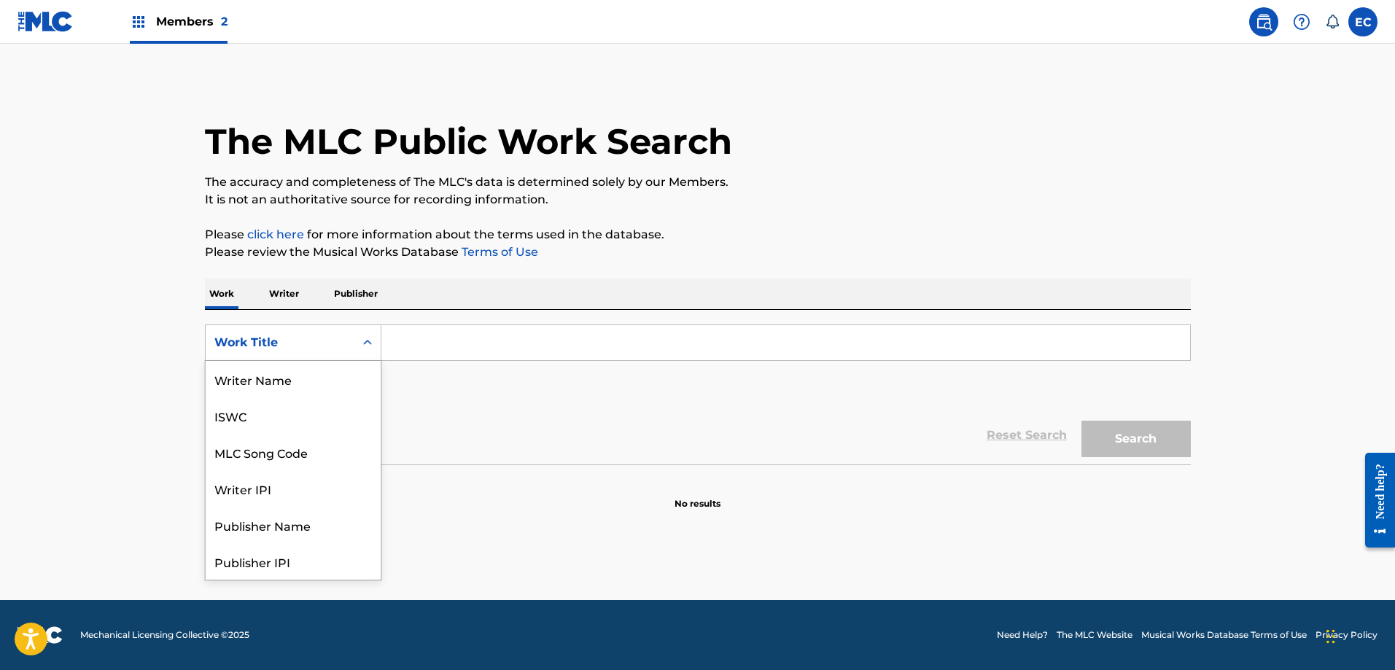
scroll to position [73, 0]
click at [333, 387] on div "MLC Song Code" at bounding box center [293, 379] width 175 height 36
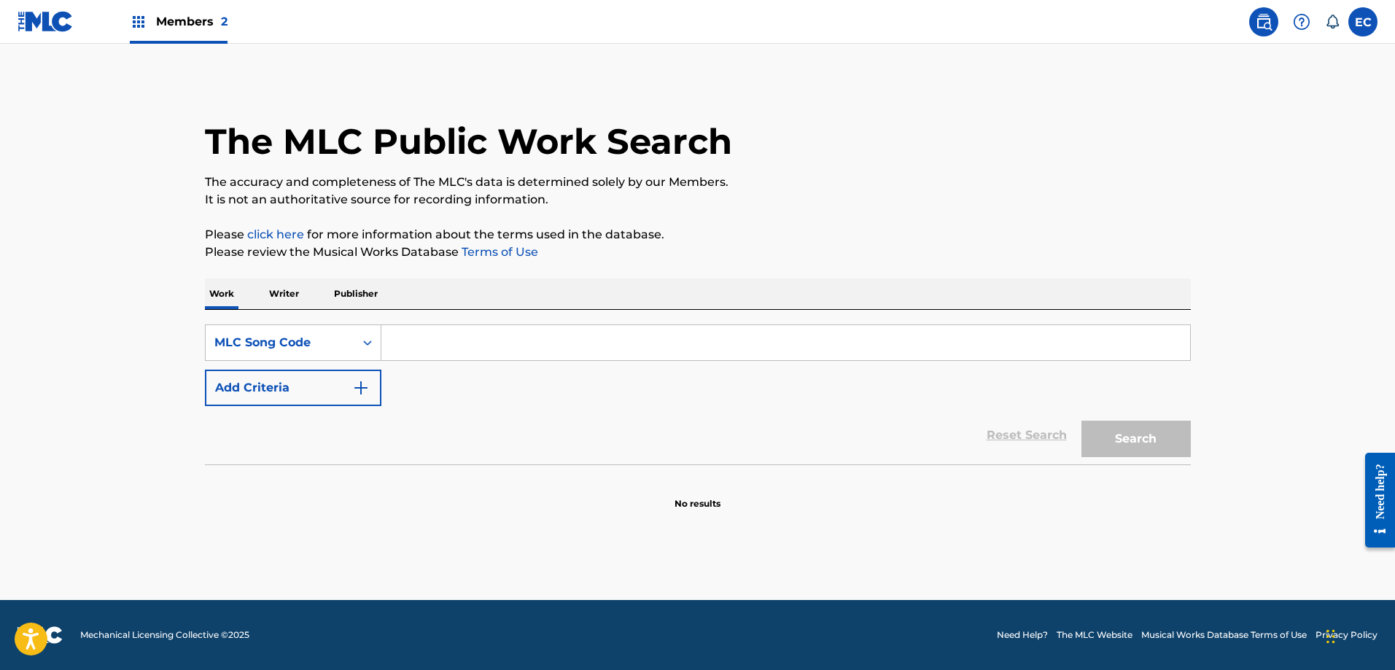
click at [433, 338] on input "Search Form" at bounding box center [786, 342] width 809 height 35
paste input "M8977C"
type input "M8977C"
click at [1158, 444] on button "Search" at bounding box center [1136, 439] width 109 height 36
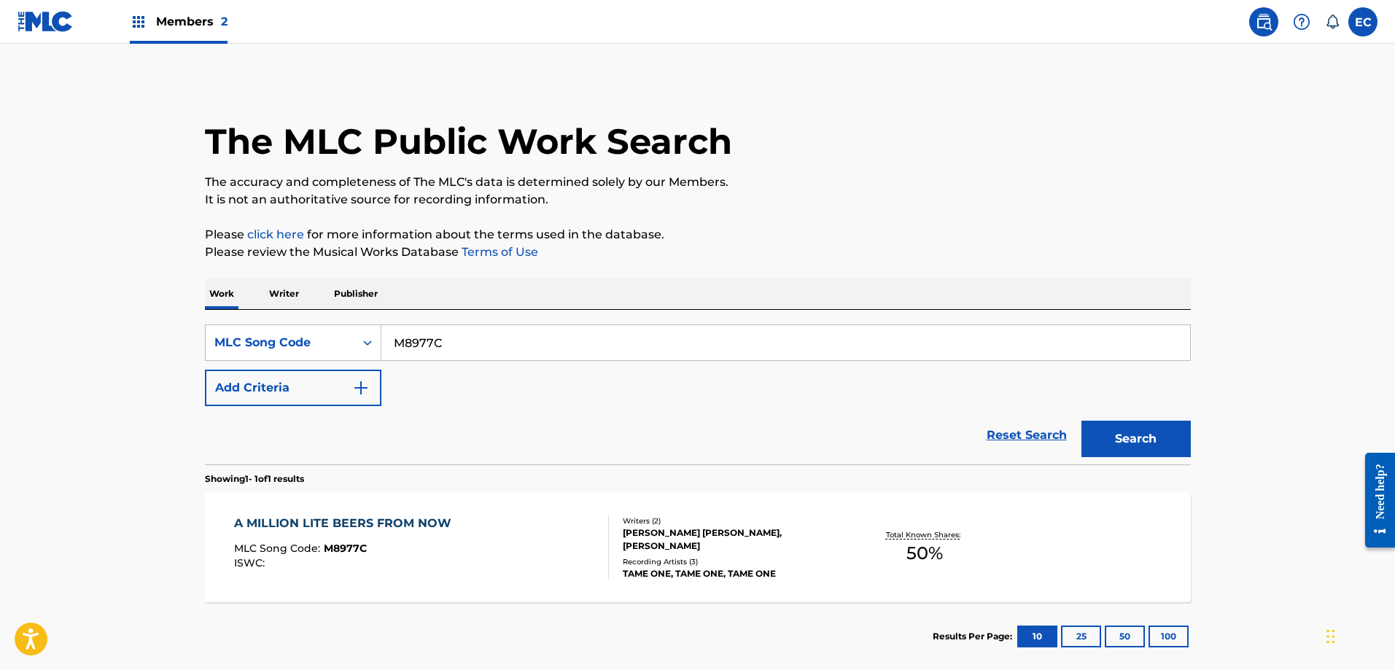
click at [405, 521] on div "A MILLION LITE BEERS FROM NOW" at bounding box center [346, 524] width 225 height 18
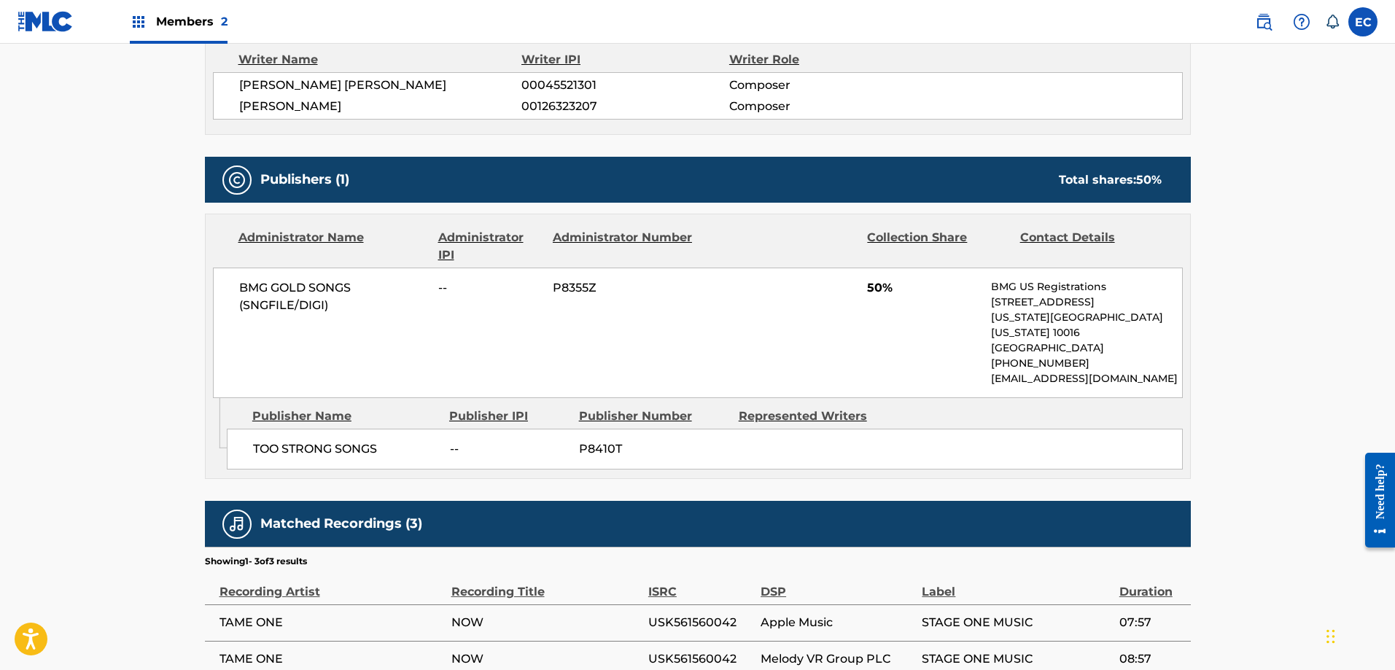
scroll to position [510, 0]
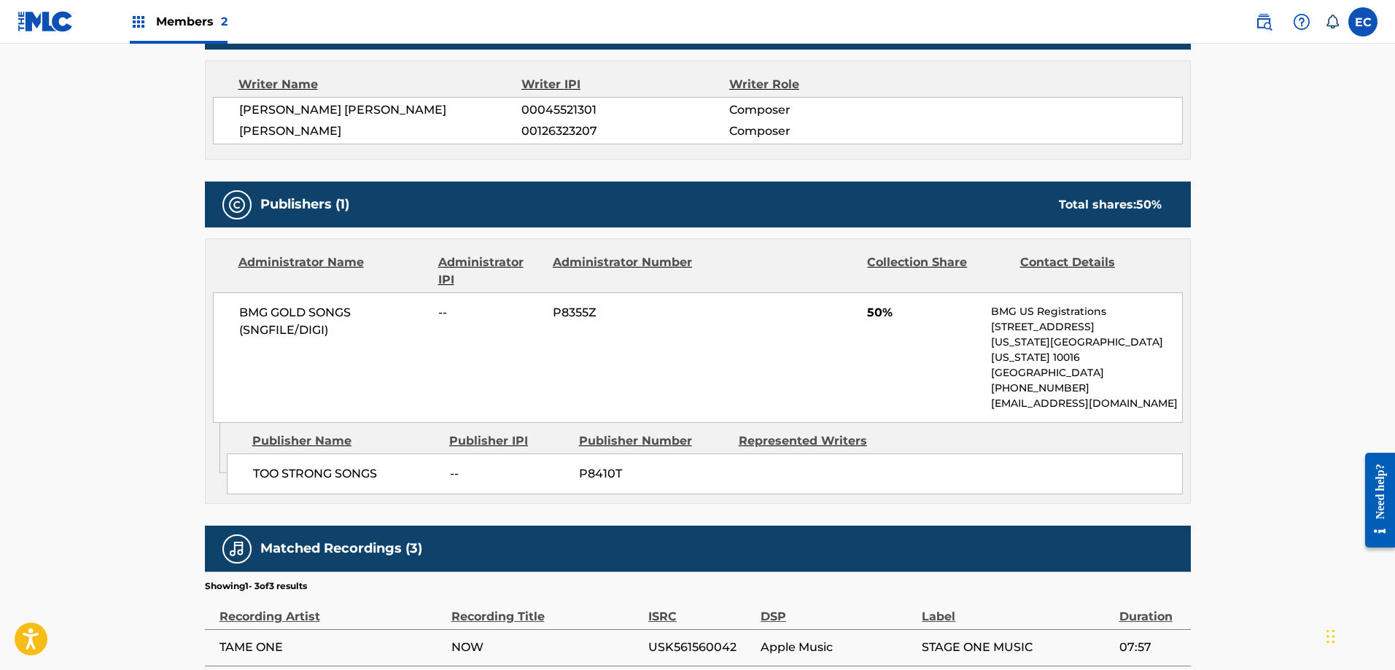
click at [598, 465] on span "P8410T" at bounding box center [653, 474] width 149 height 18
copy span "P8410T"
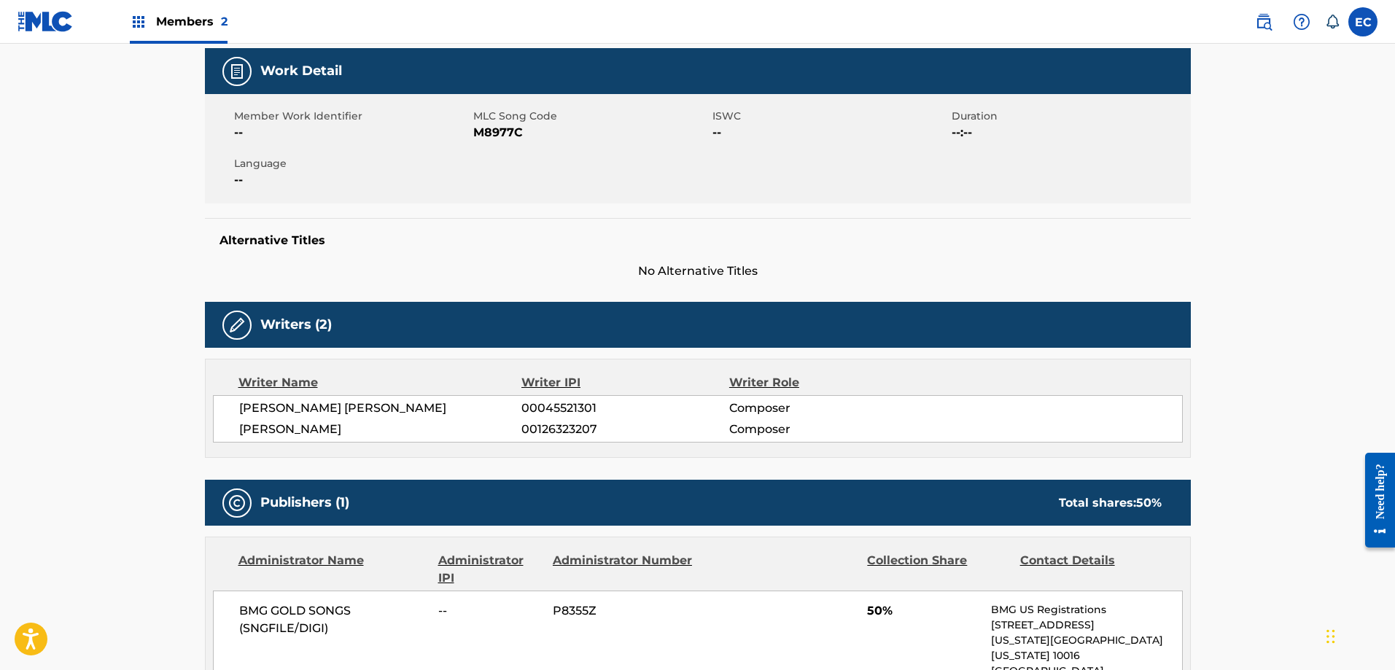
scroll to position [0, 0]
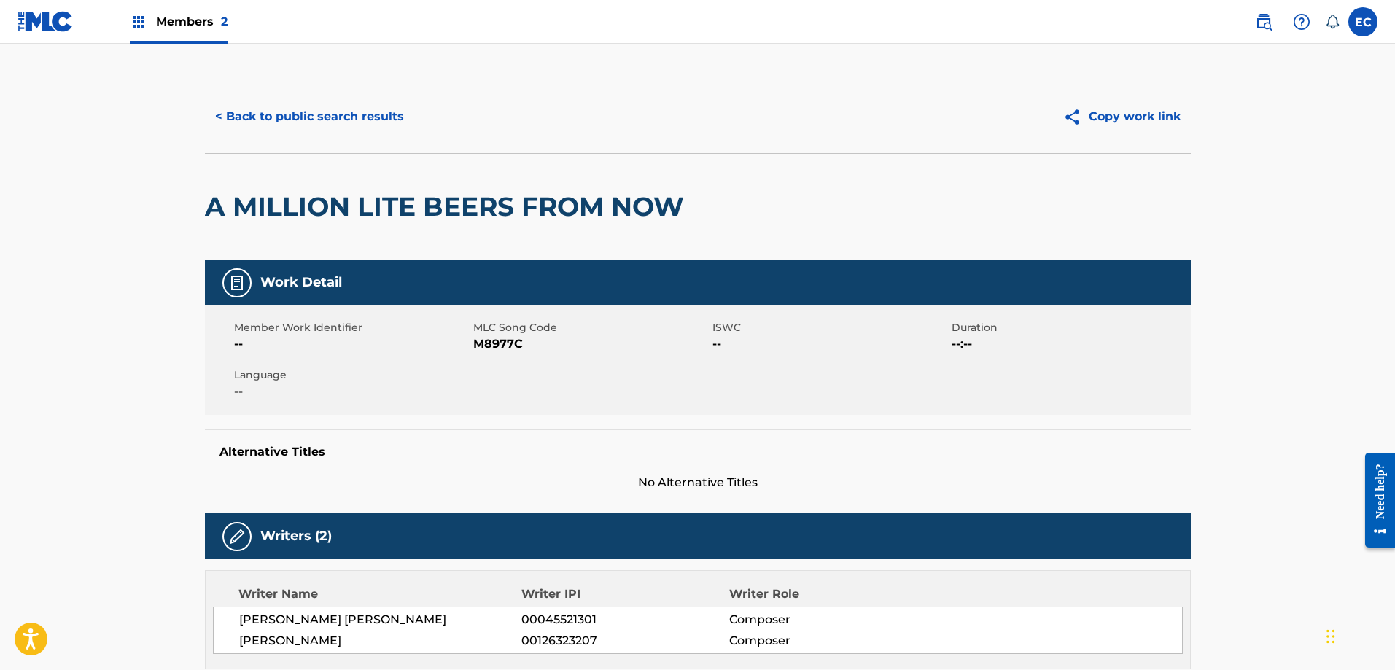
click at [395, 120] on button "< Back to public search results" at bounding box center [309, 116] width 209 height 36
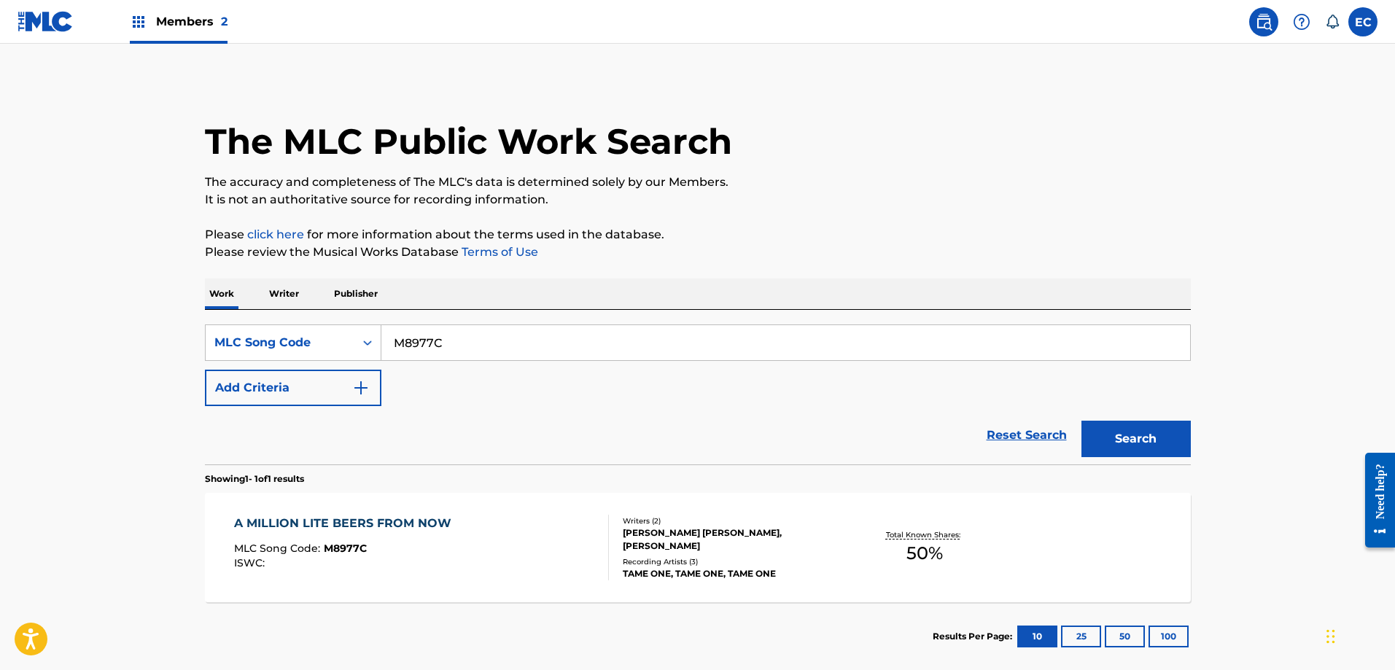
click at [373, 288] on p "Publisher" at bounding box center [356, 294] width 53 height 31
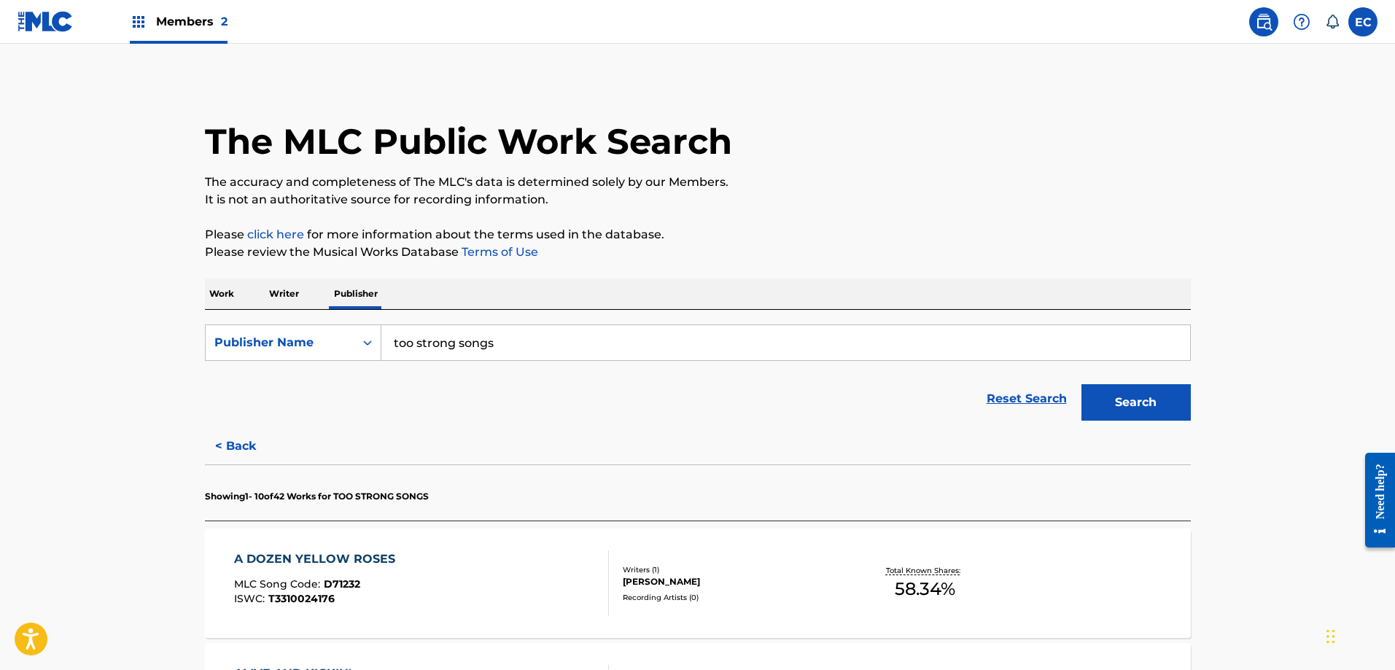
drag, startPoint x: 506, startPoint y: 347, endPoint x: 241, endPoint y: 306, distance: 267.3
click at [552, 376] on div "[PERSON_NAME] e music" at bounding box center [676, 376] width 589 height 26
type input "[PERSON_NAME] [PERSON_NAME] music"
click at [1150, 406] on button "Search" at bounding box center [1136, 402] width 109 height 36
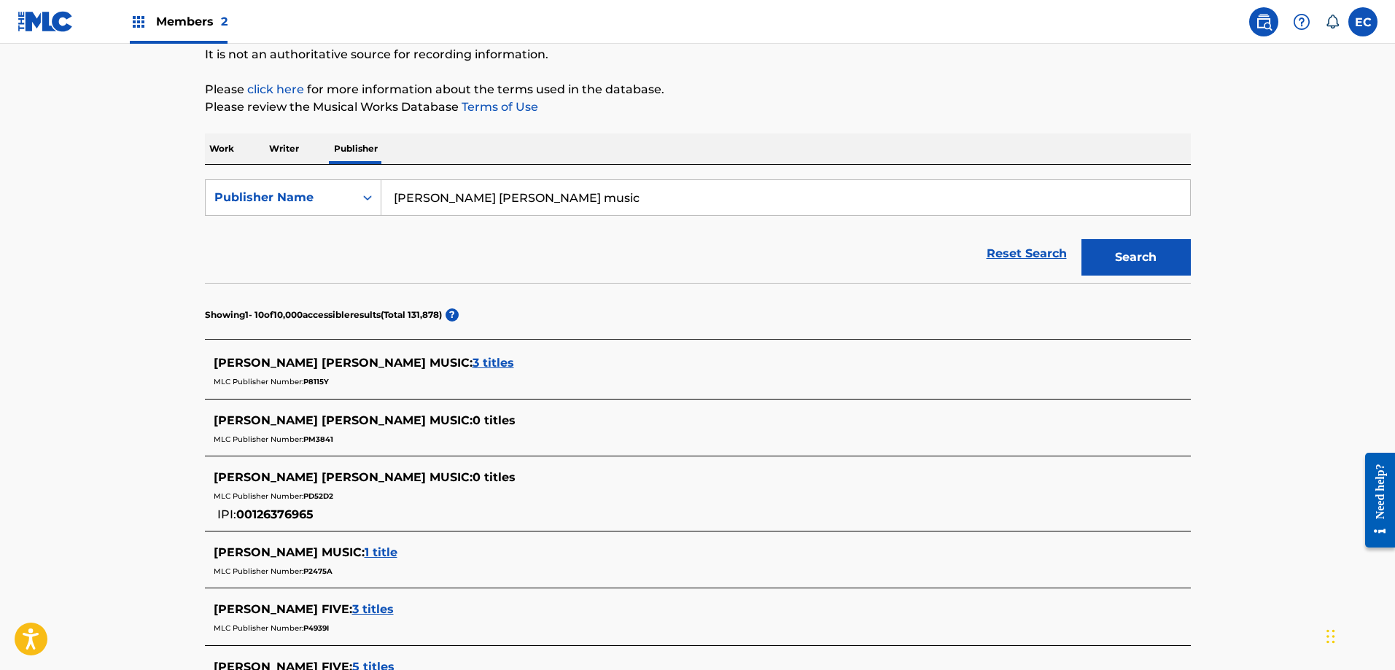
scroll to position [219, 0]
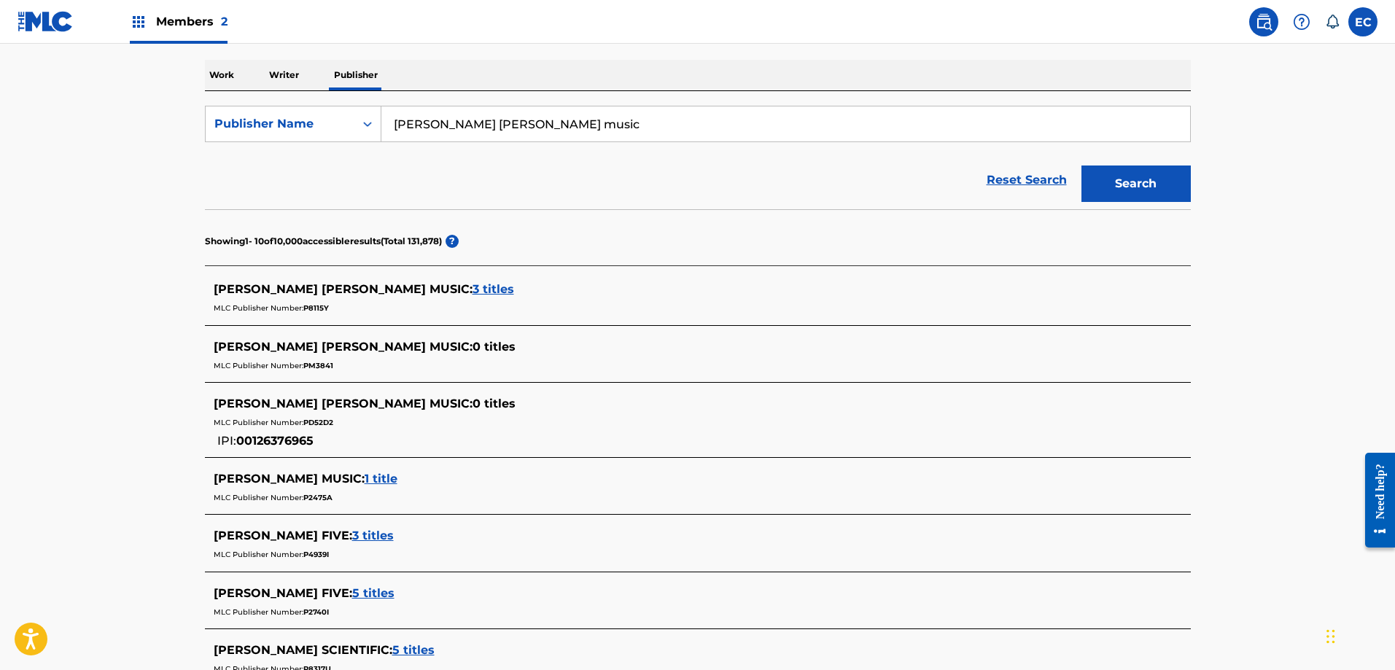
click at [473, 289] on span "3 titles" at bounding box center [494, 289] width 42 height 14
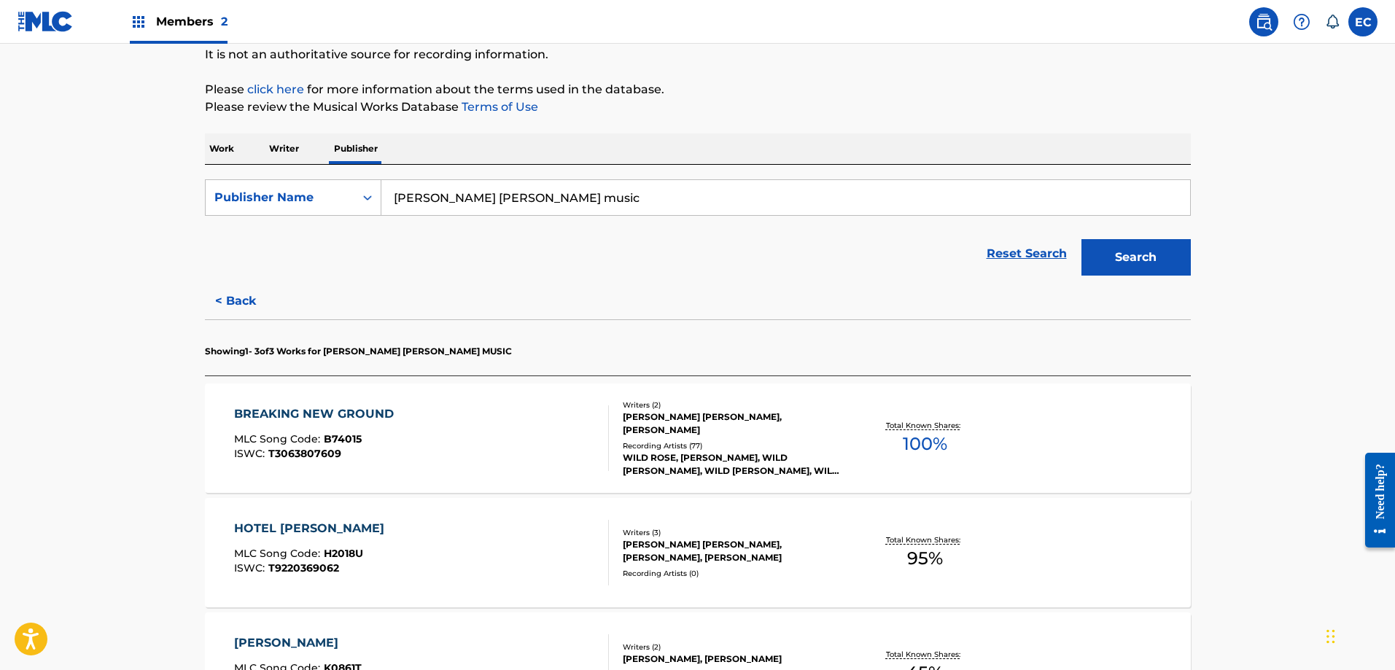
scroll to position [146, 0]
click at [1137, 258] on button "Search" at bounding box center [1136, 257] width 109 height 36
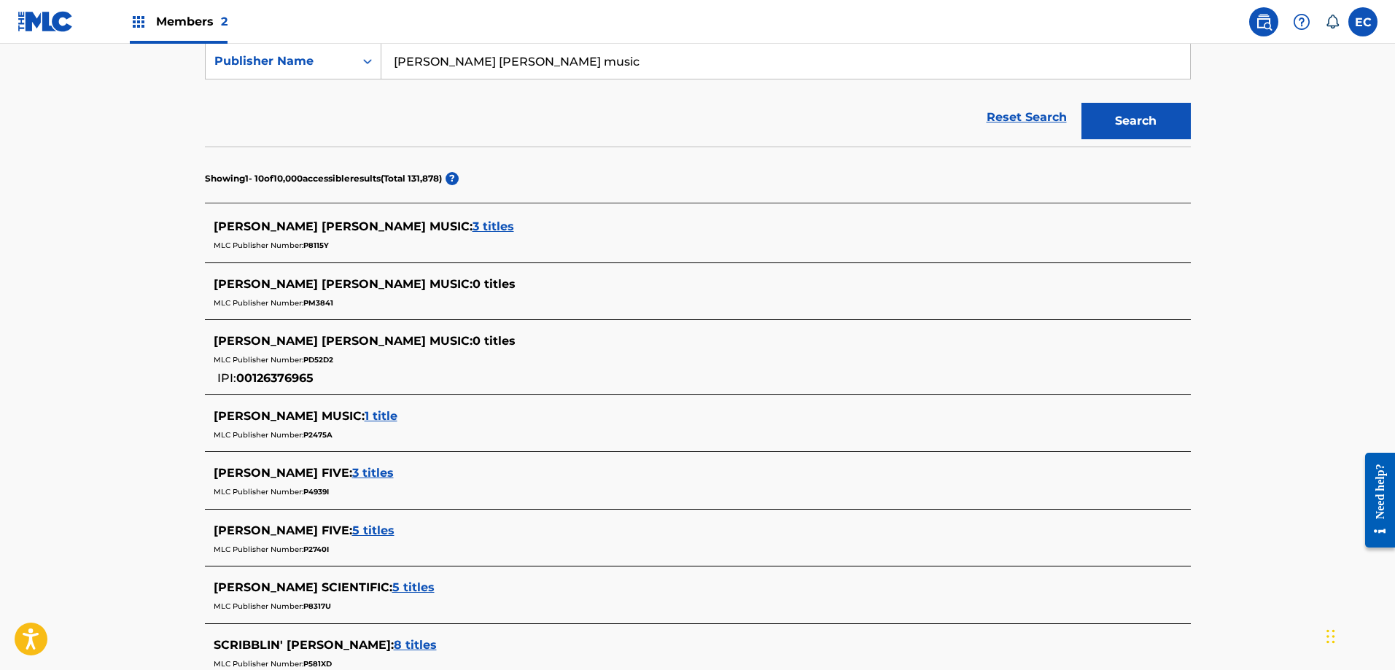
scroll to position [292, 0]
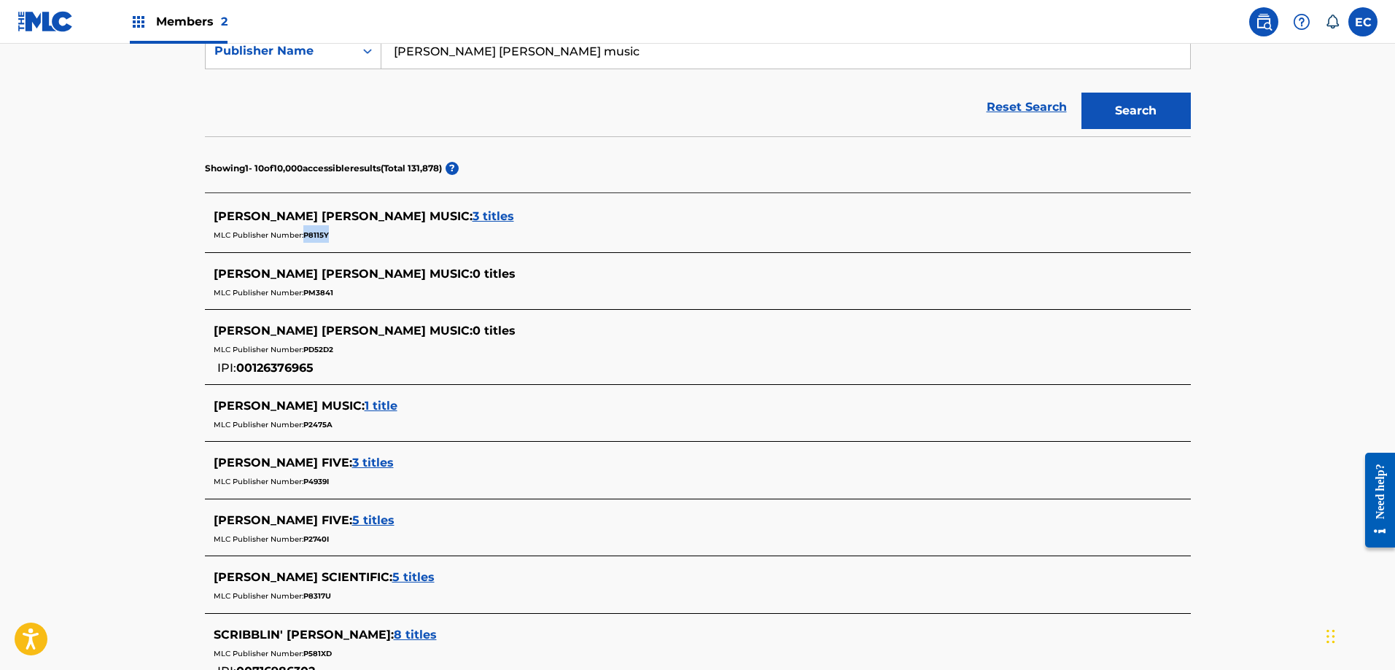
drag, startPoint x: 328, startPoint y: 233, endPoint x: 304, endPoint y: 234, distance: 23.4
click at [304, 234] on span "P8115Y" at bounding box center [316, 235] width 26 height 9
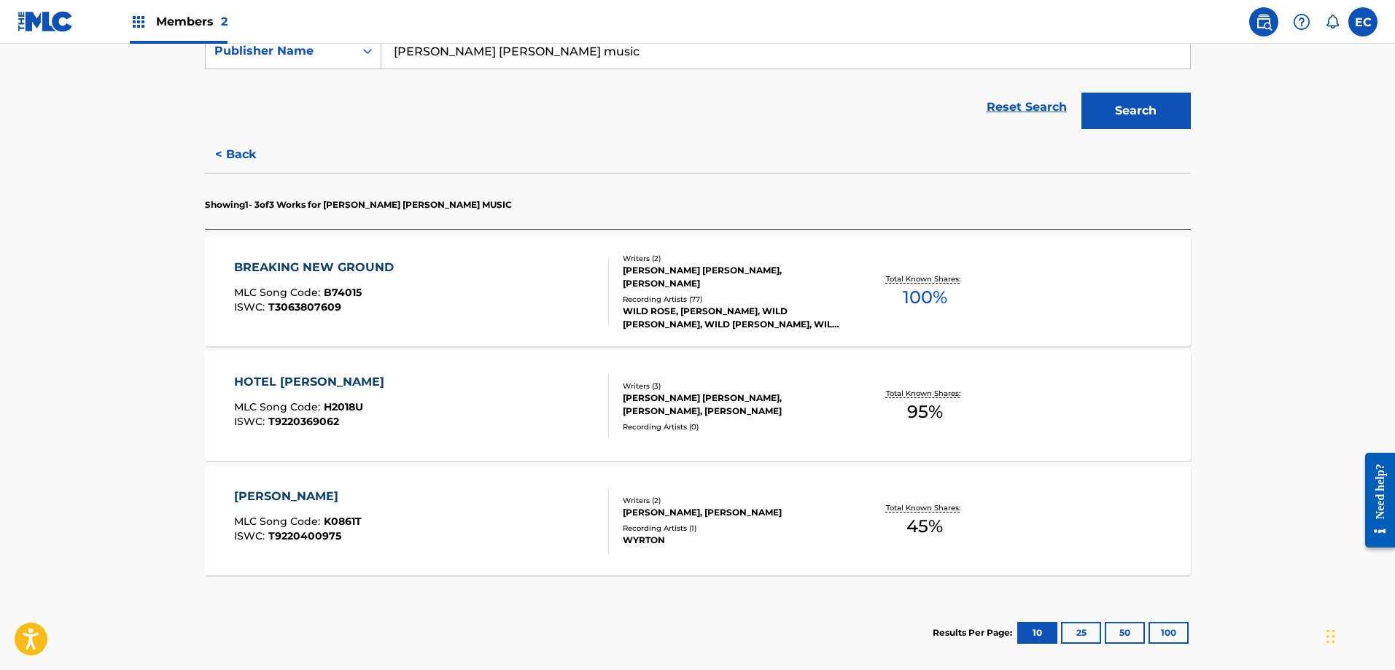
click at [374, 266] on div "BREAKING NEW GROUND" at bounding box center [317, 268] width 167 height 18
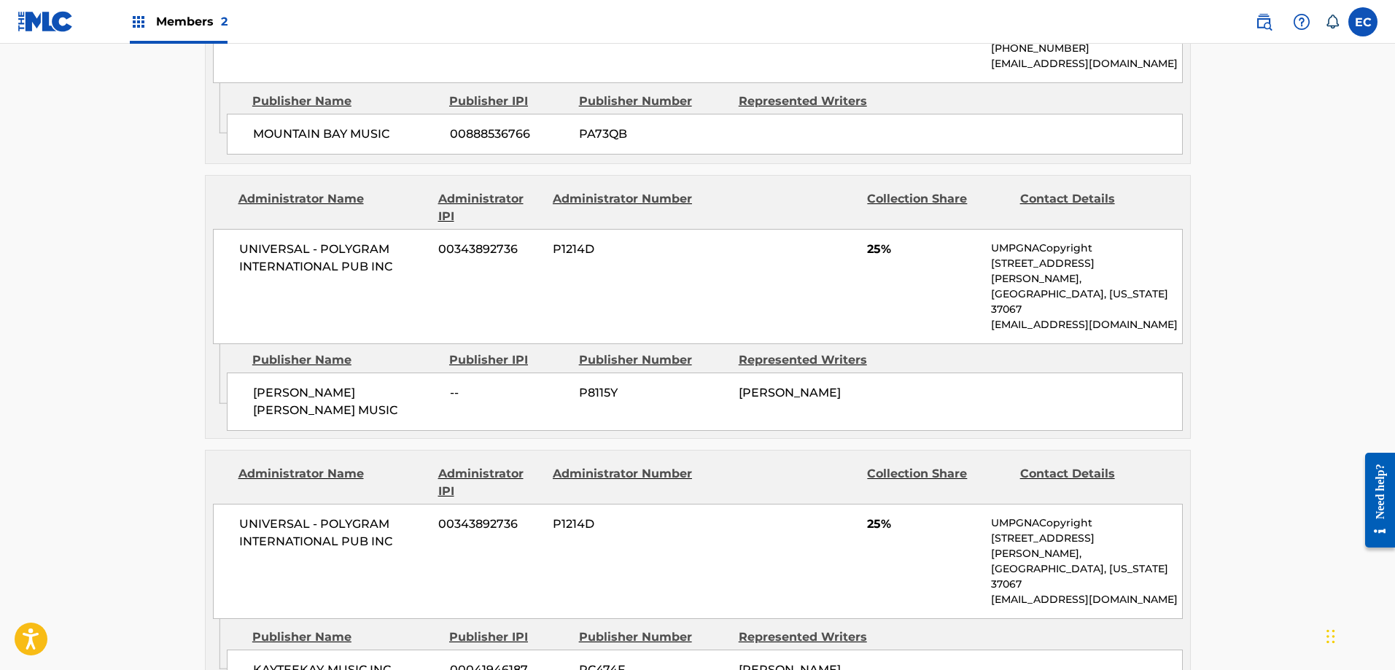
scroll to position [1021, 0]
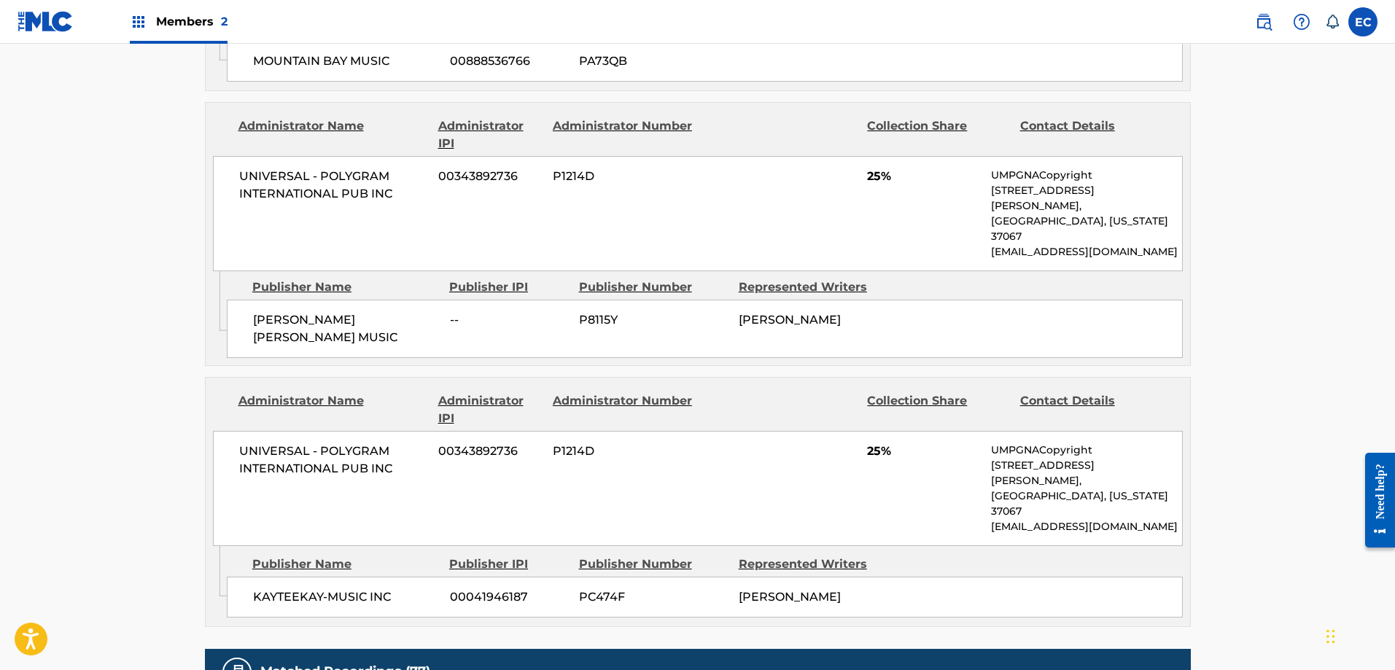
click at [589, 311] on span "P8115Y" at bounding box center [653, 320] width 149 height 18
copy span "P8115Y"
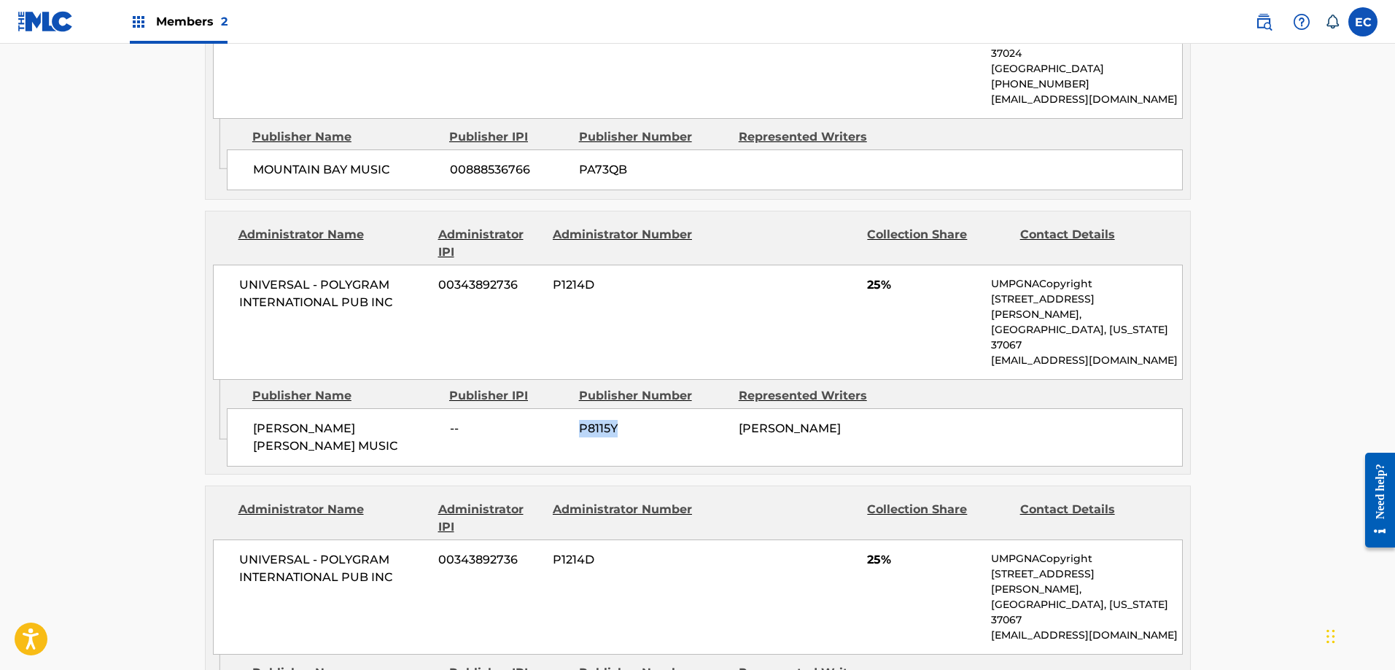
scroll to position [875, 0]
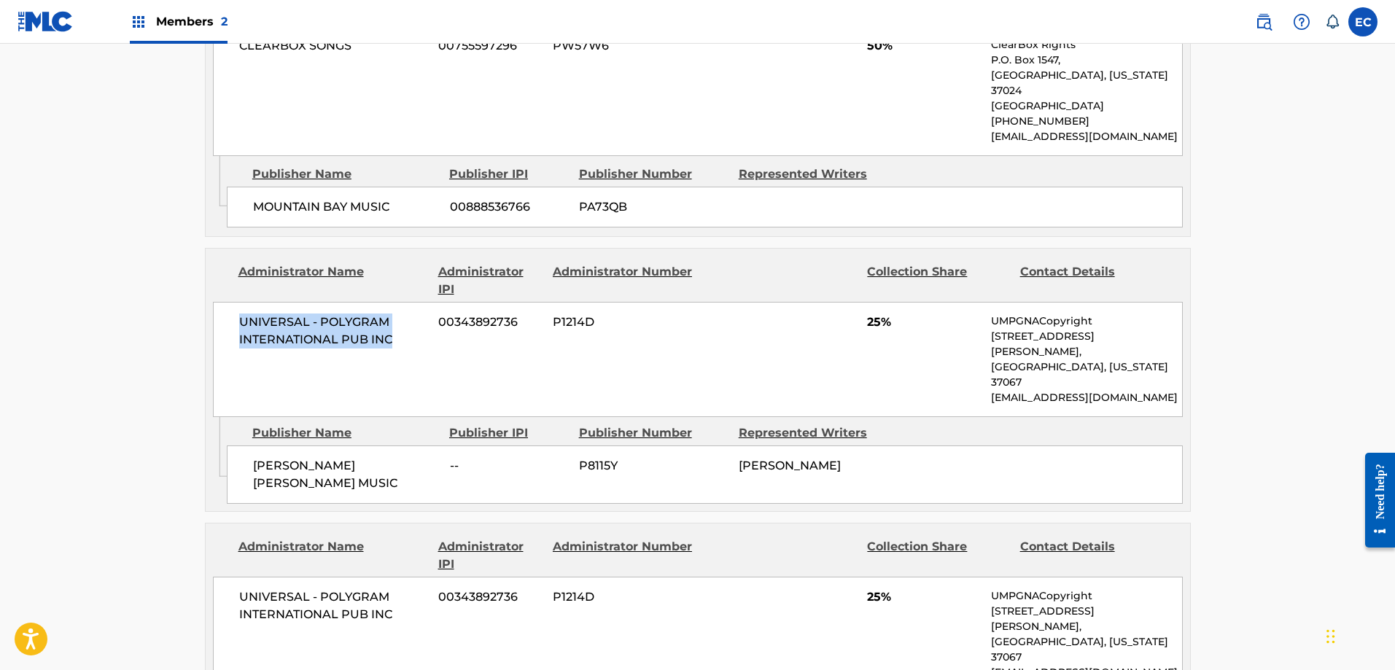
drag, startPoint x: 241, startPoint y: 306, endPoint x: 390, endPoint y: 322, distance: 150.4
click at [390, 322] on span "UNIVERSAL - POLYGRAM INTERNATIONAL PUB INC" at bounding box center [333, 331] width 189 height 35
copy span "UNIVERSAL - POLYGRAM INTERNATIONAL PUB INC"
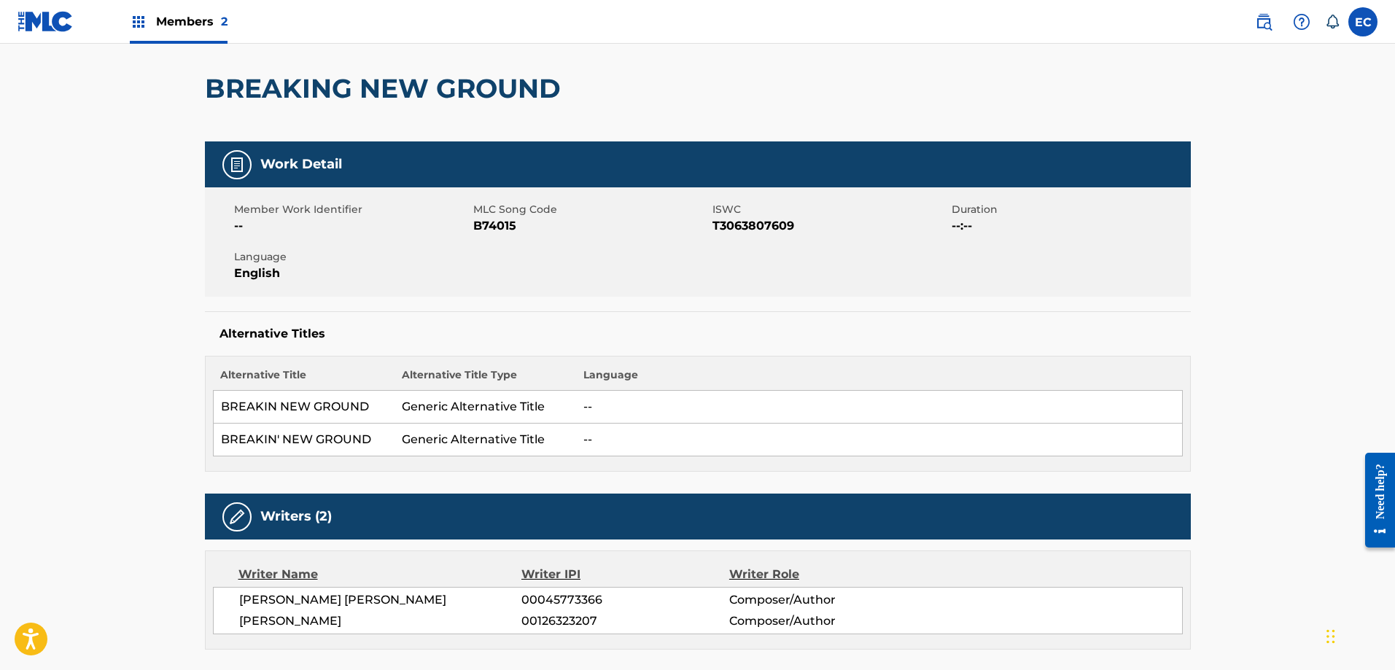
scroll to position [0, 0]
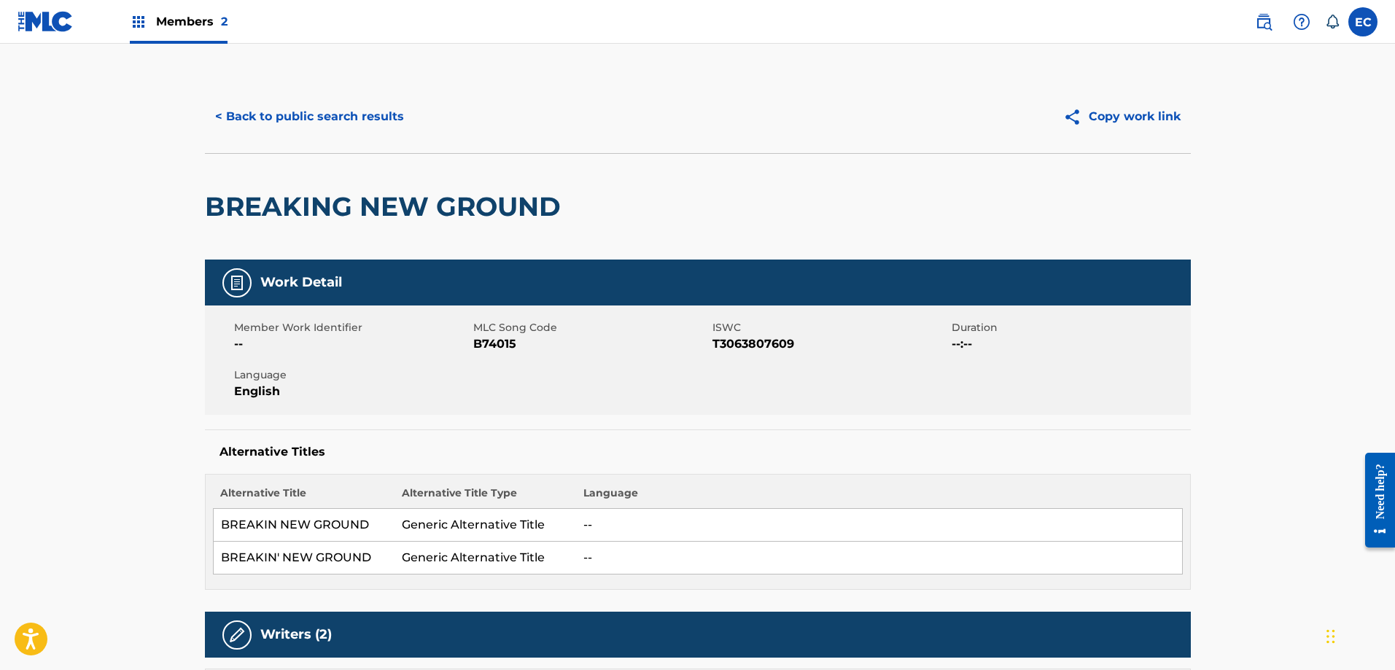
click at [336, 109] on button "< Back to public search results" at bounding box center [309, 116] width 209 height 36
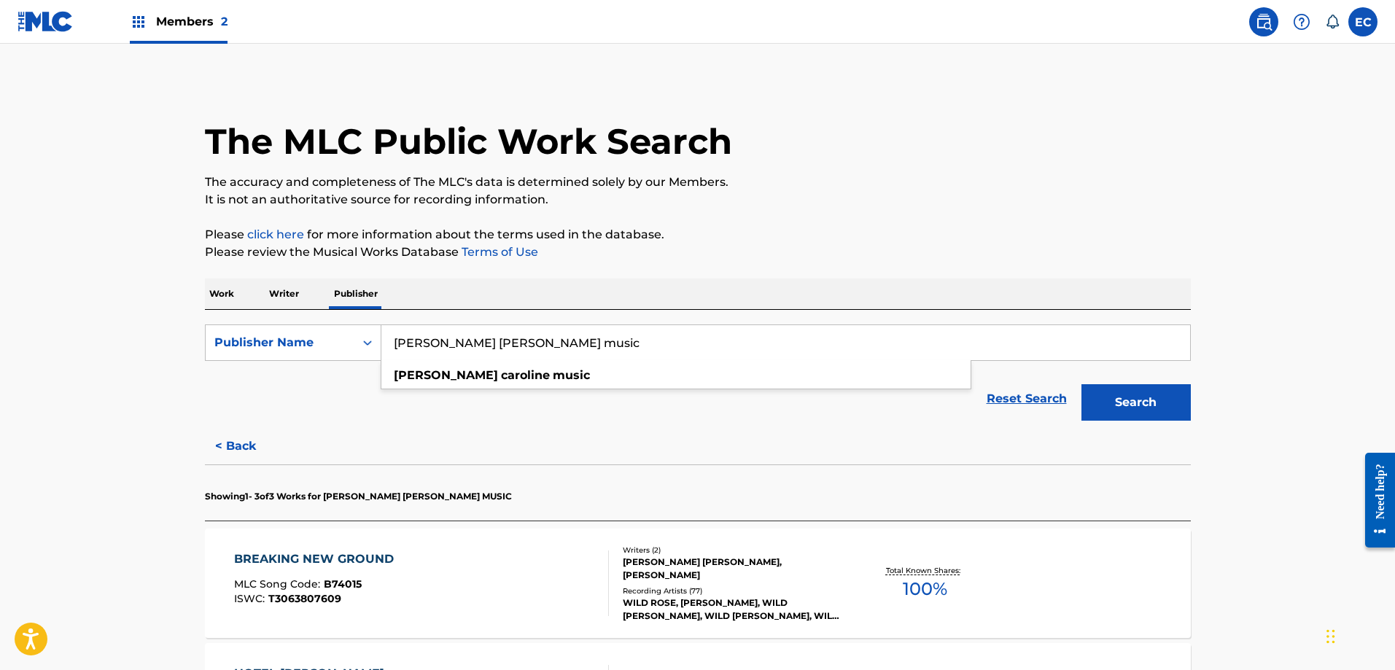
drag, startPoint x: 570, startPoint y: 341, endPoint x: 341, endPoint y: 308, distance: 230.8
click at [341, 308] on div "Work Writer Publisher SearchWithCriteriaecb967f0-9e35-4960-abe2-b2d5fbf9b999 Pu…" at bounding box center [698, 619] width 986 height 681
type input "sultan of song"
click at [1121, 394] on button "Search" at bounding box center [1136, 402] width 109 height 36
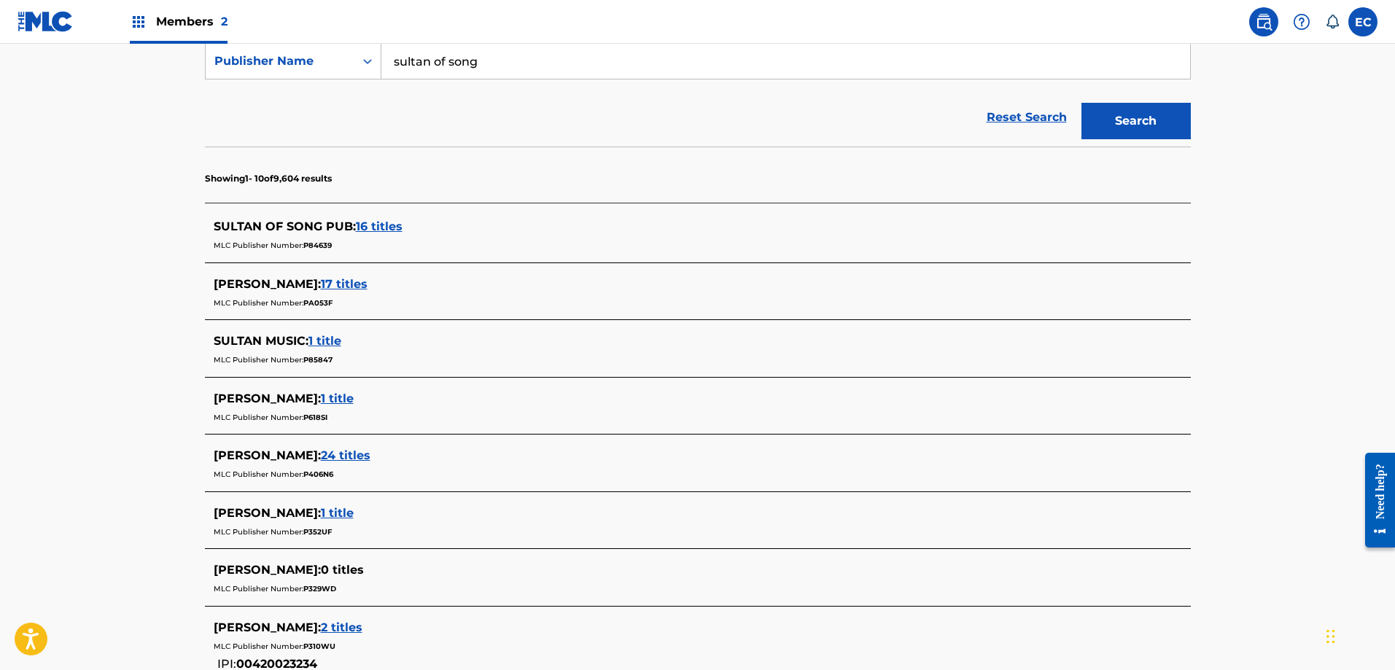
scroll to position [292, 0]
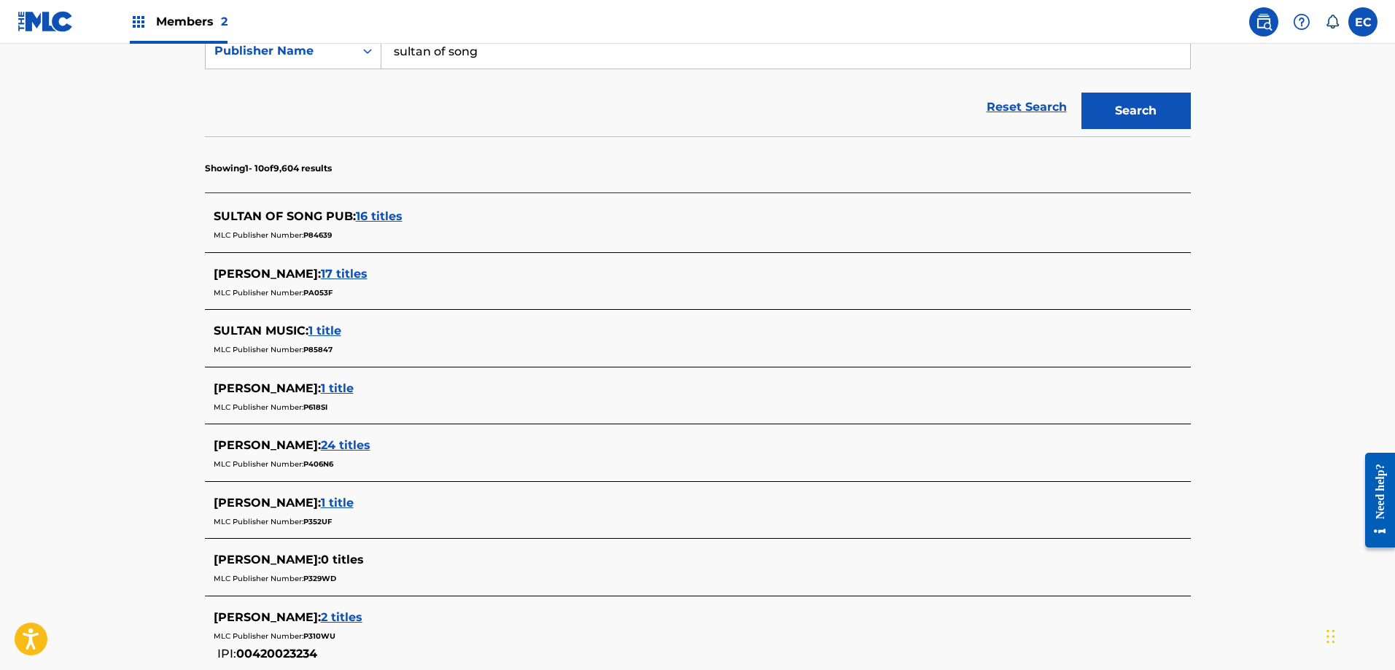
click at [373, 215] on span "16 titles" at bounding box center [379, 216] width 47 height 14
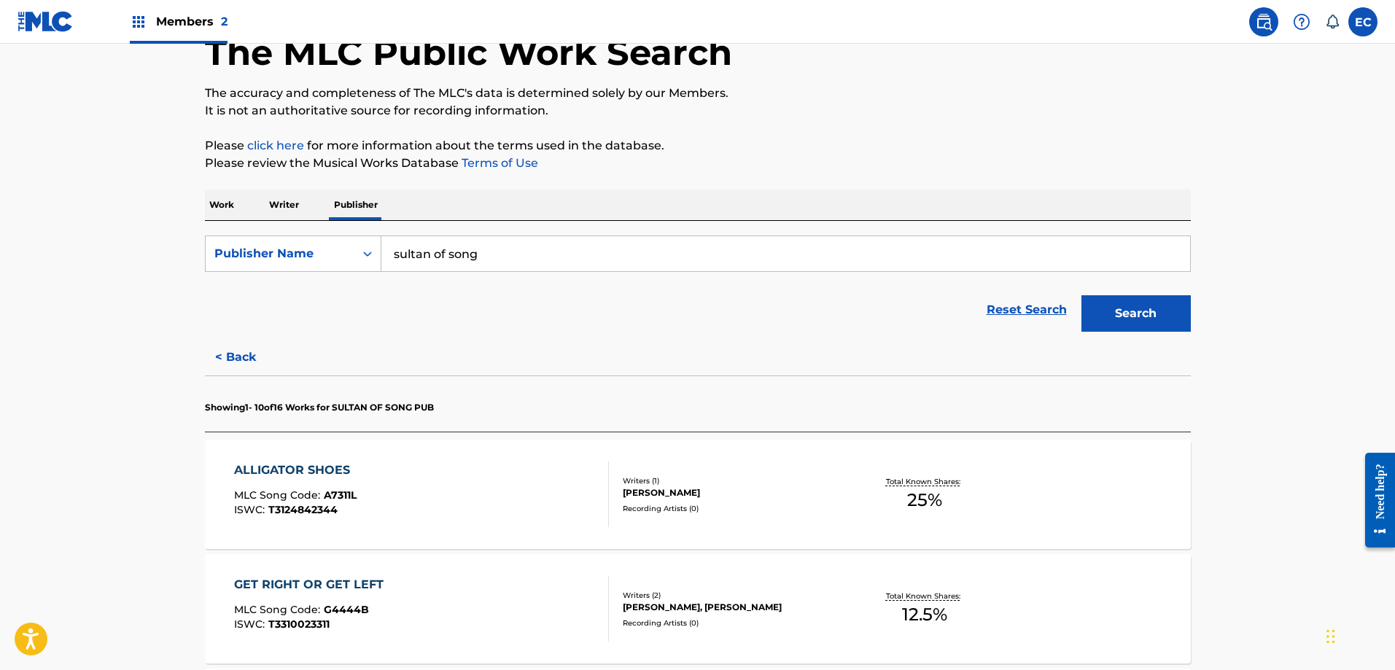
scroll to position [0, 0]
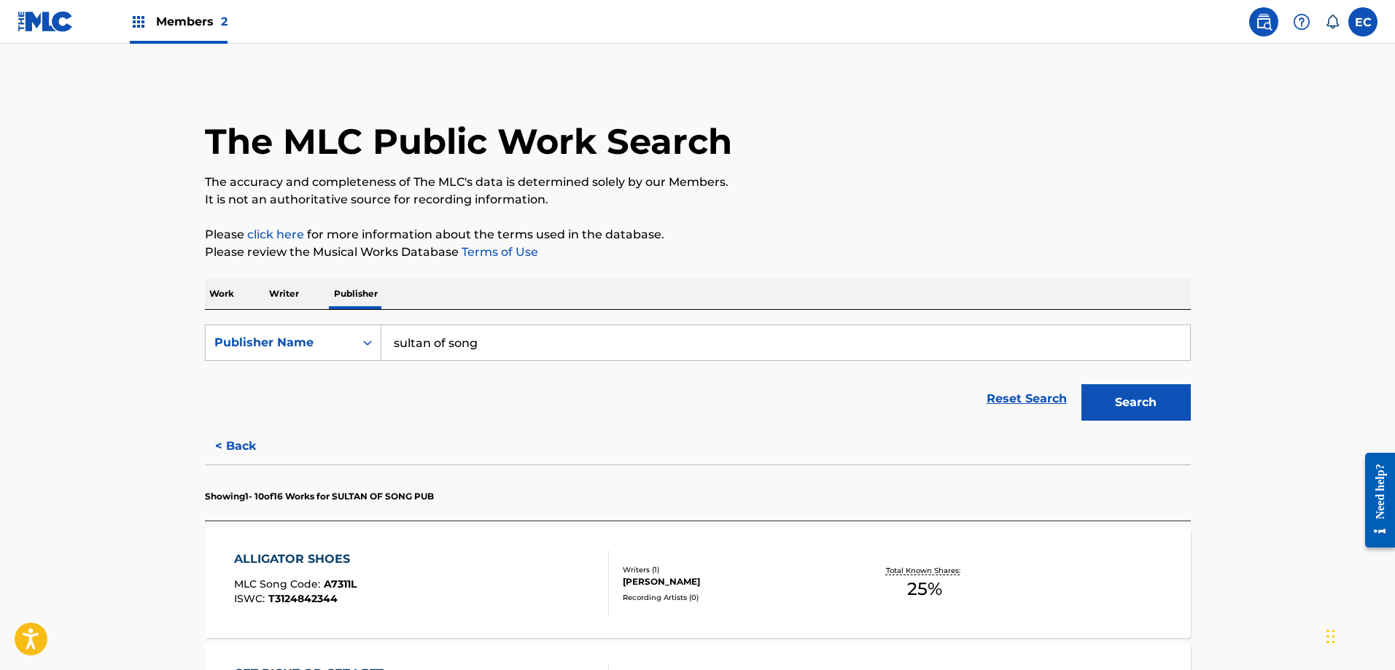
click at [239, 444] on button "< Back" at bounding box center [249, 446] width 88 height 36
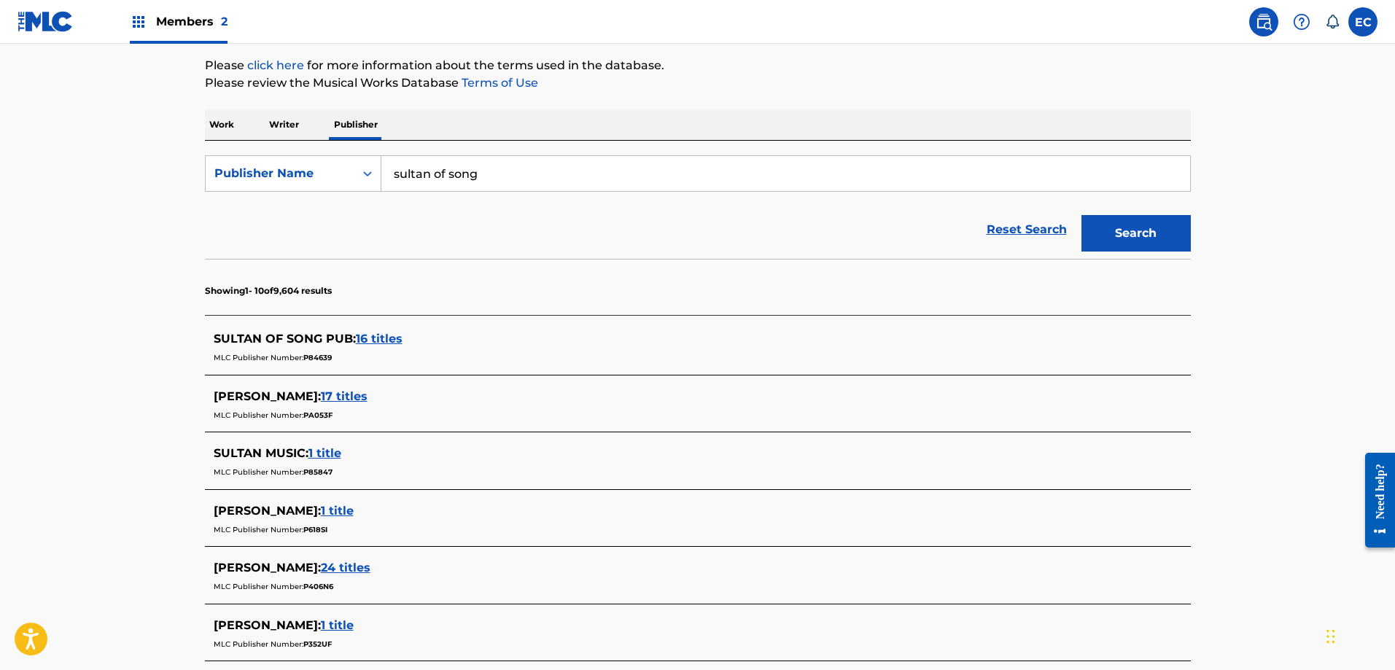
scroll to position [219, 0]
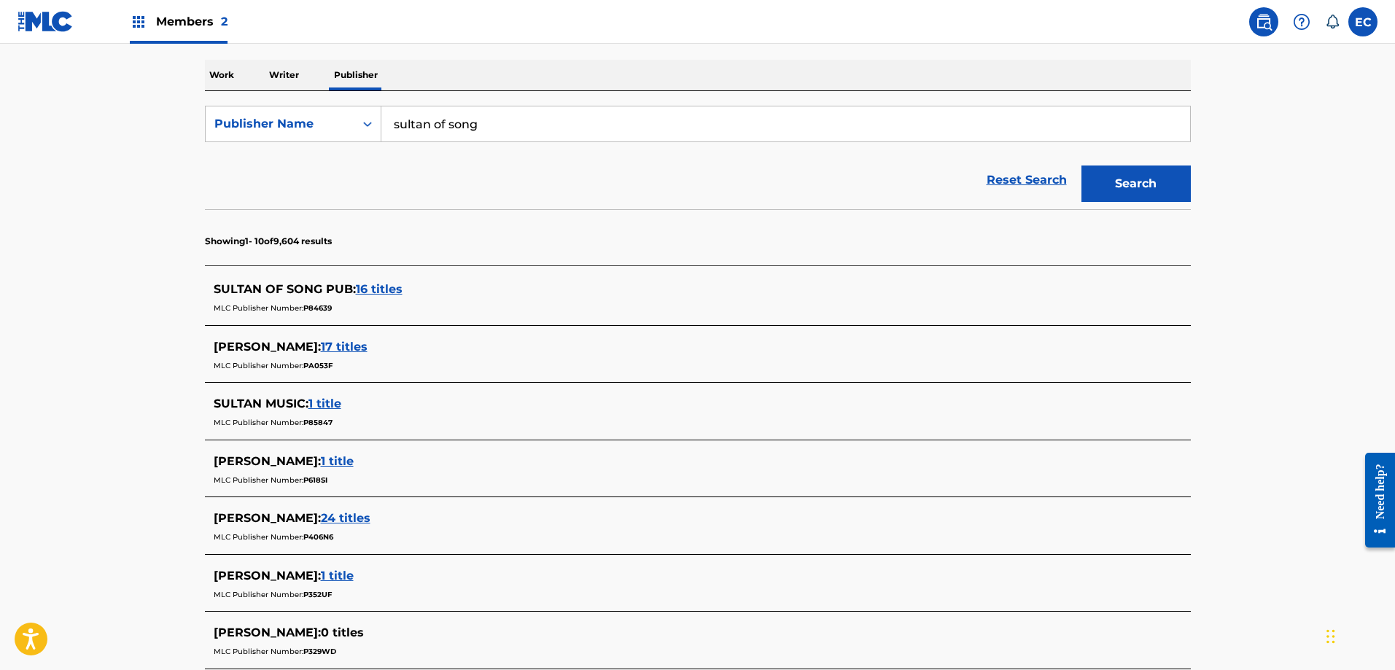
click at [388, 290] on span "16 titles" at bounding box center [379, 289] width 47 height 14
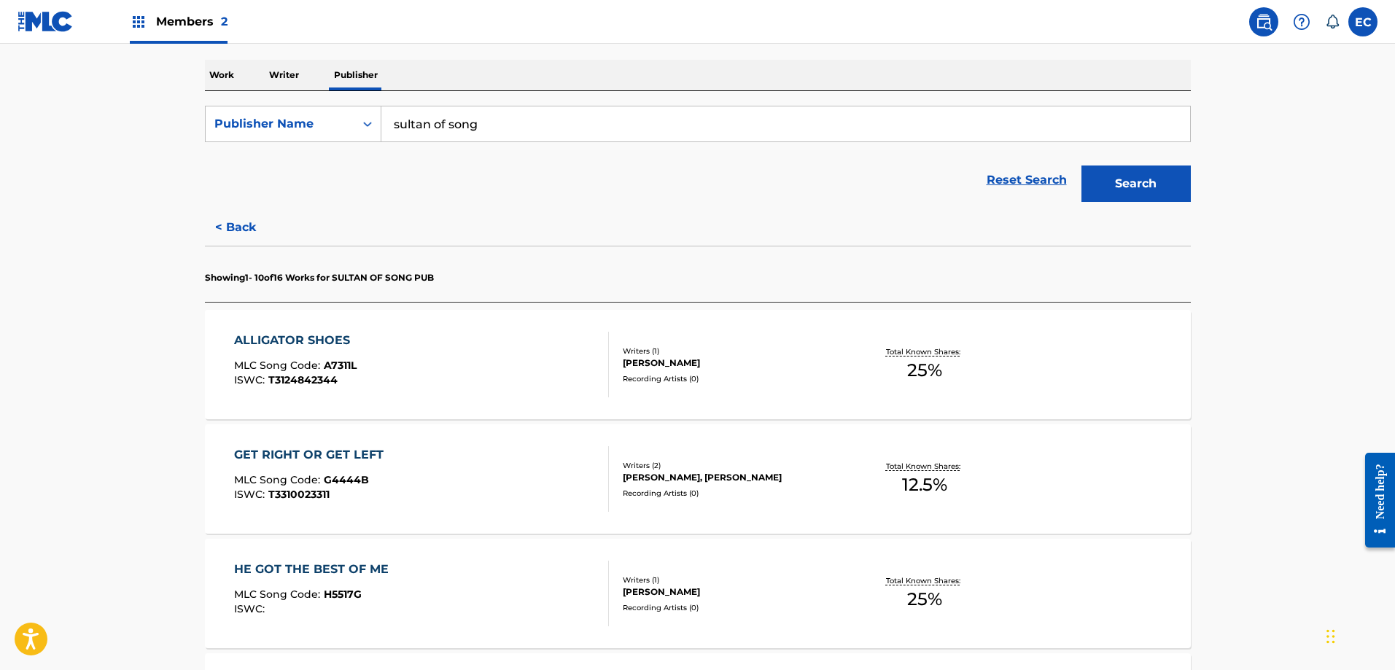
click at [280, 336] on div "ALLIGATOR SHOES" at bounding box center [295, 341] width 123 height 18
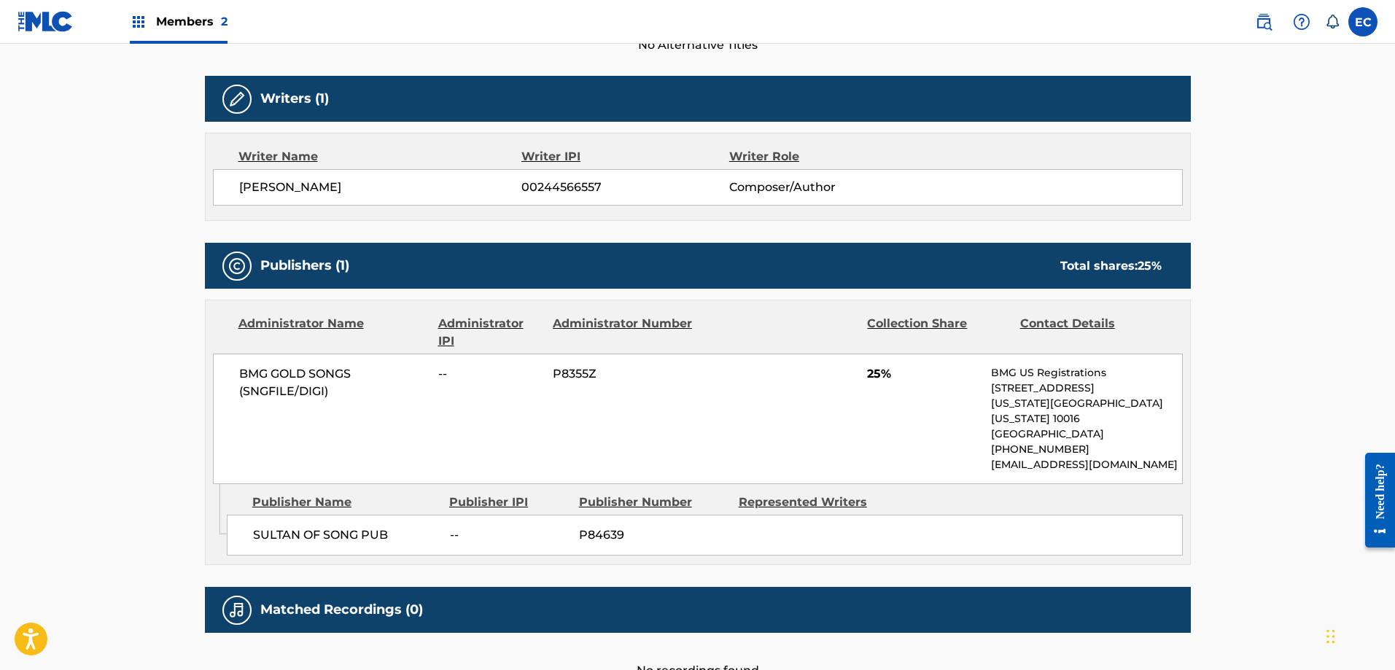
scroll to position [511, 0]
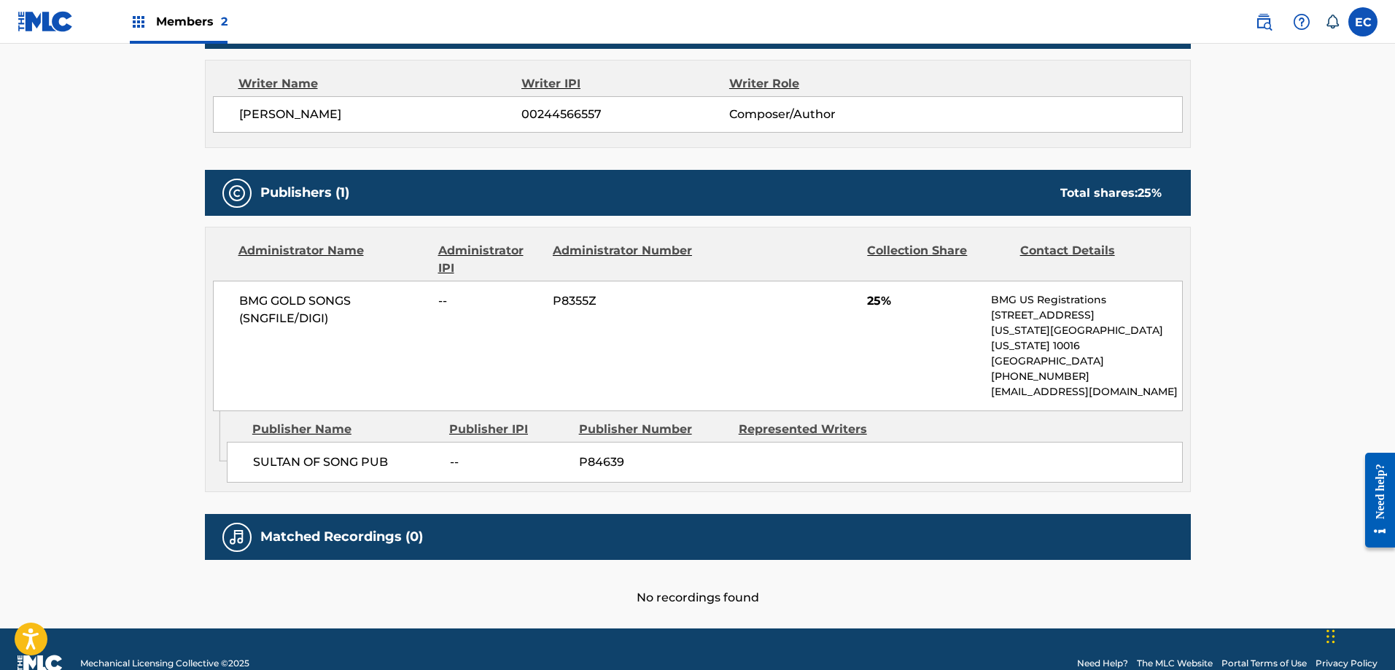
click at [595, 454] on span "P84639" at bounding box center [653, 463] width 149 height 18
copy span "P84639"
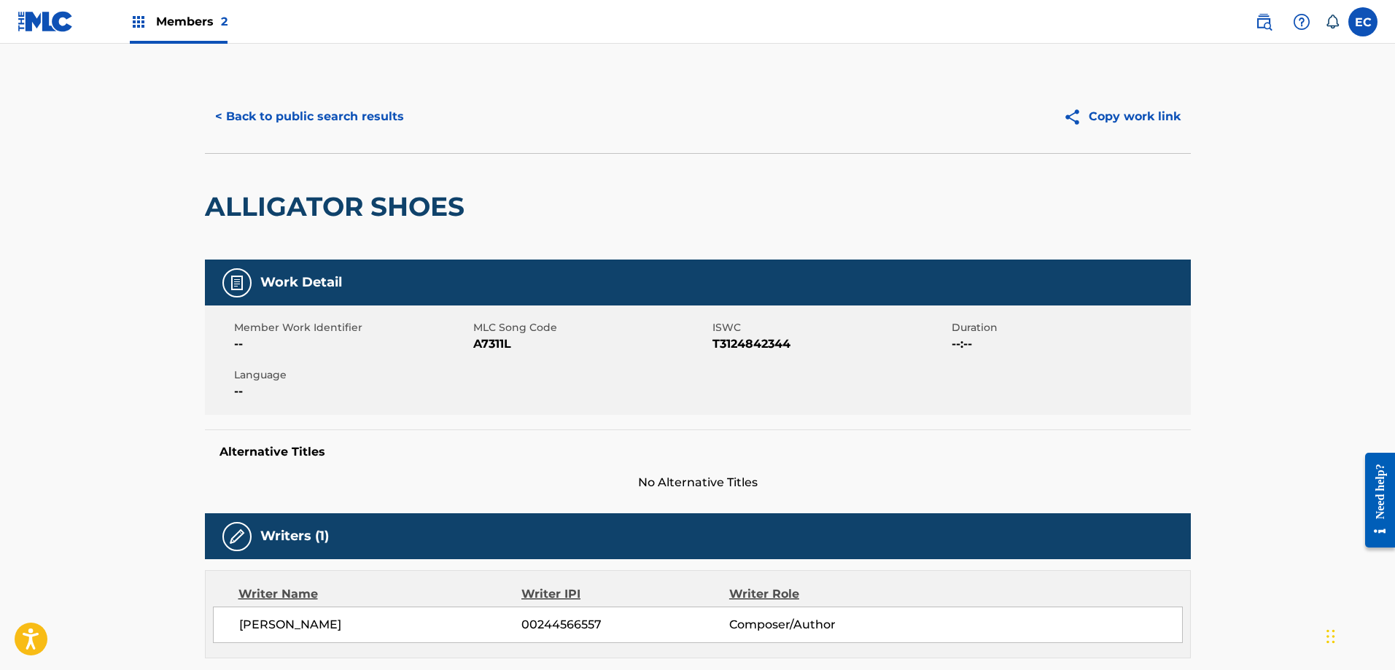
click at [268, 107] on button "< Back to public search results" at bounding box center [309, 116] width 209 height 36
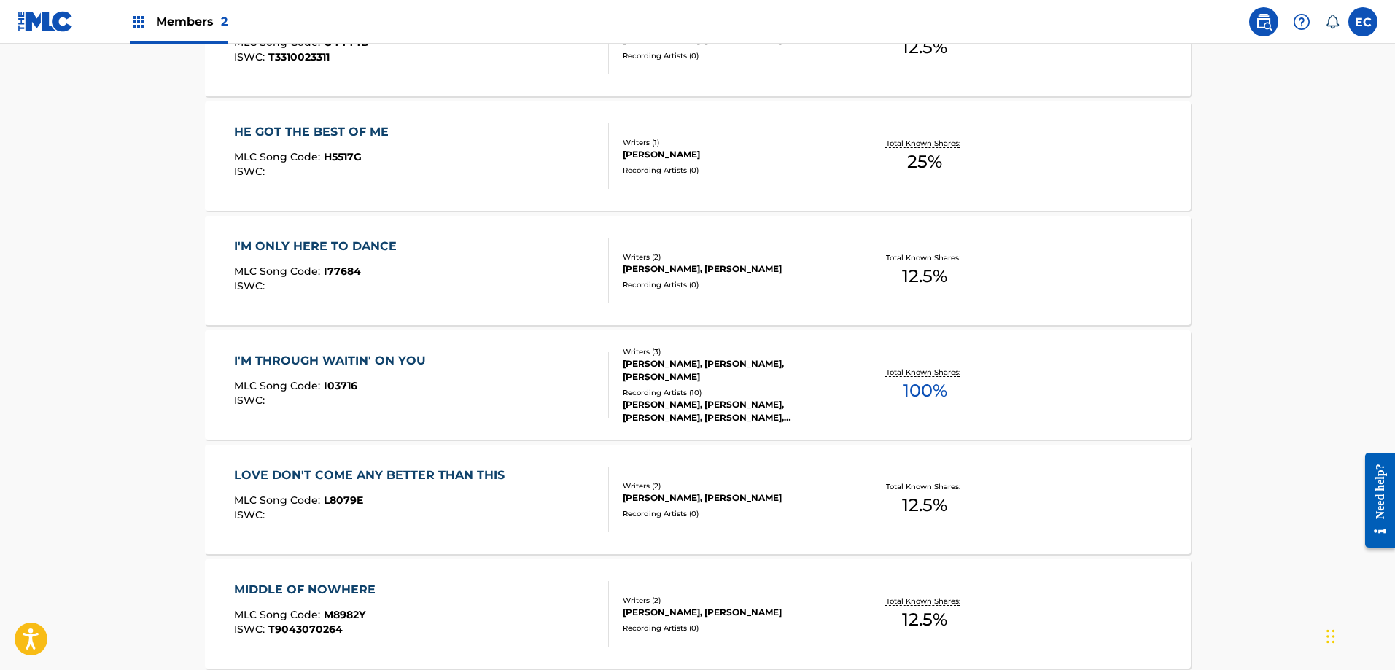
scroll to position [729, 0]
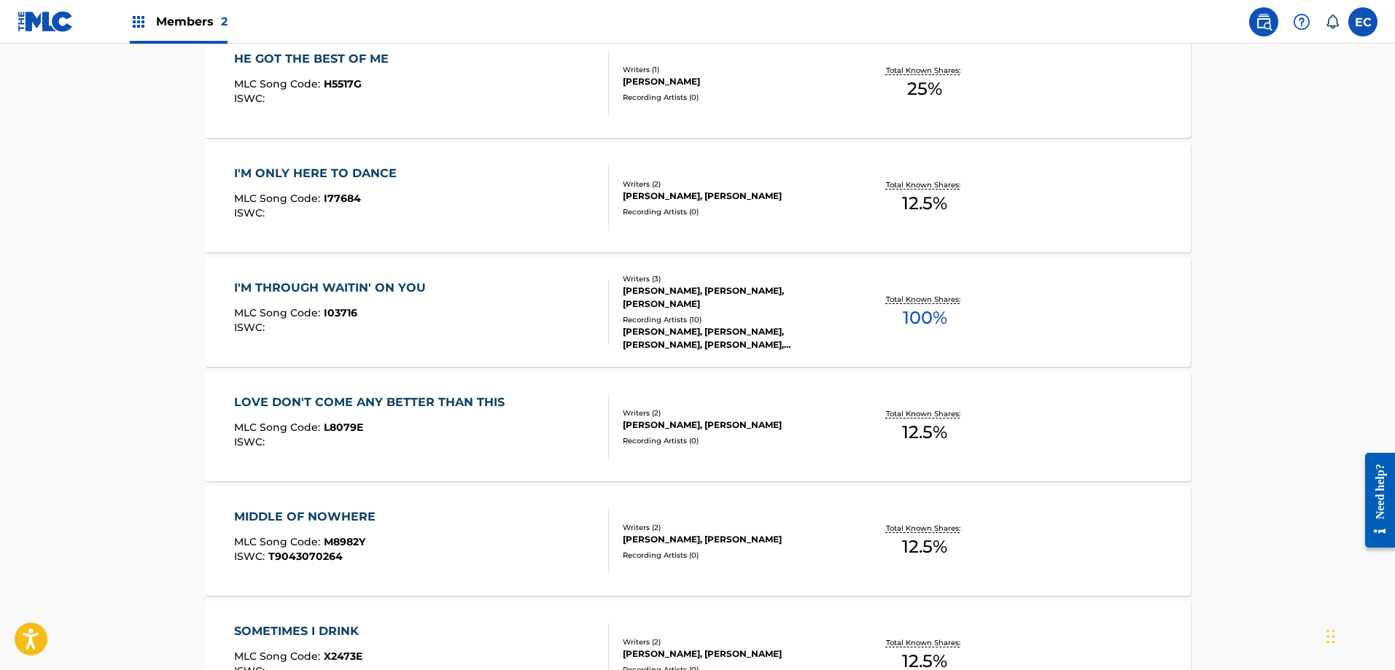
click at [466, 395] on div "LOVE DON'T COME ANY BETTER THAN THIS" at bounding box center [373, 403] width 278 height 18
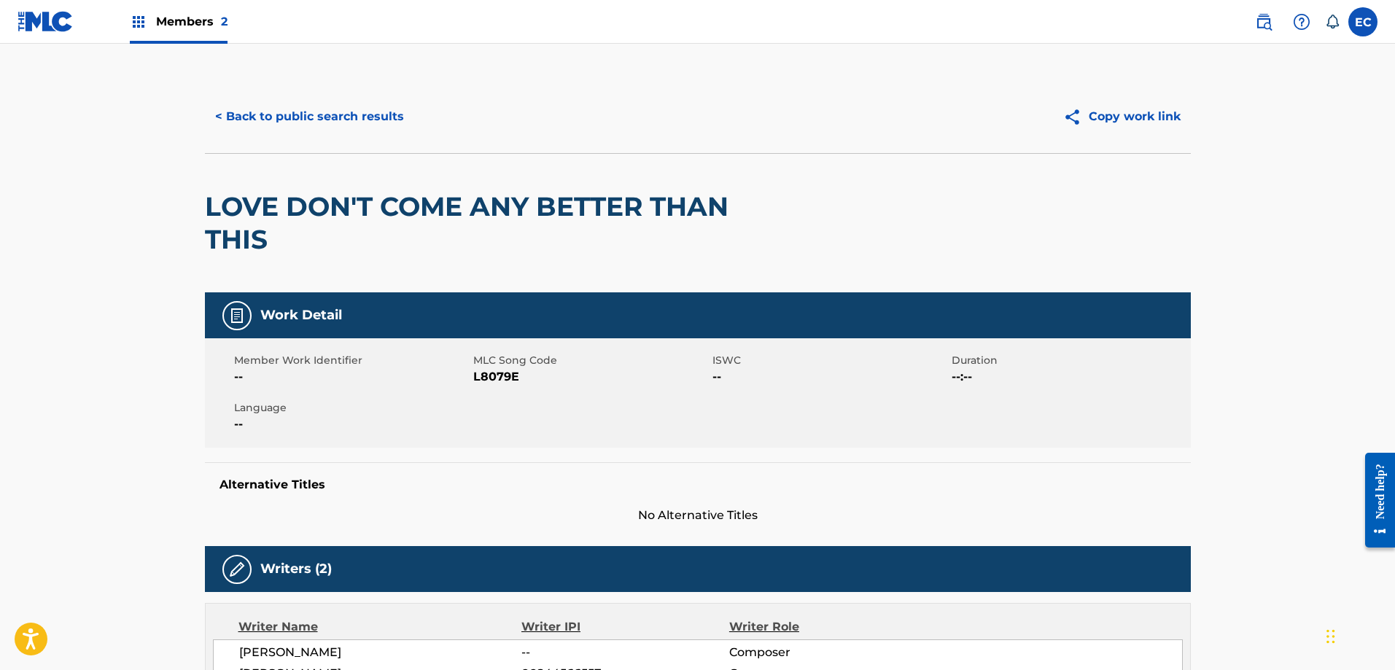
click at [329, 104] on button "< Back to public search results" at bounding box center [309, 116] width 209 height 36
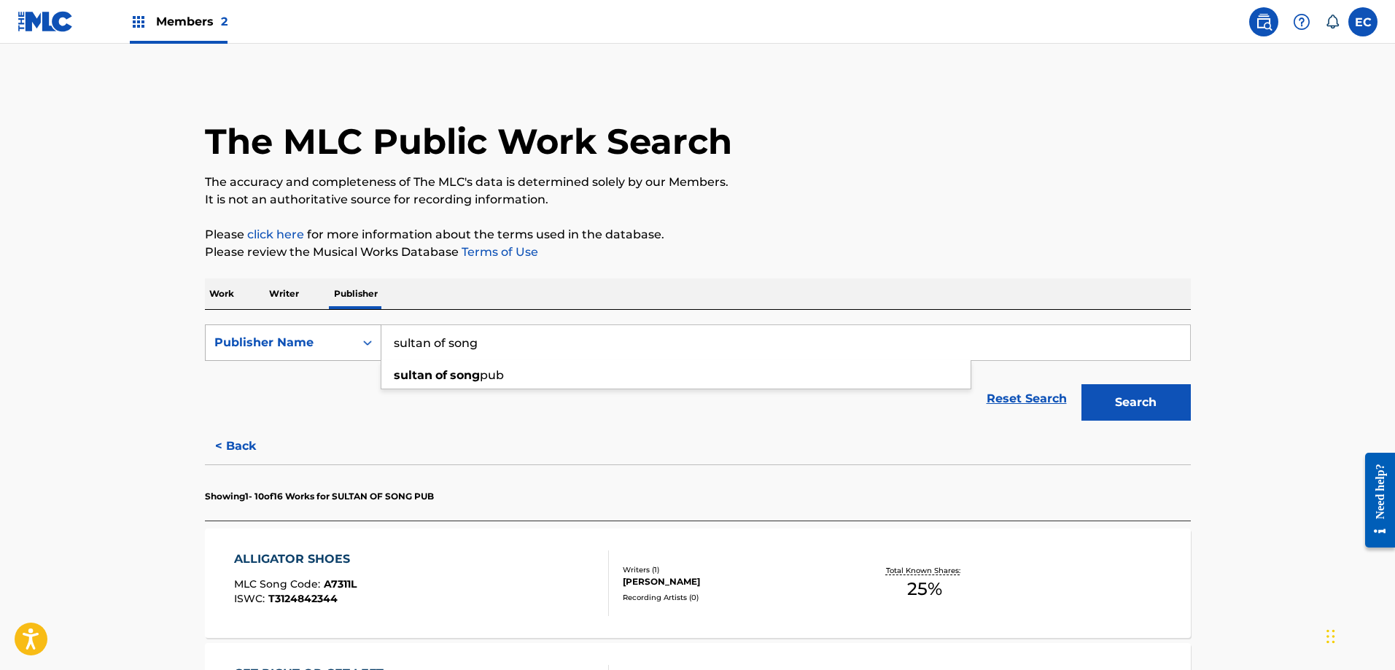
drag, startPoint x: 519, startPoint y: 344, endPoint x: 307, endPoint y: 325, distance: 213.1
click at [307, 325] on div "SearchWithCriteriaecb967f0-9e35-4960-abe2-b2d5fbf9b999 Publisher Name sultan of…" at bounding box center [698, 343] width 986 height 36
type input "yankee clipper music"
click at [543, 366] on div "yankee clipper music" at bounding box center [676, 376] width 589 height 26
click at [1114, 396] on button "Search" at bounding box center [1136, 402] width 109 height 36
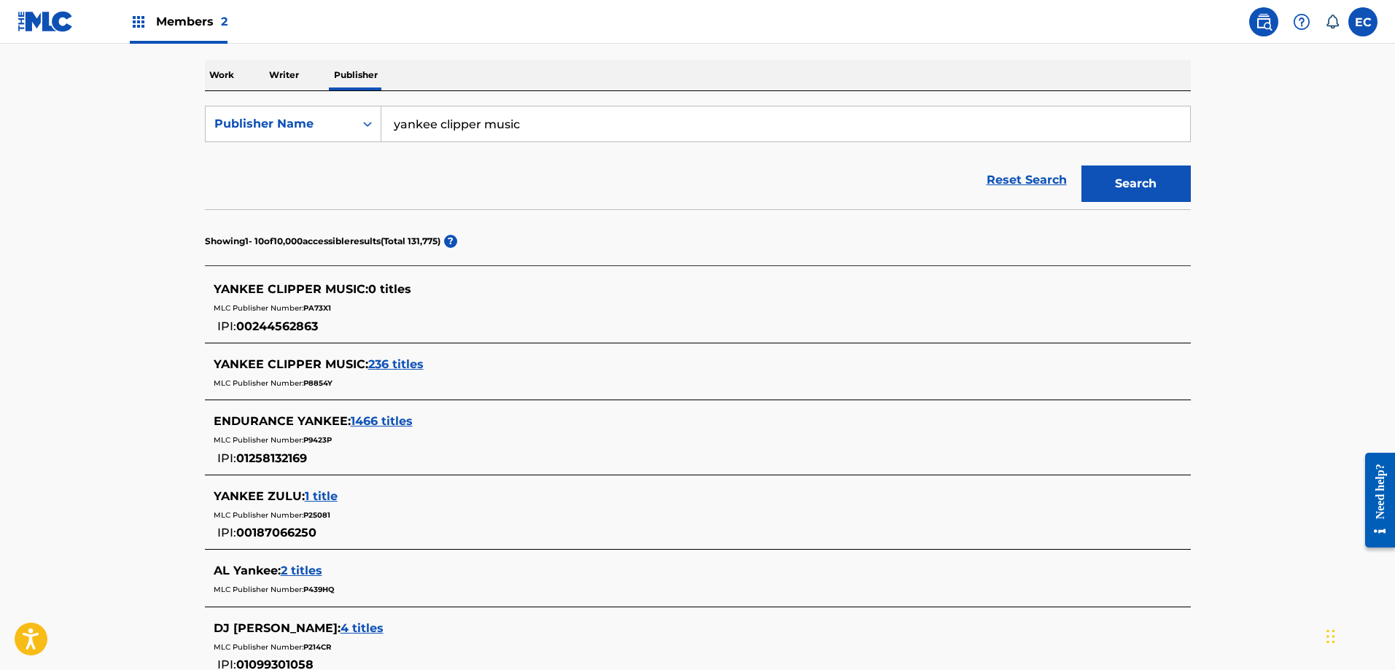
scroll to position [292, 0]
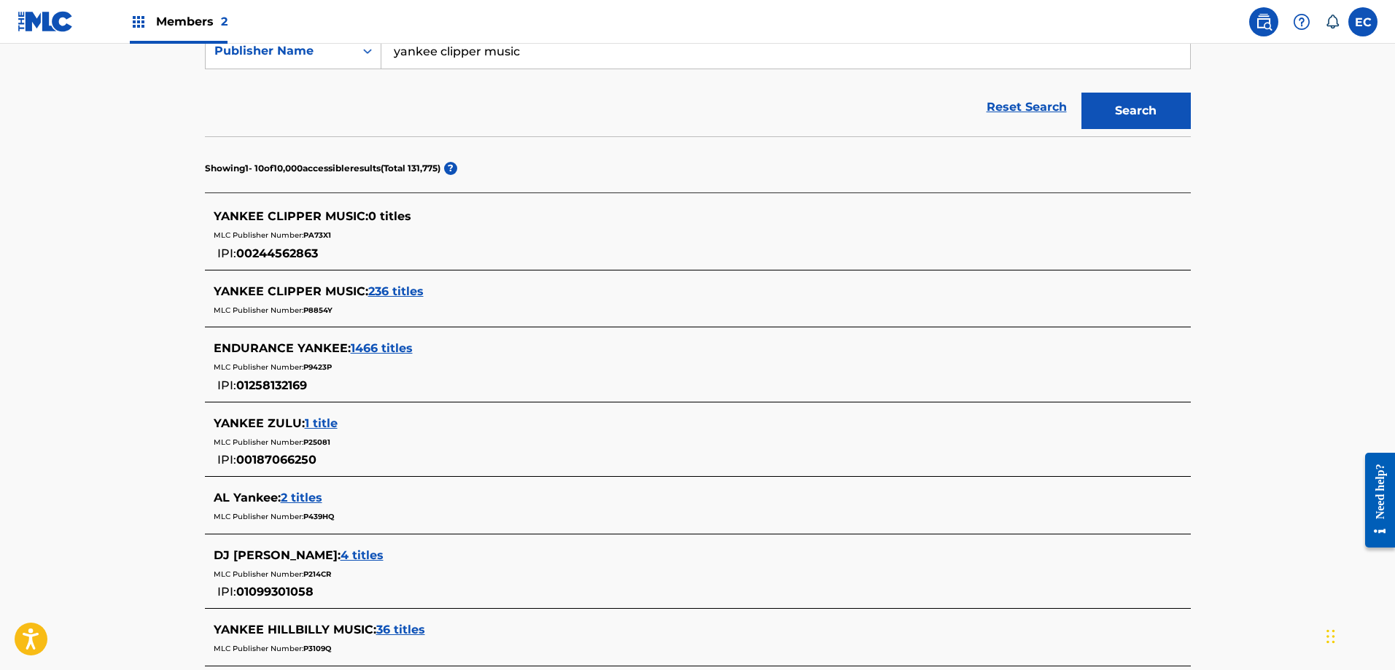
click at [395, 288] on span "236 titles" at bounding box center [395, 291] width 55 height 14
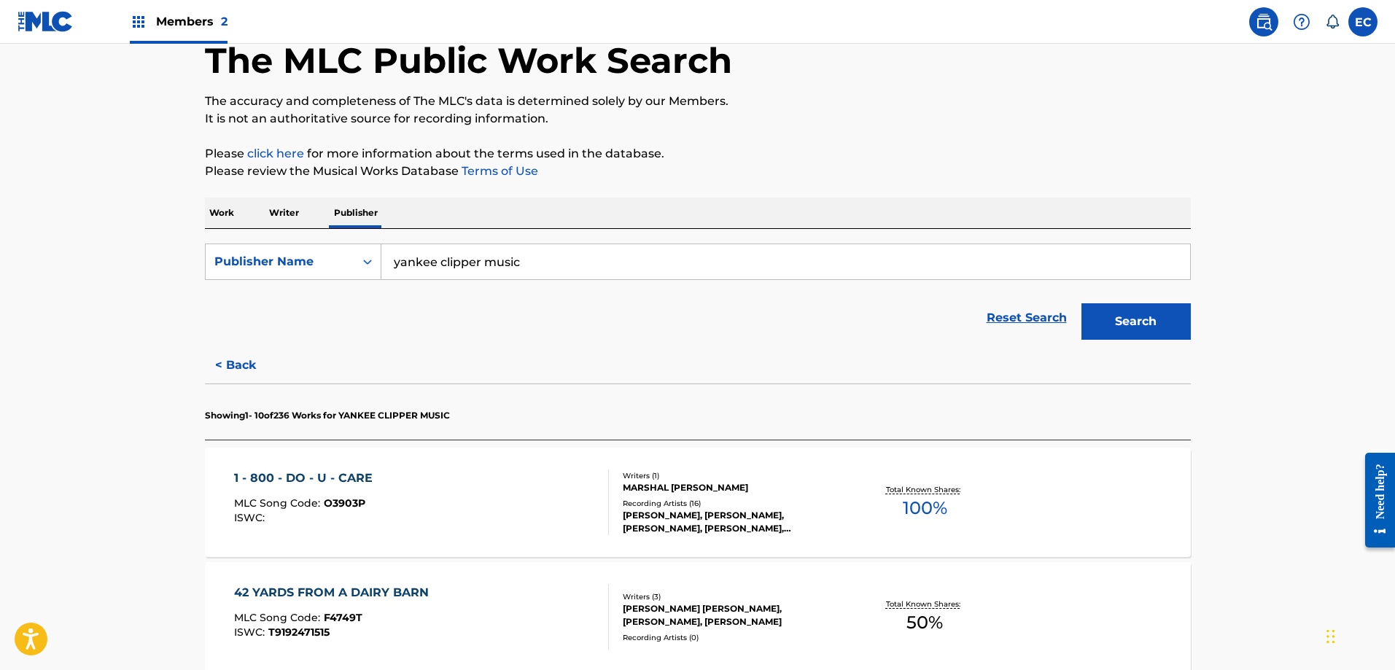
scroll to position [0, 0]
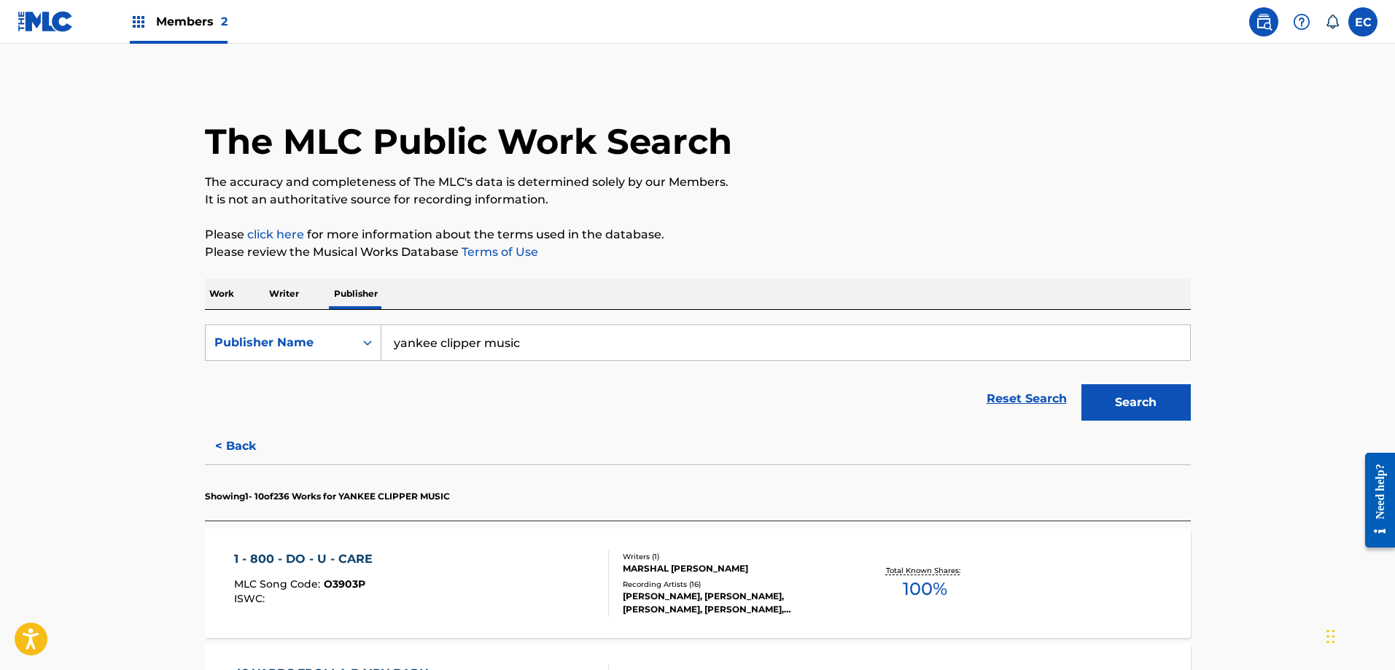
click at [247, 438] on button "< Back" at bounding box center [249, 446] width 88 height 36
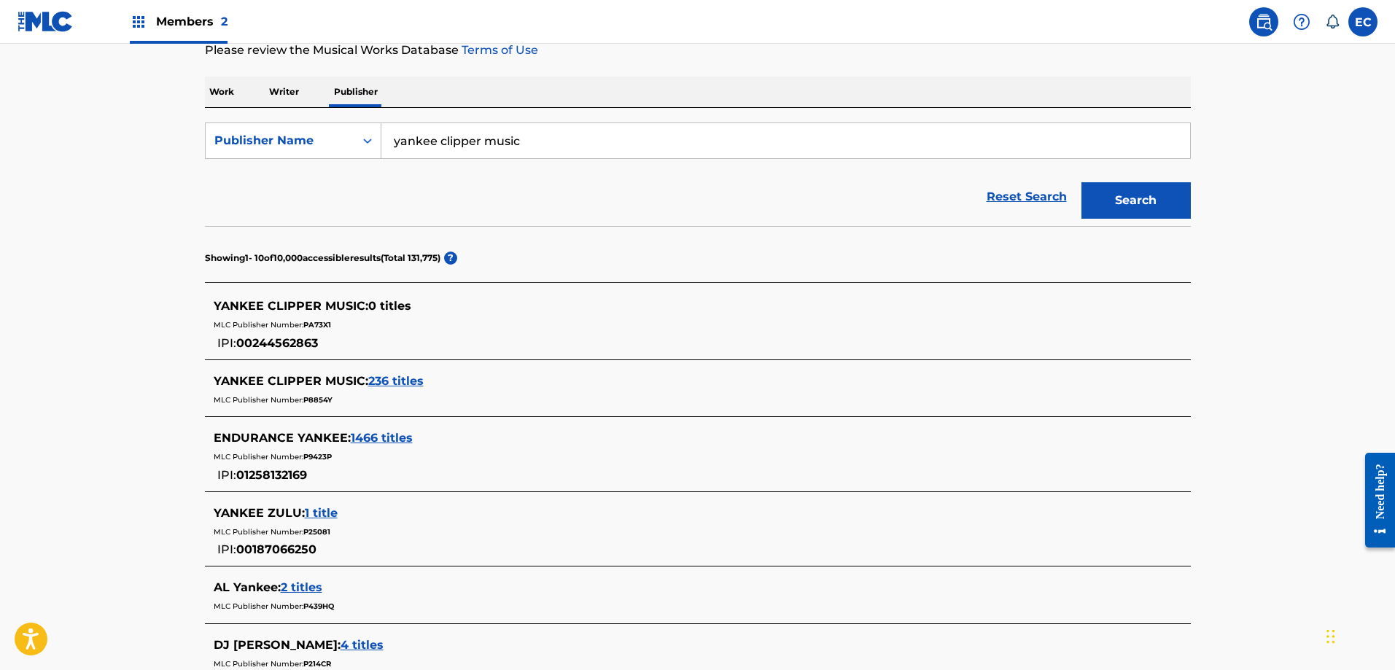
scroll to position [219, 0]
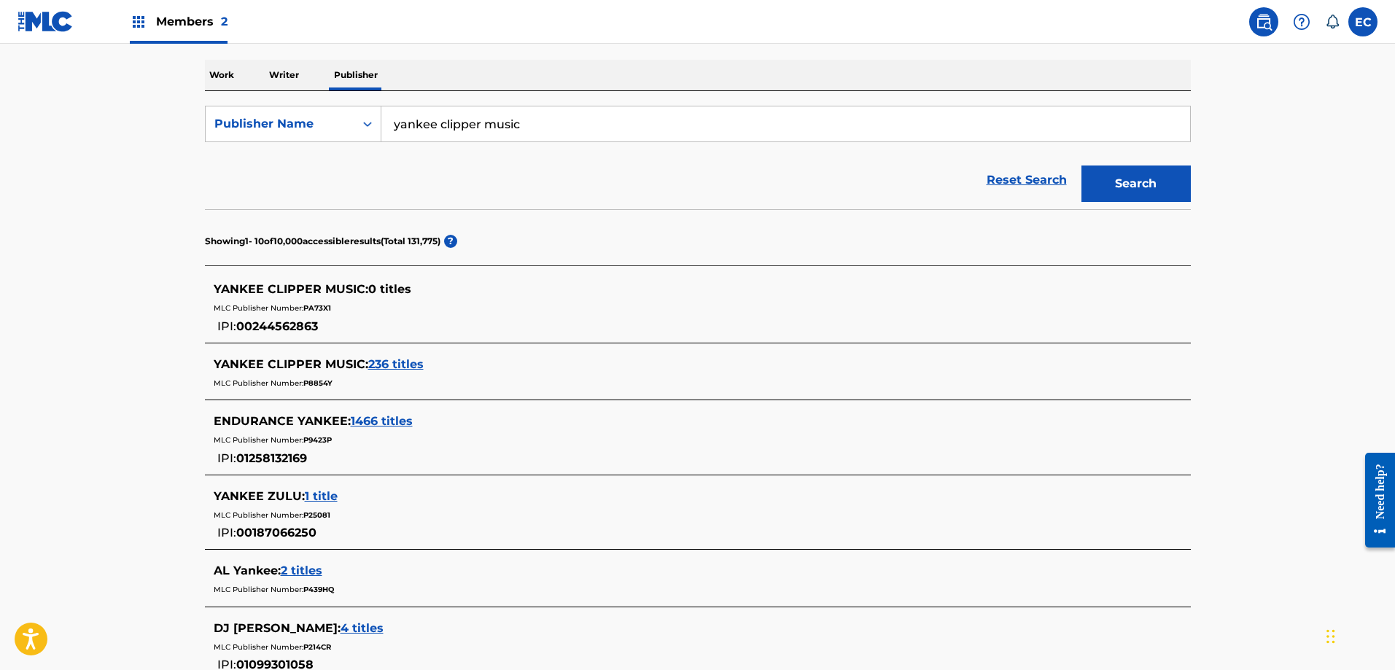
click at [403, 360] on span "236 titles" at bounding box center [395, 364] width 55 height 14
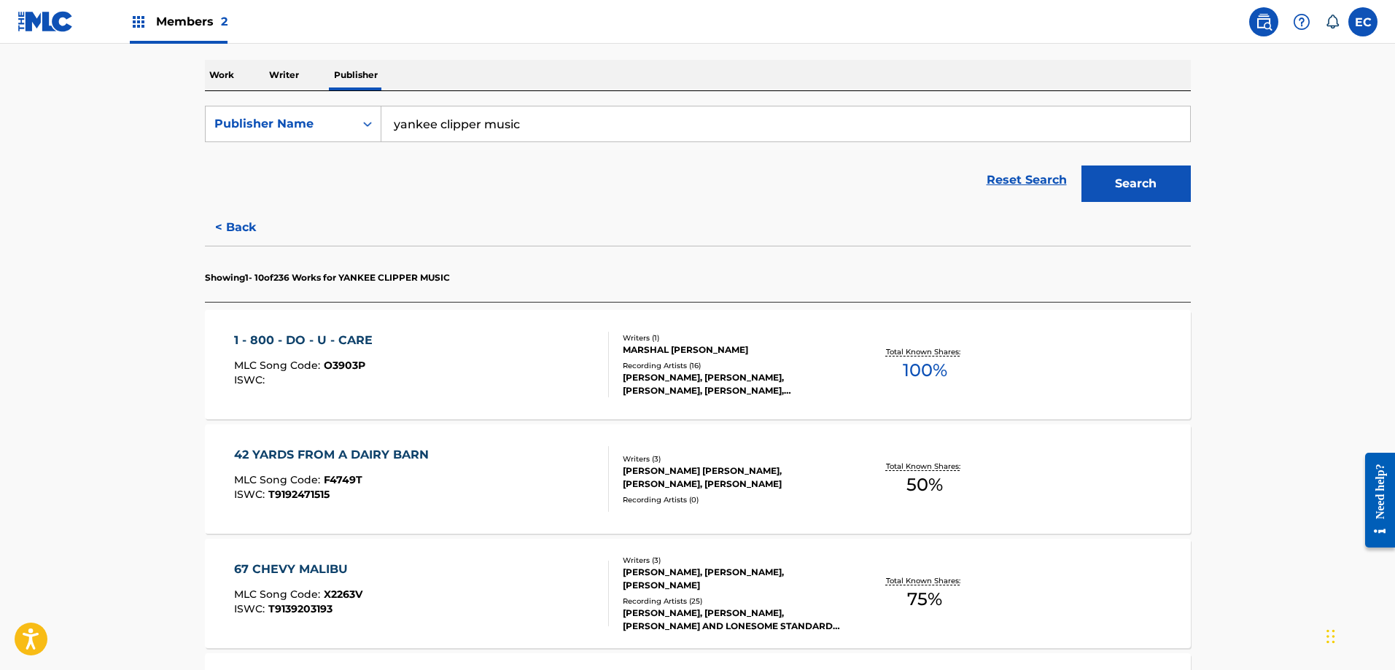
click at [333, 331] on div "1 - 800 - DO - U - CARE MLC Song Code : O3903P ISWC : Writers ( 1 ) MARSHAL [PE…" at bounding box center [698, 364] width 986 height 109
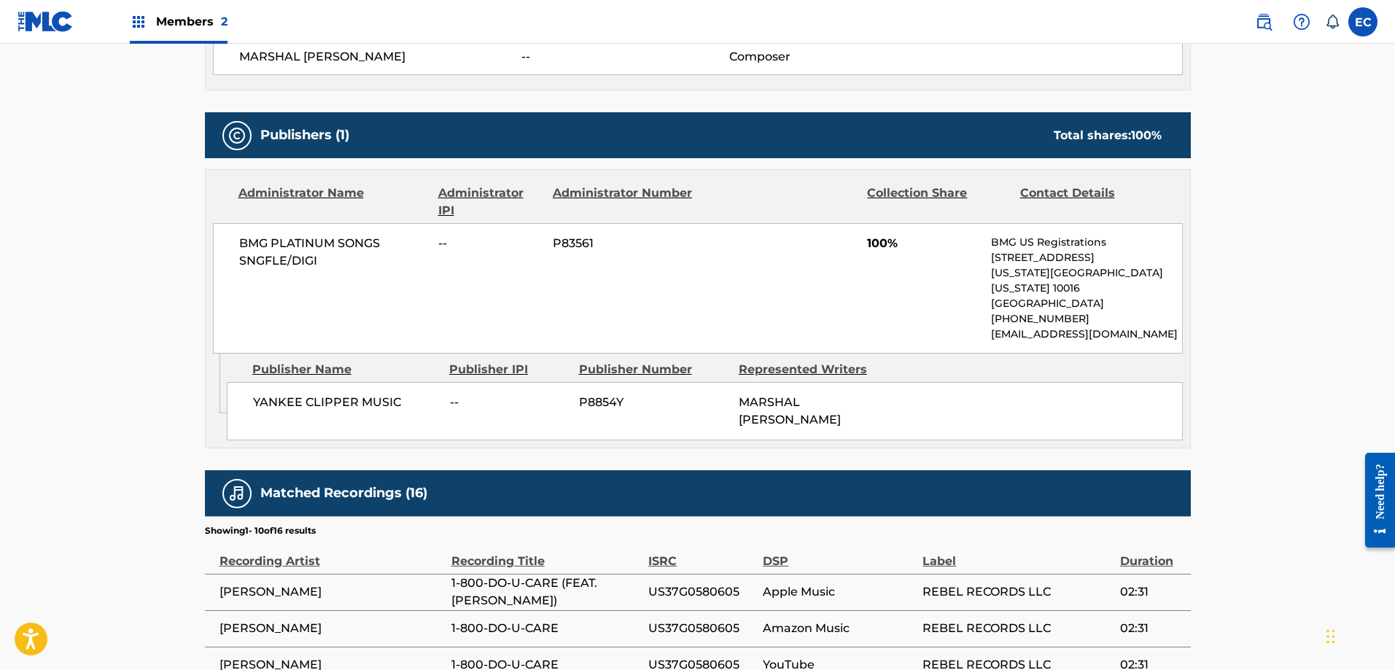
scroll to position [584, 0]
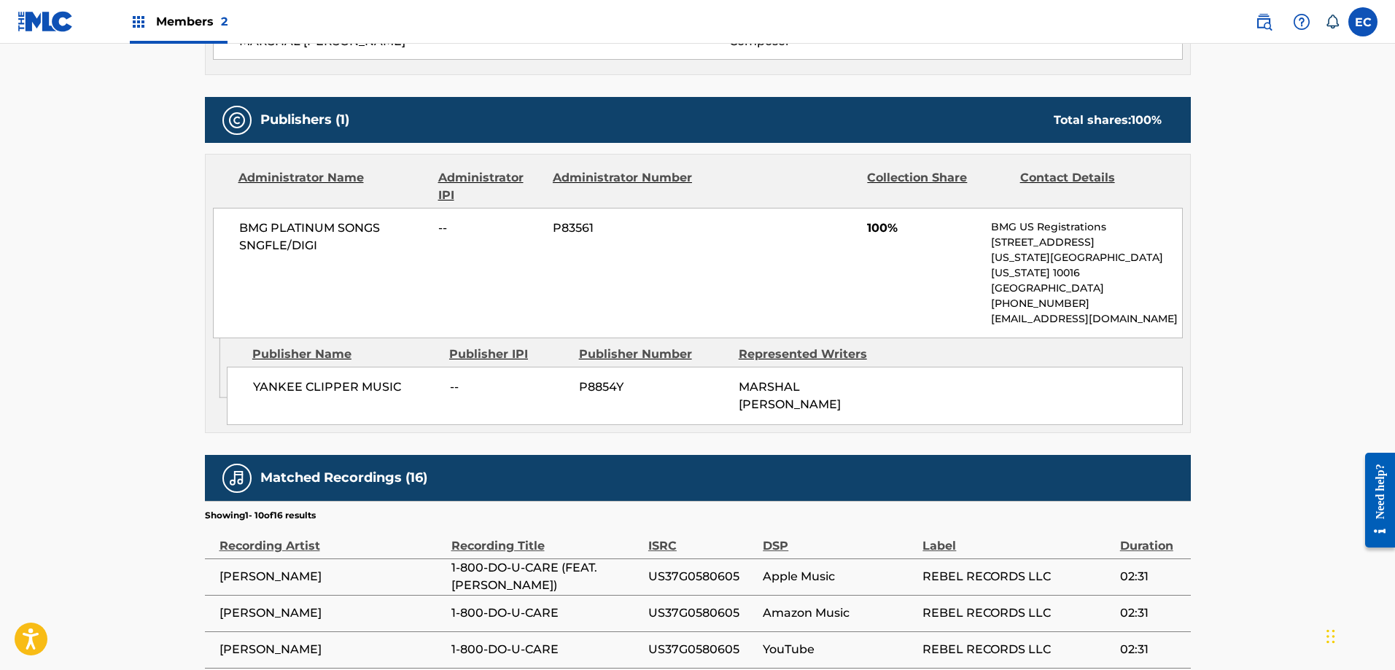
click at [598, 379] on span "P8854Y" at bounding box center [653, 388] width 149 height 18
copy span "P8854Y"
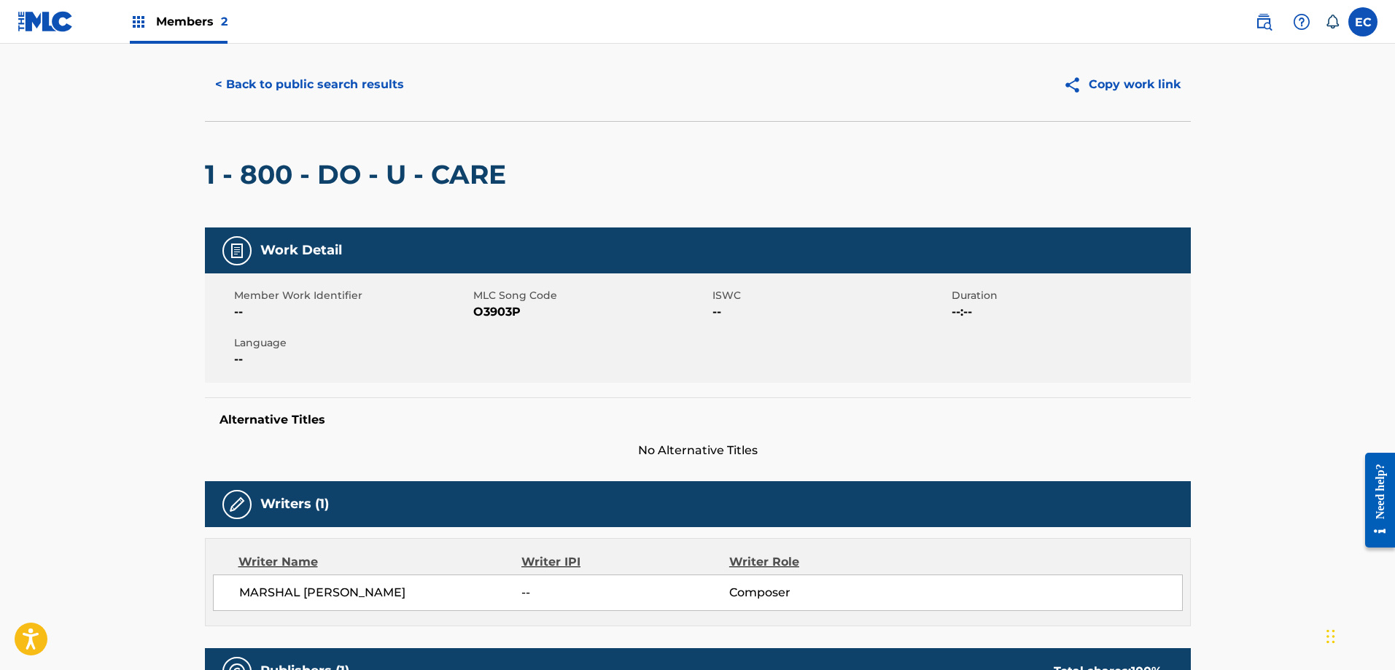
scroll to position [0, 0]
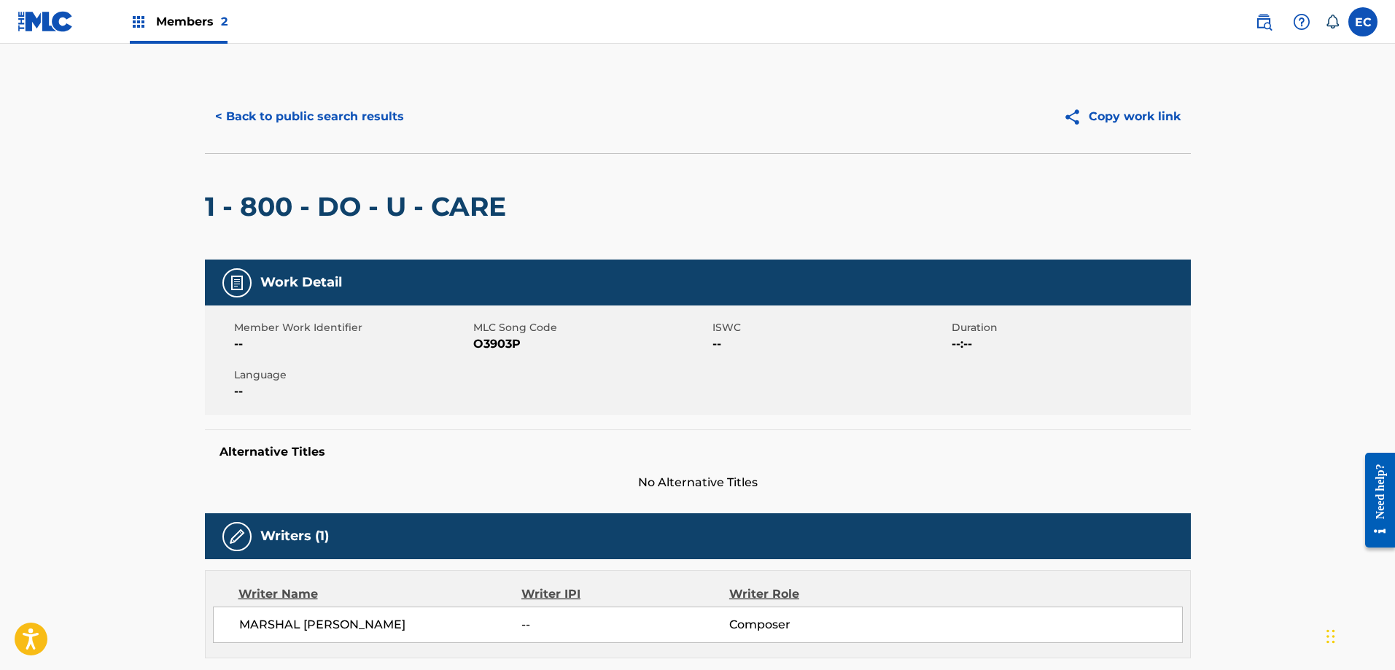
click at [311, 111] on button "< Back to public search results" at bounding box center [309, 116] width 209 height 36
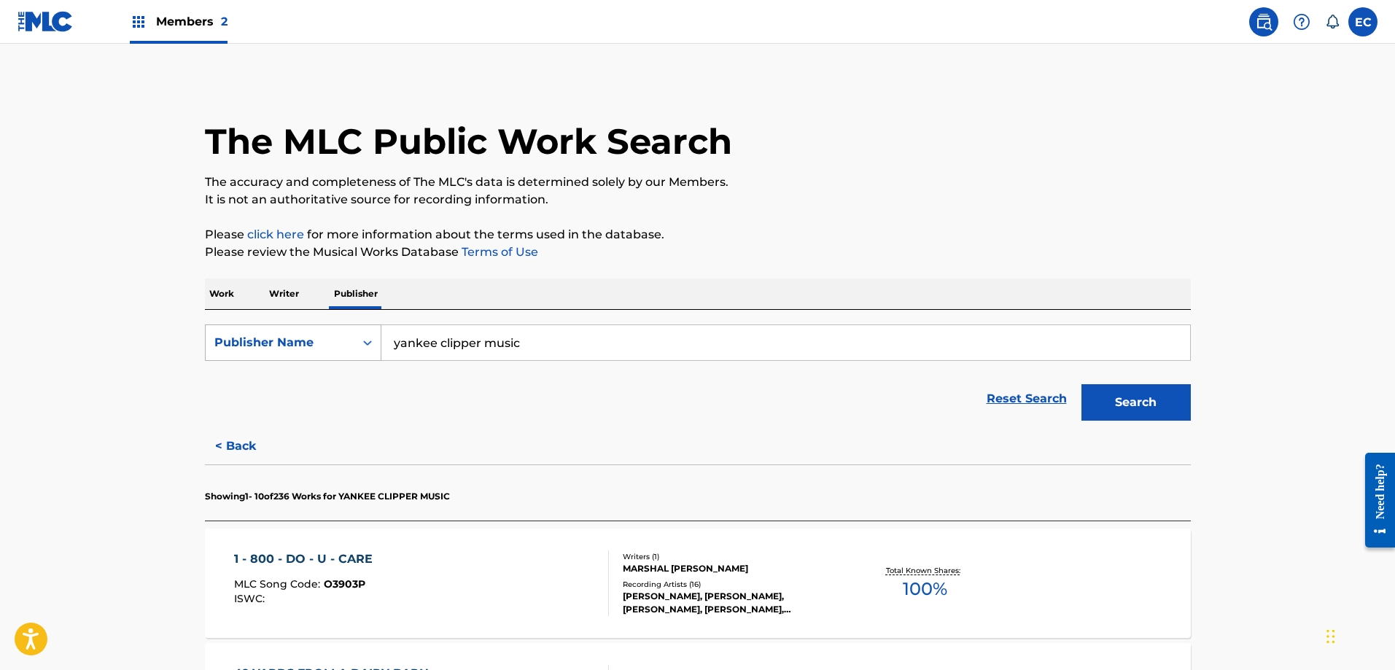
drag, startPoint x: 560, startPoint y: 336, endPoint x: 340, endPoint y: 331, distance: 219.6
click at [340, 331] on div "SearchWithCriteriaecb967f0-9e35-4960-abe2-b2d5fbf9b999 Publisher Name yankee cl…" at bounding box center [698, 343] width 986 height 36
click at [417, 365] on div "lonesome dove music" at bounding box center [676, 376] width 589 height 26
type input "lonesome dove music"
click at [1126, 411] on button "Search" at bounding box center [1136, 402] width 109 height 36
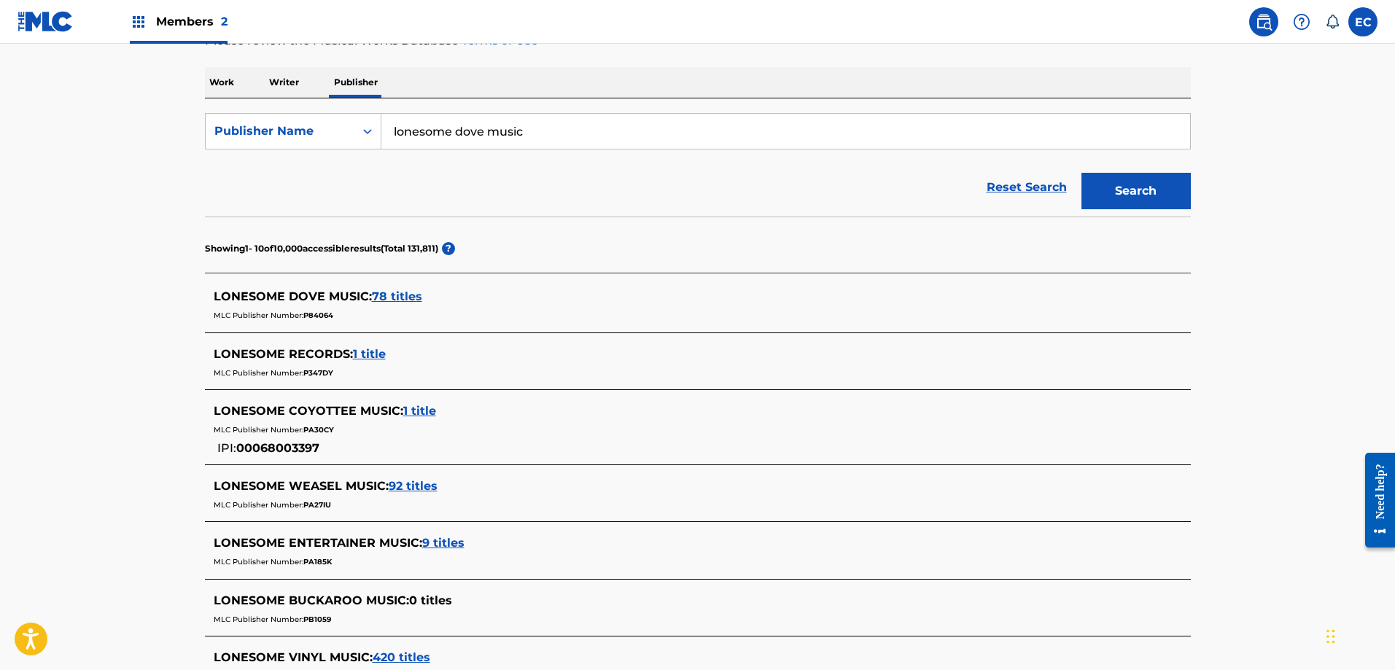
scroll to position [219, 0]
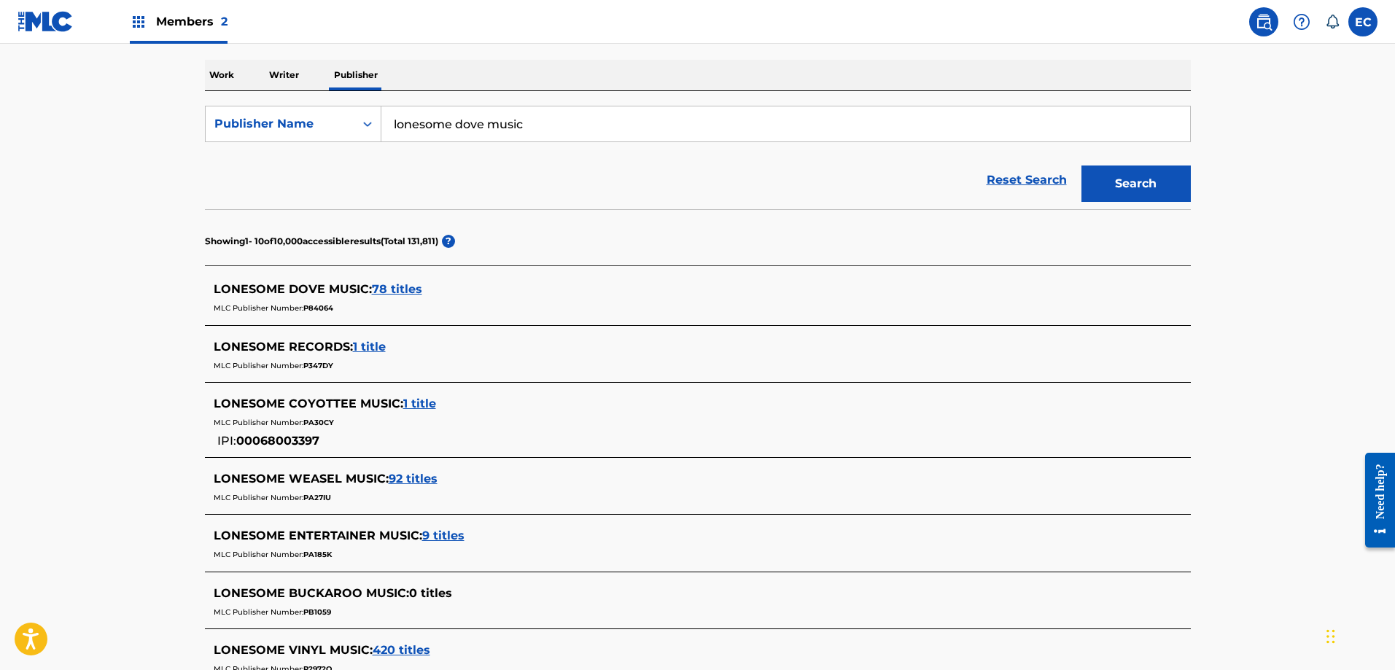
click at [392, 285] on span "78 titles" at bounding box center [397, 289] width 50 height 14
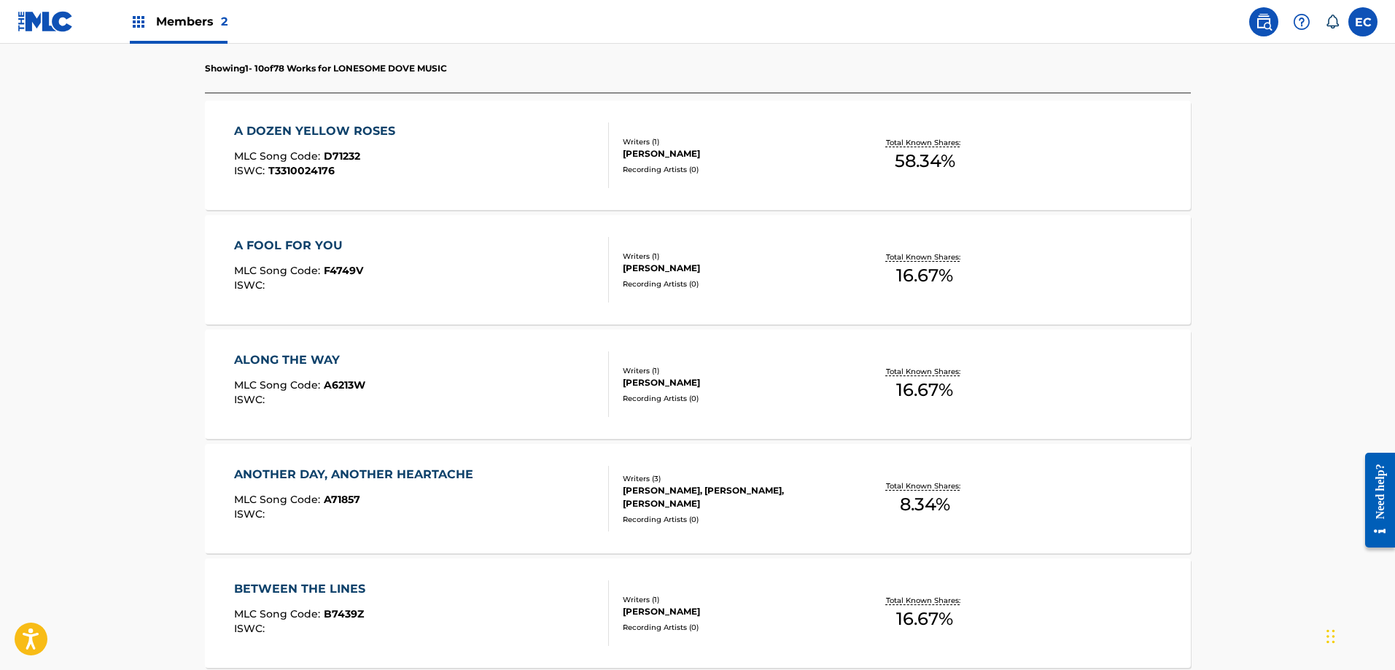
scroll to position [438, 0]
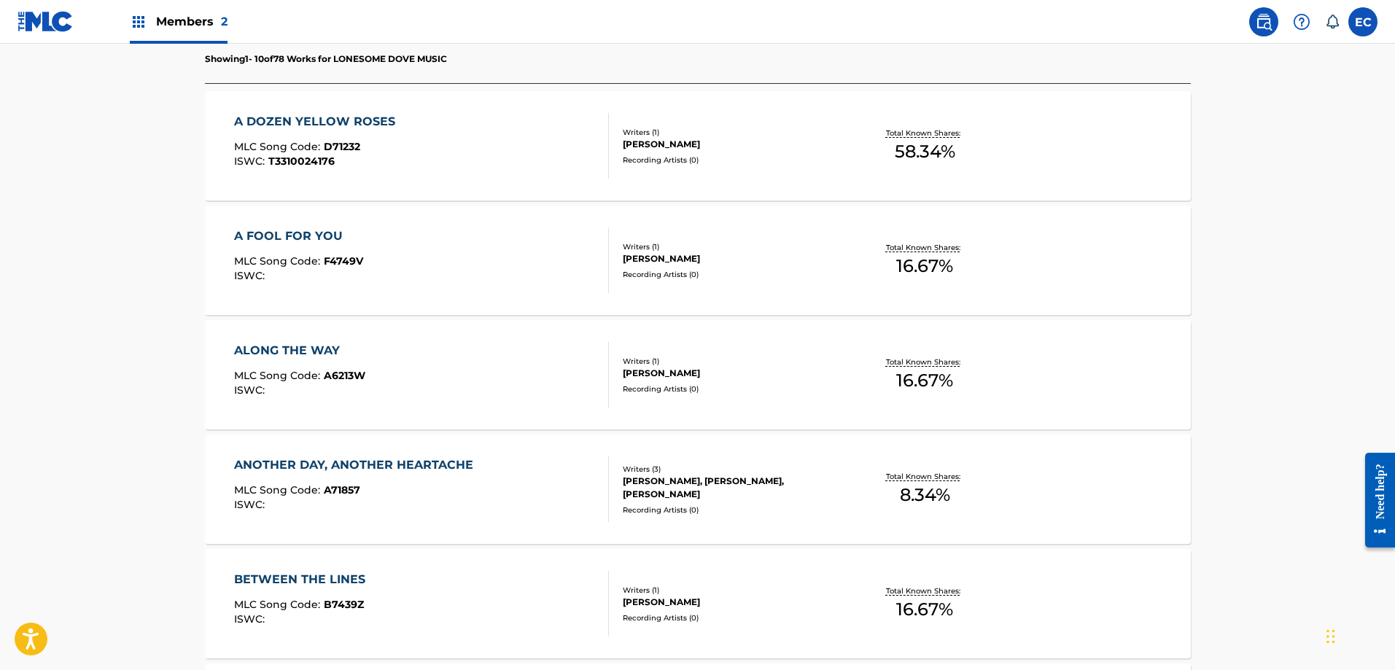
click at [301, 120] on div "A DOZEN YELLOW ROSES" at bounding box center [318, 122] width 169 height 18
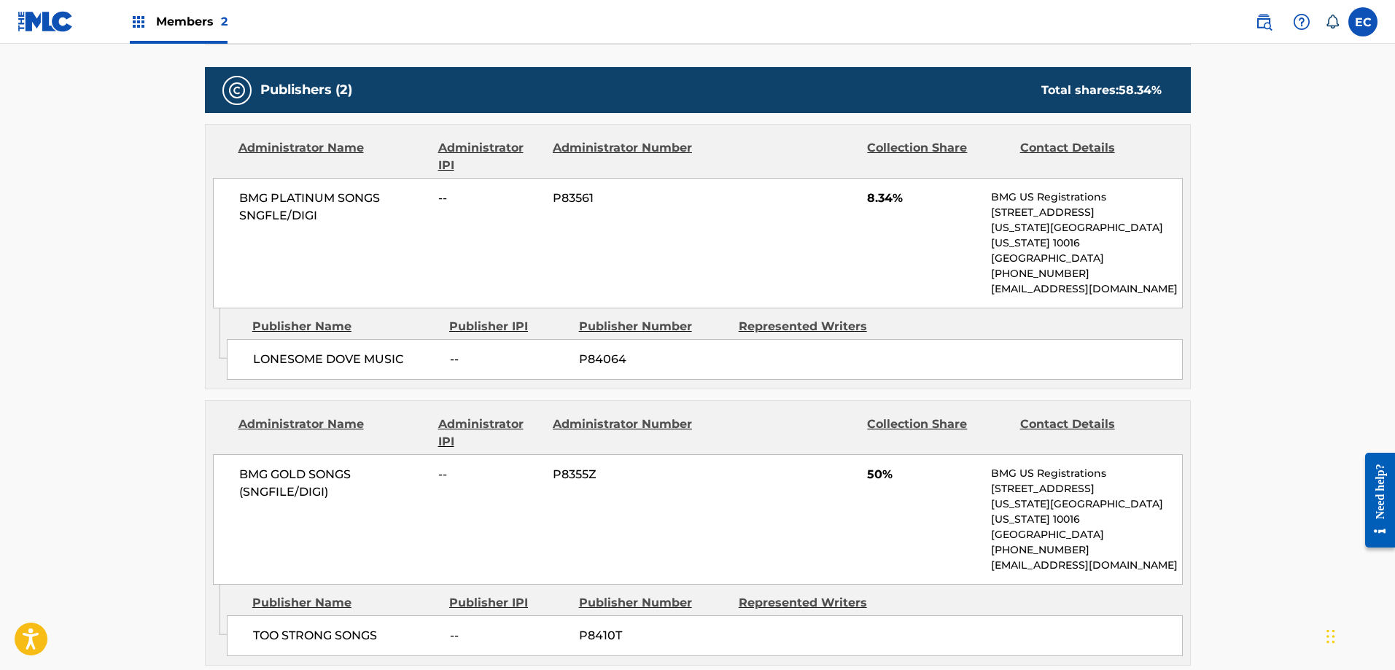
scroll to position [584, 0]
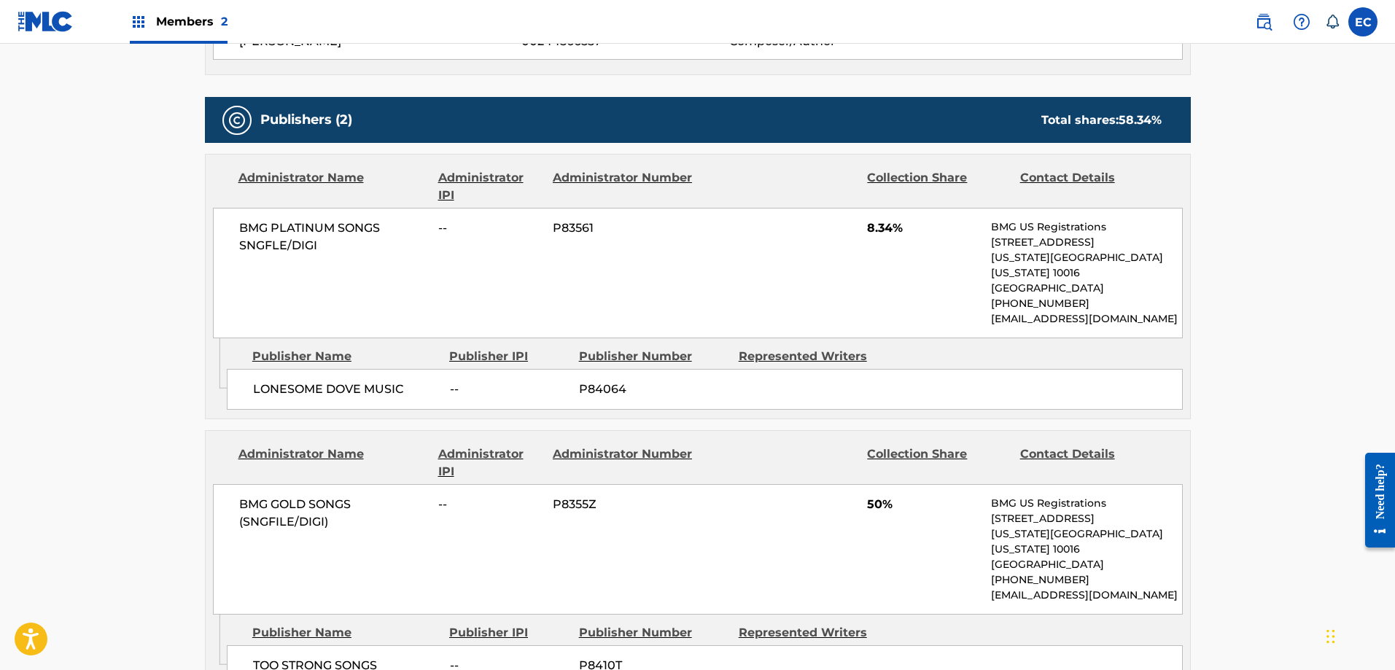
click at [603, 381] on span "P84064" at bounding box center [653, 390] width 149 height 18
copy span "P84064"
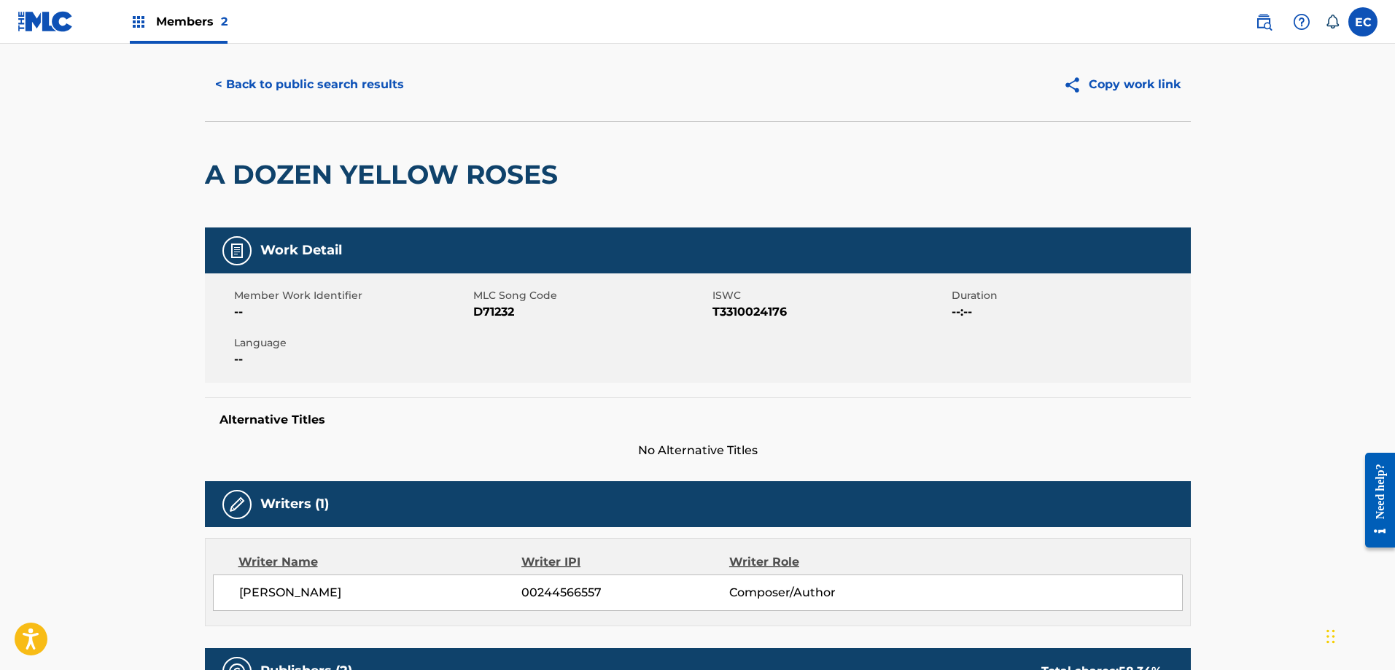
scroll to position [0, 0]
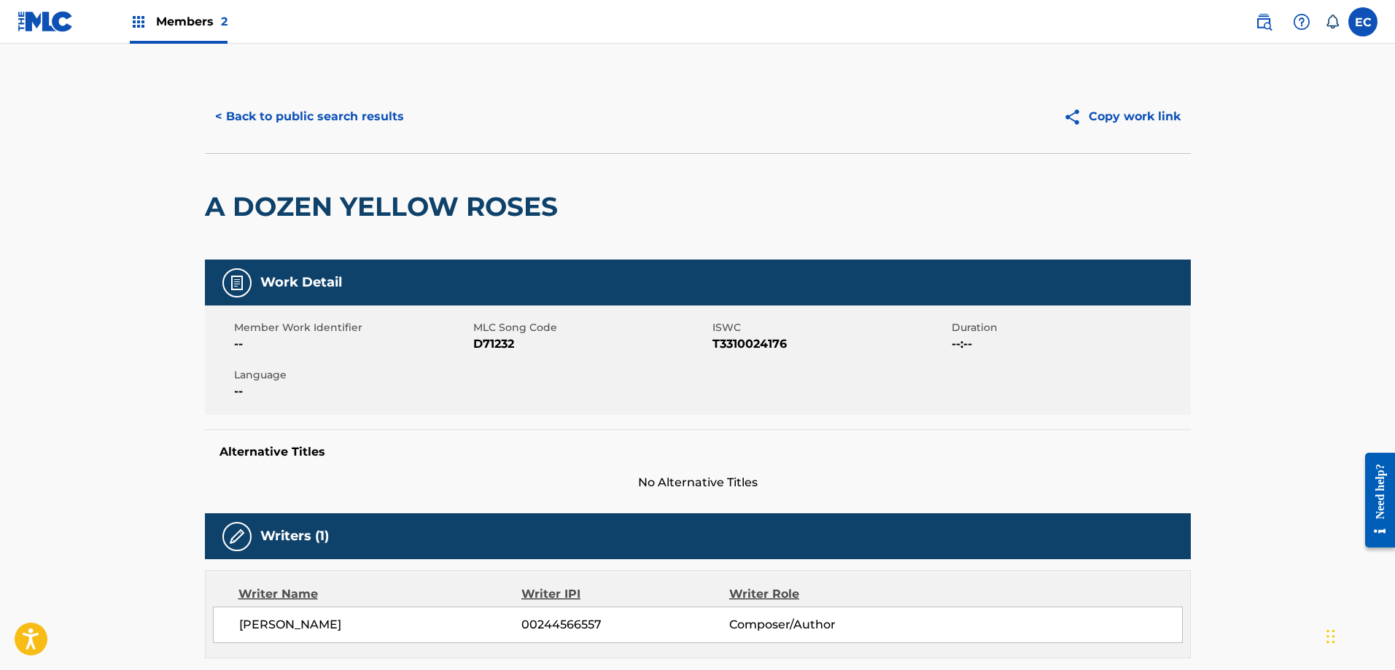
click at [367, 124] on button "< Back to public search results" at bounding box center [309, 116] width 209 height 36
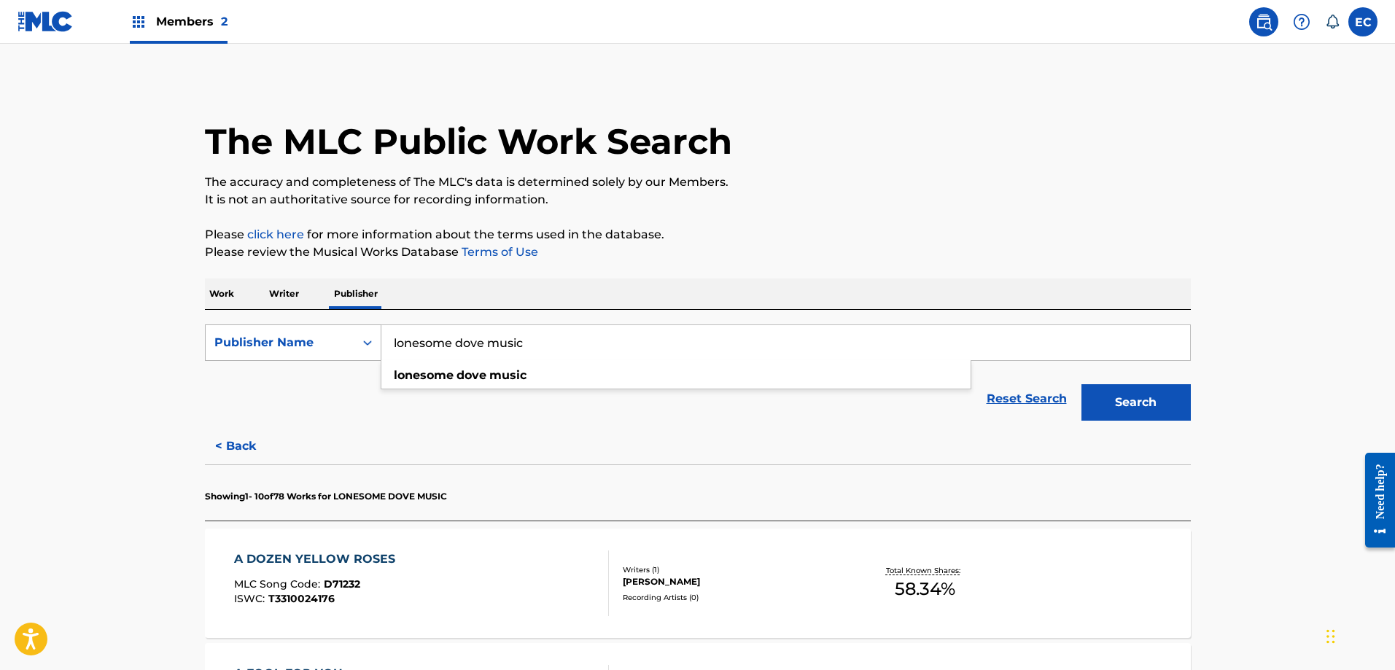
drag, startPoint x: 543, startPoint y: 349, endPoint x: 348, endPoint y: 332, distance: 196.2
click at [348, 332] on div "SearchWithCriteriaecb967f0-9e35-4960-abe2-b2d5fbf9b999 Publisher Name lonesome …" at bounding box center [698, 343] width 986 height 36
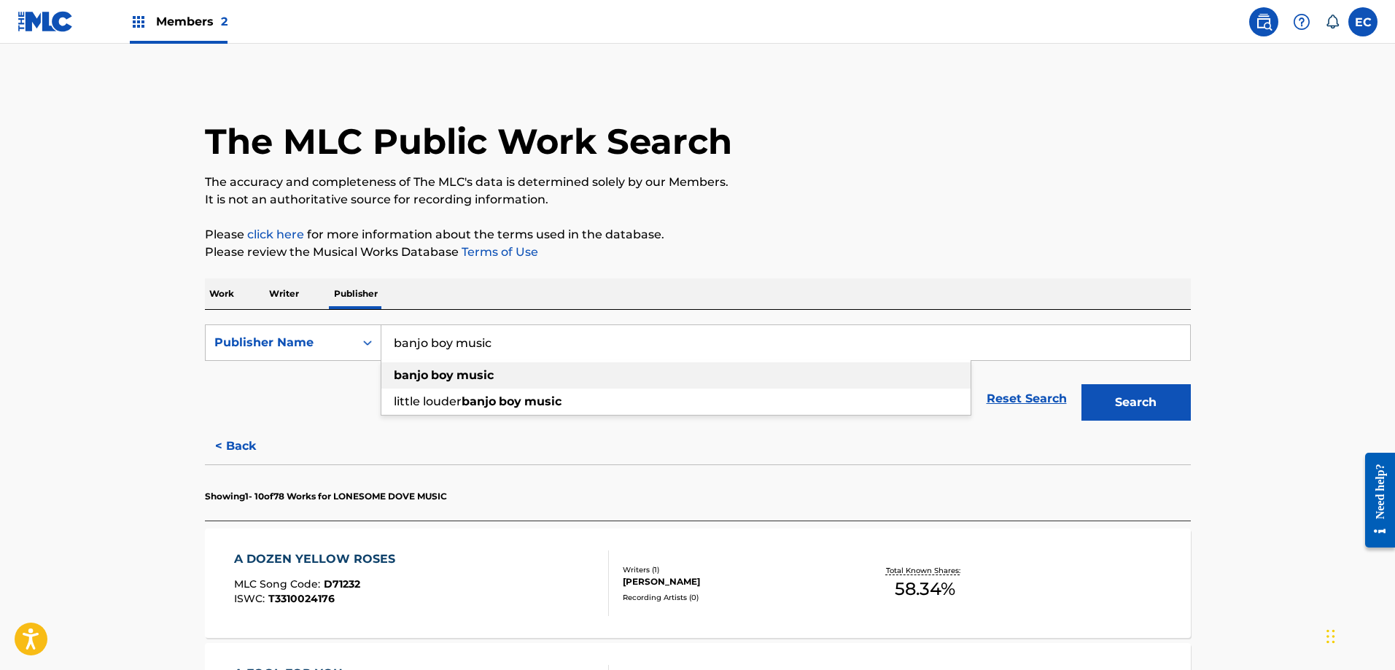
type input "banjo boy music"
drag, startPoint x: 448, startPoint y: 382, endPoint x: 468, endPoint y: 381, distance: 20.4
click at [448, 382] on strong "boy" at bounding box center [442, 375] width 23 height 14
click at [1115, 395] on button "Search" at bounding box center [1136, 402] width 109 height 36
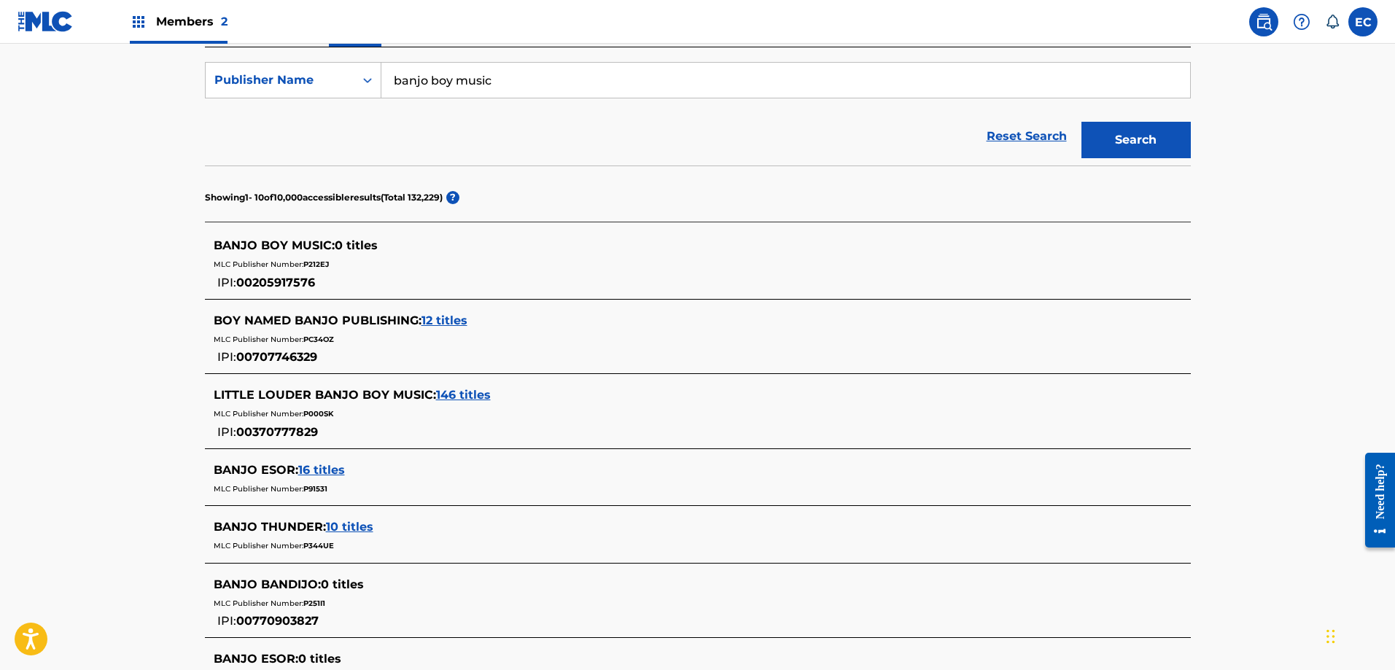
scroll to position [292, 0]
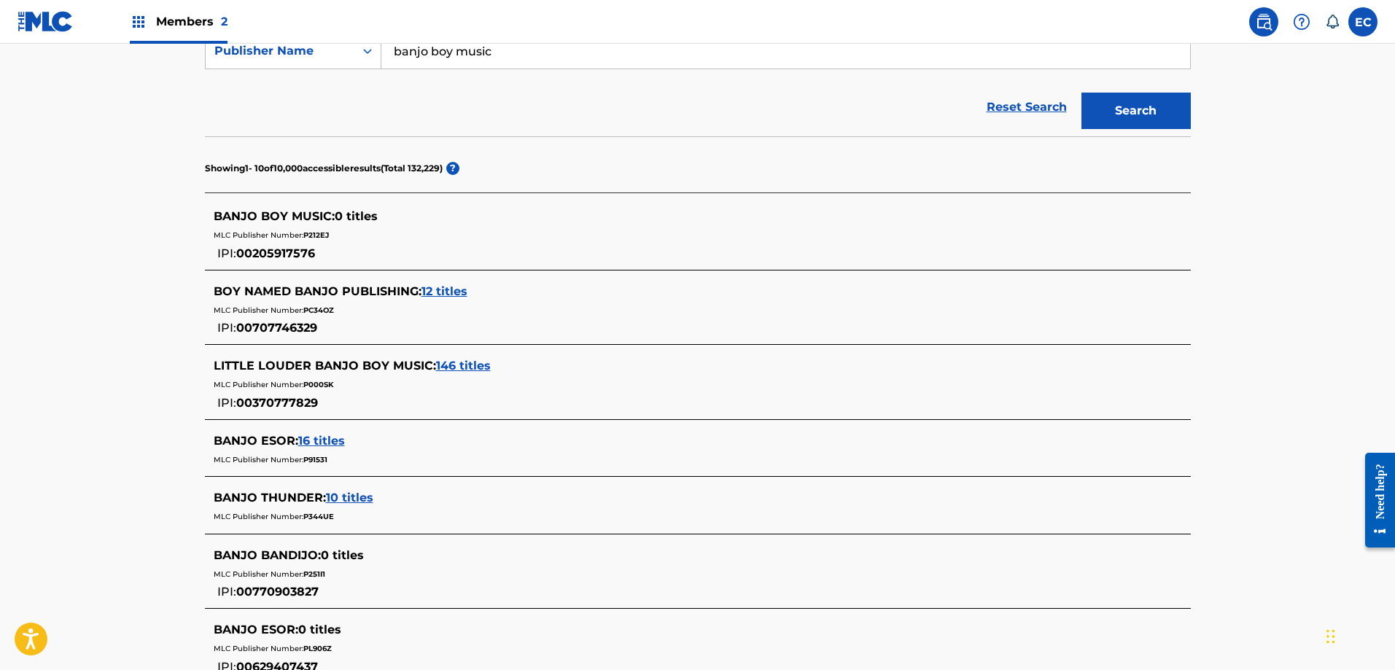
click at [320, 217] on span "BANJO BOY MUSIC :" at bounding box center [274, 216] width 121 height 14
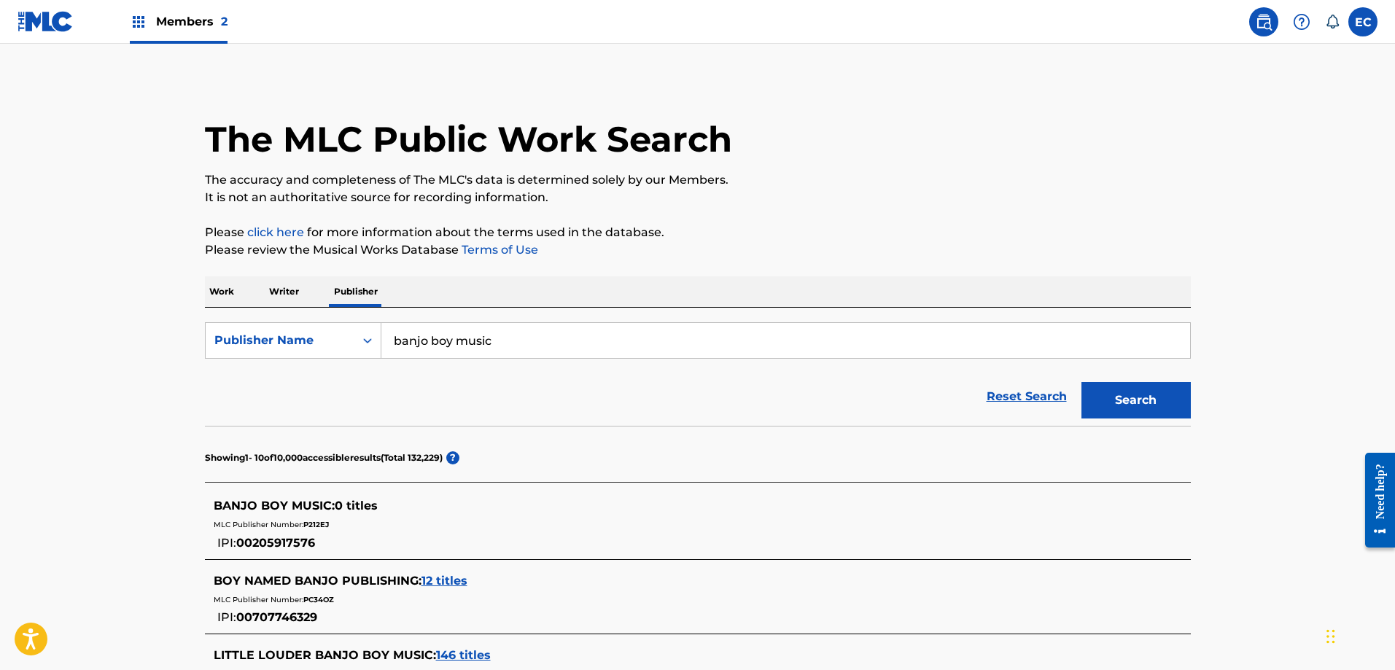
scroll to position [0, 0]
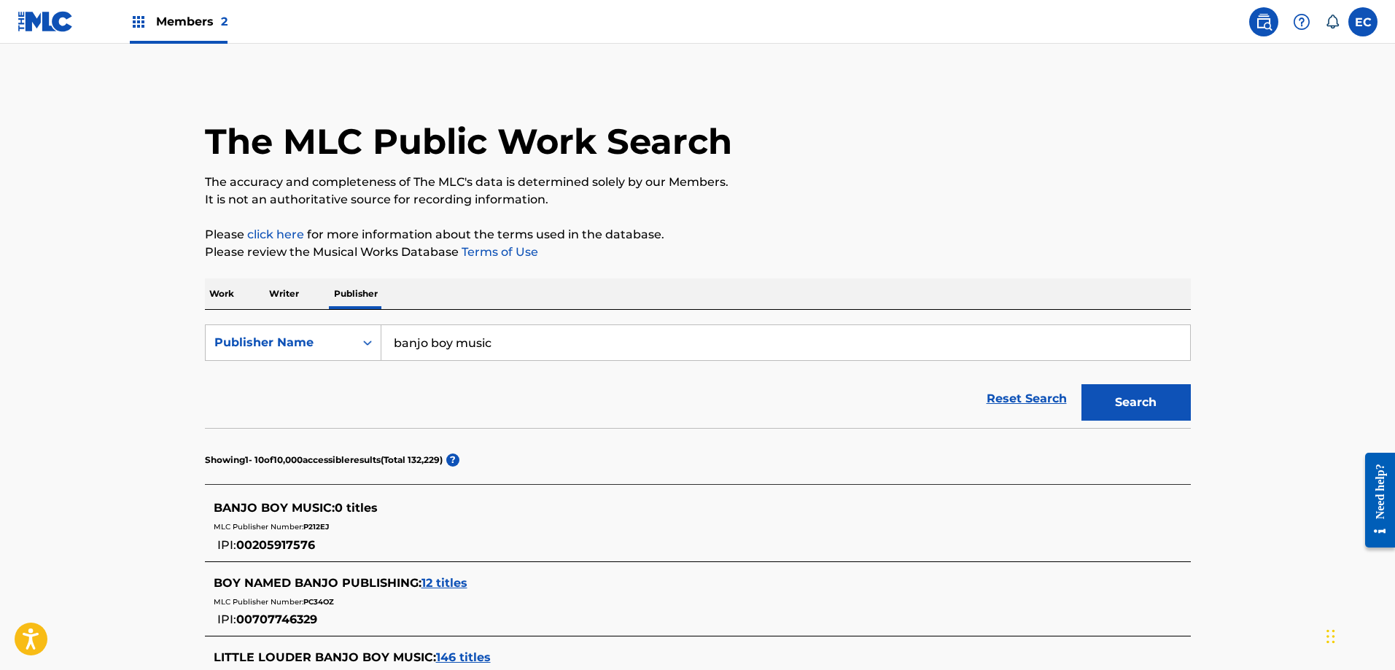
click at [227, 301] on p "Work" at bounding box center [222, 294] width 34 height 31
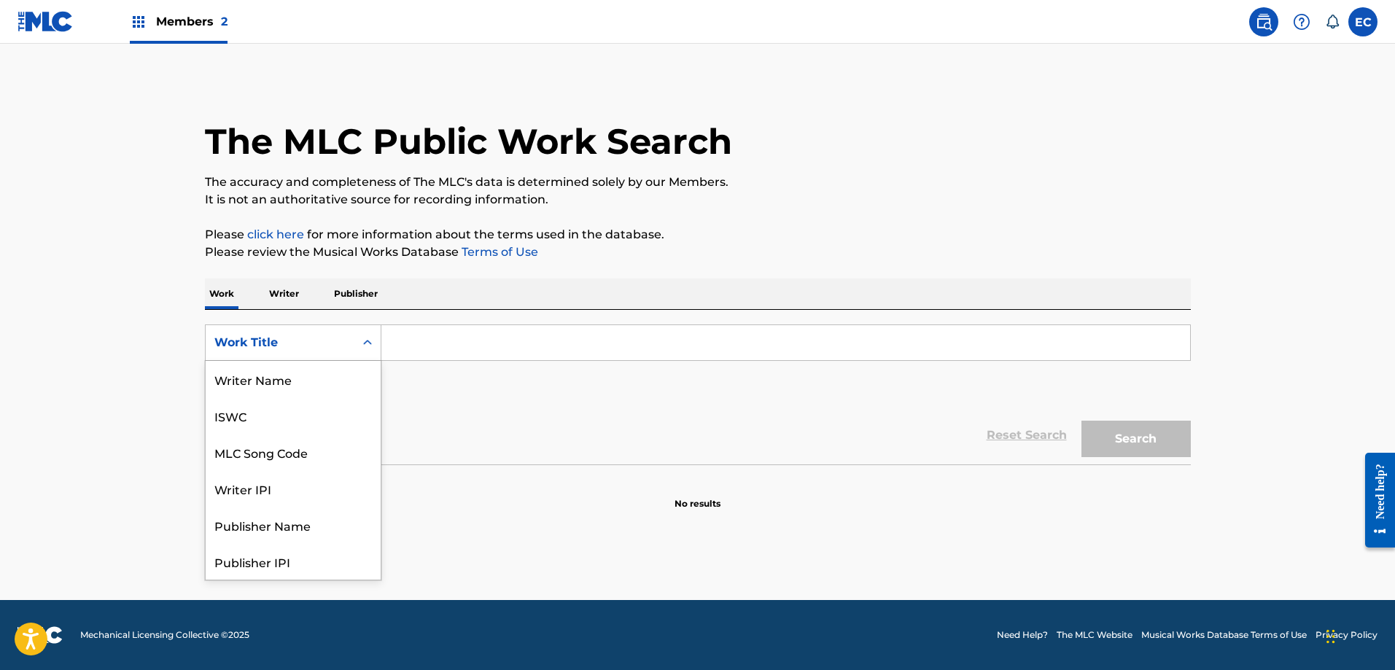
click at [290, 351] on div "Work Title" at bounding box center [279, 343] width 131 height 18
click at [310, 382] on div "MLC Song Code" at bounding box center [293, 379] width 175 height 36
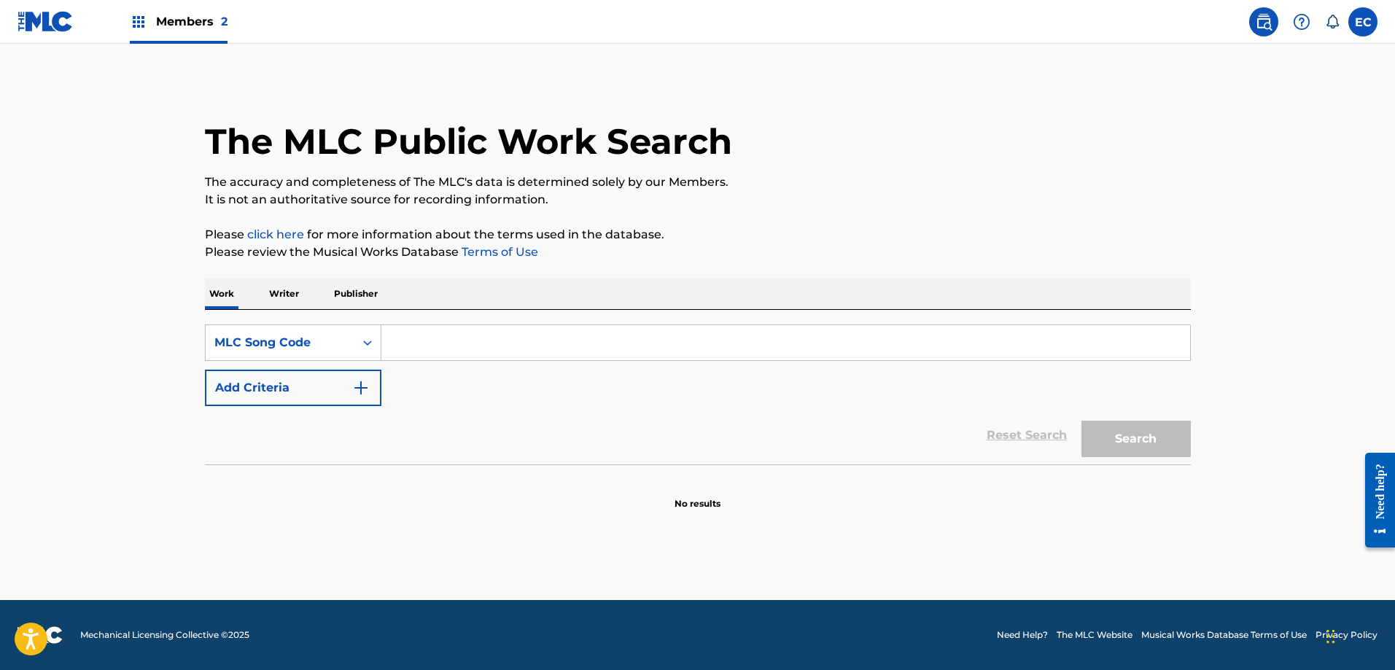
click at [424, 341] on input "Search Form" at bounding box center [786, 342] width 809 height 35
paste input "N80225"
type input "N80225"
click at [1121, 443] on button "Search" at bounding box center [1136, 439] width 109 height 36
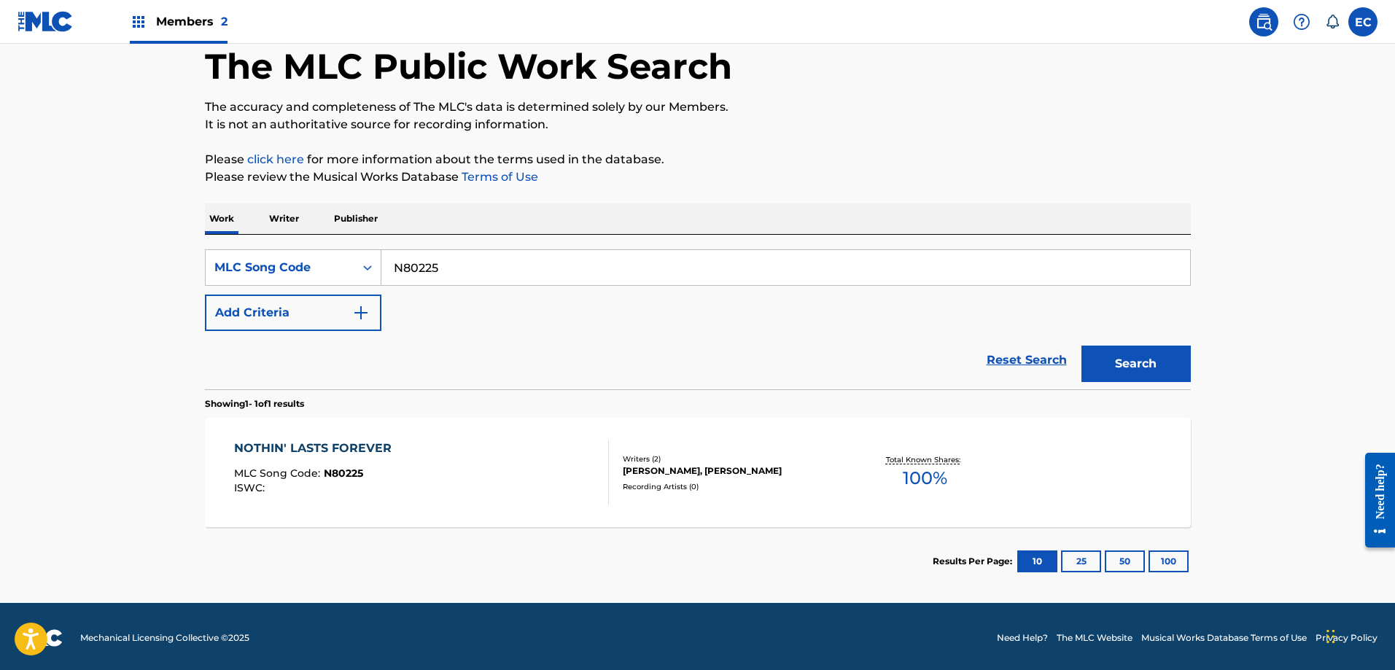
scroll to position [78, 0]
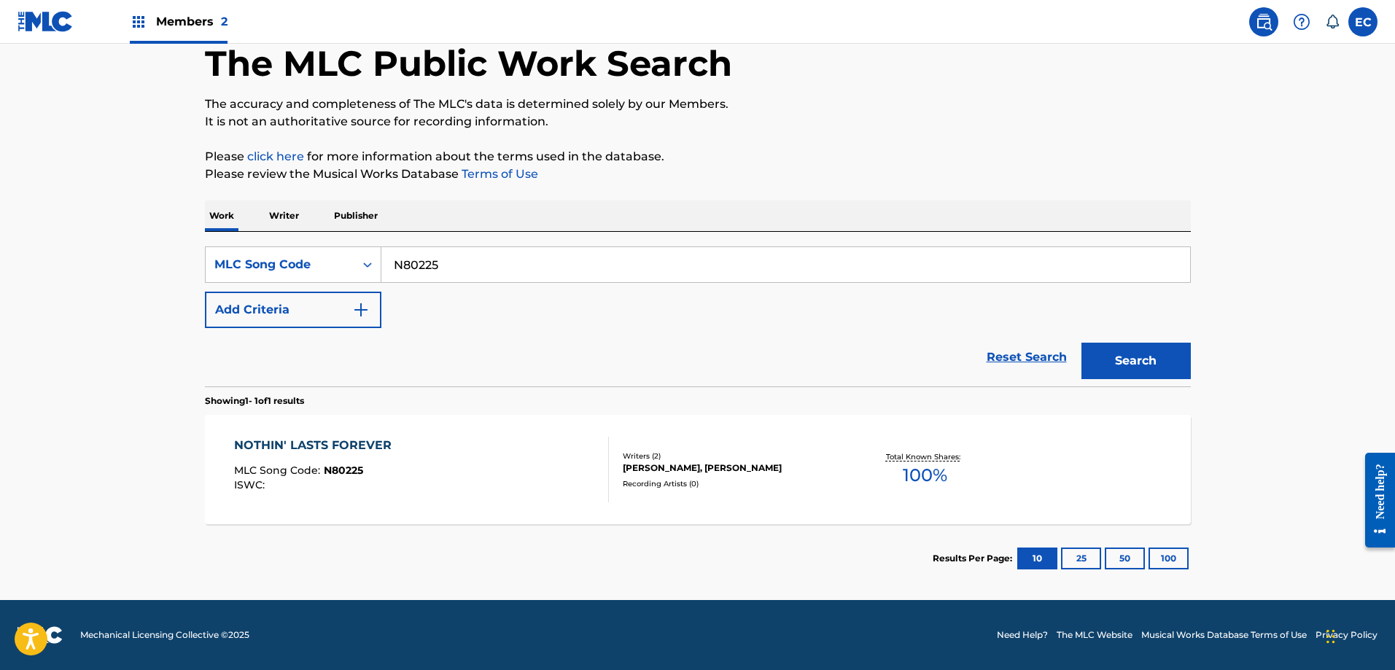
click at [363, 443] on div "NOTHIN' LASTS FOREVER" at bounding box center [316, 446] width 165 height 18
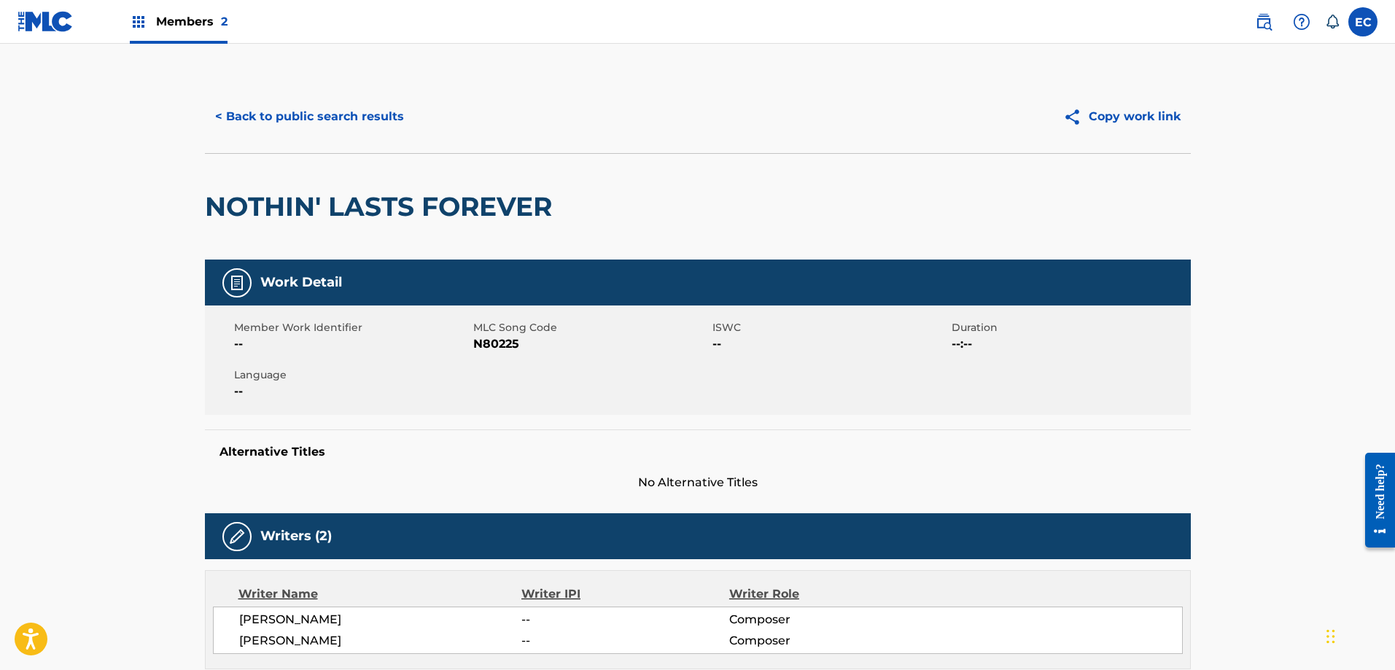
click at [258, 106] on button "< Back to public search results" at bounding box center [309, 116] width 209 height 36
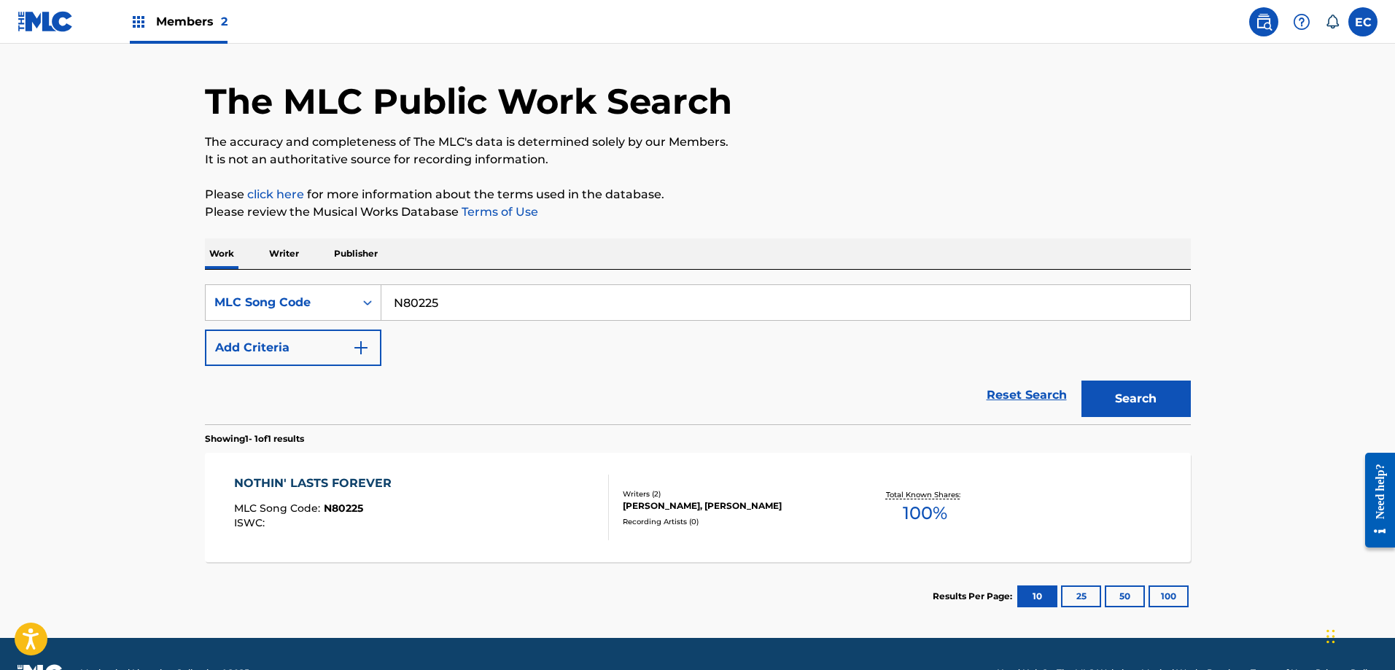
click at [396, 300] on input "N80225" at bounding box center [786, 302] width 809 height 35
paste input "R23533"
type input "R23533"
click at [1128, 395] on button "Search" at bounding box center [1136, 399] width 109 height 36
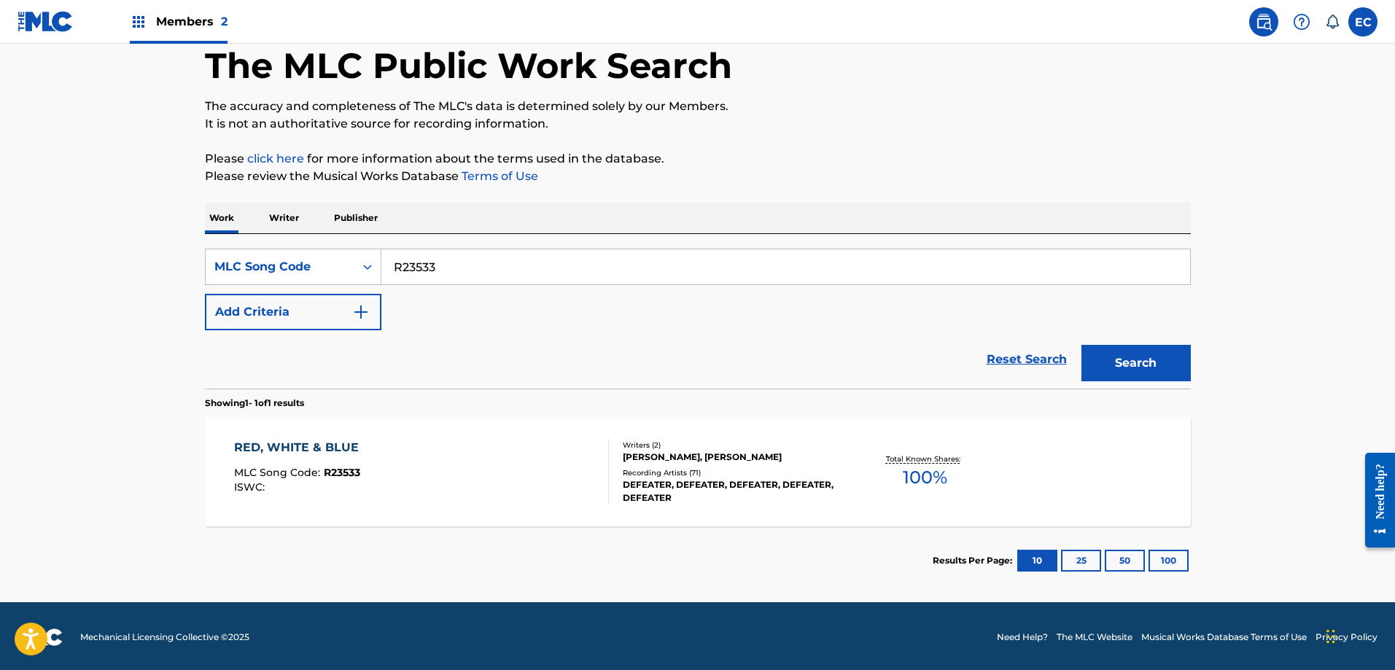
scroll to position [78, 0]
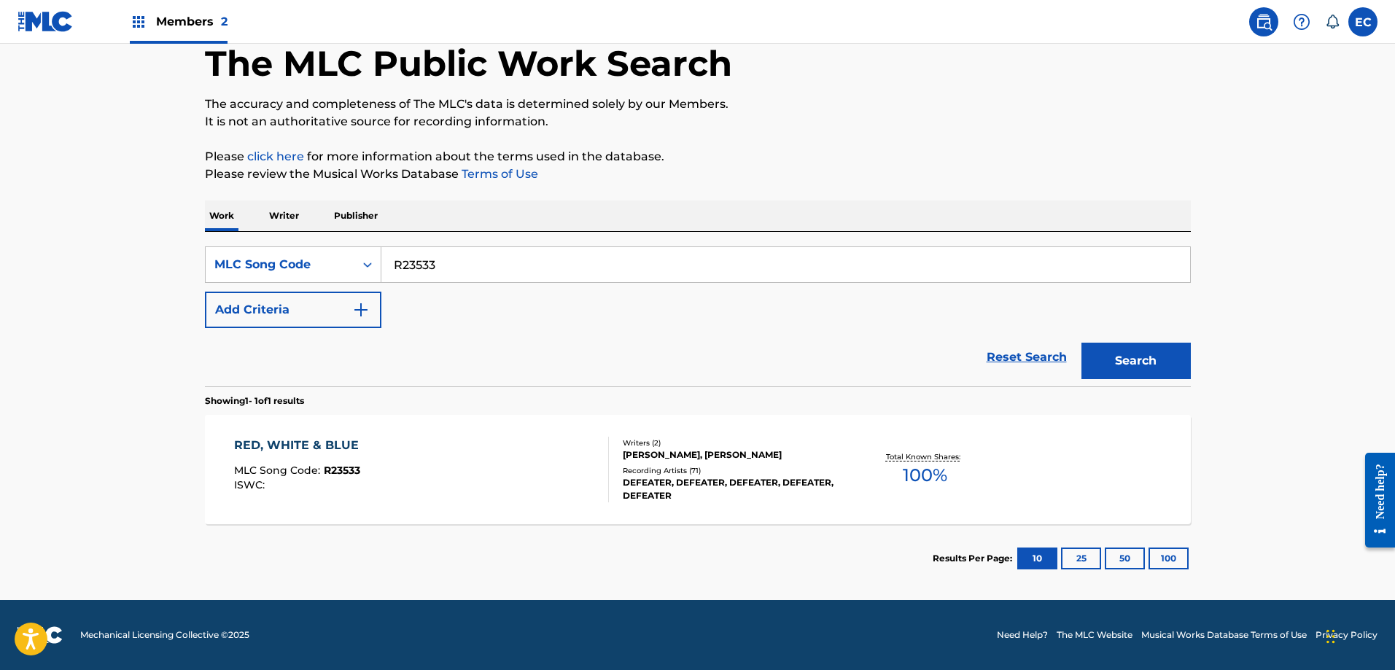
click at [335, 438] on div "RED, WHITE & BLUE" at bounding box center [300, 446] width 132 height 18
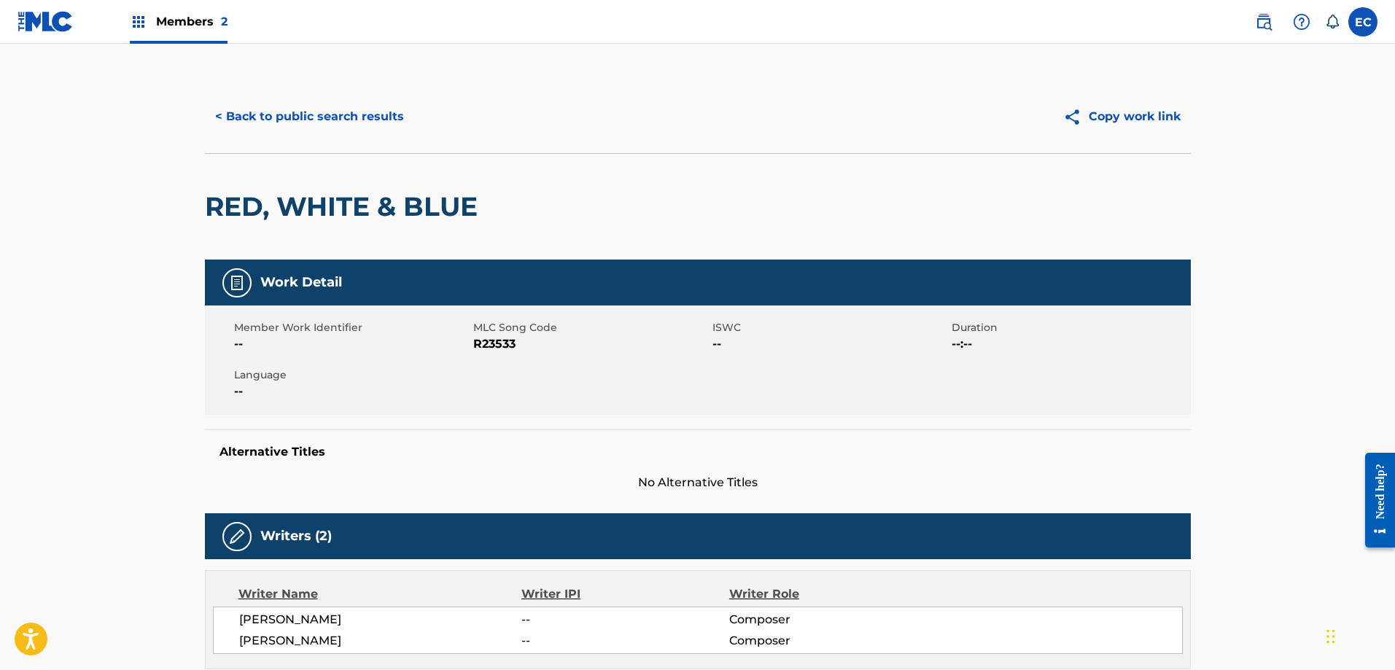
click at [372, 128] on button "< Back to public search results" at bounding box center [309, 116] width 209 height 36
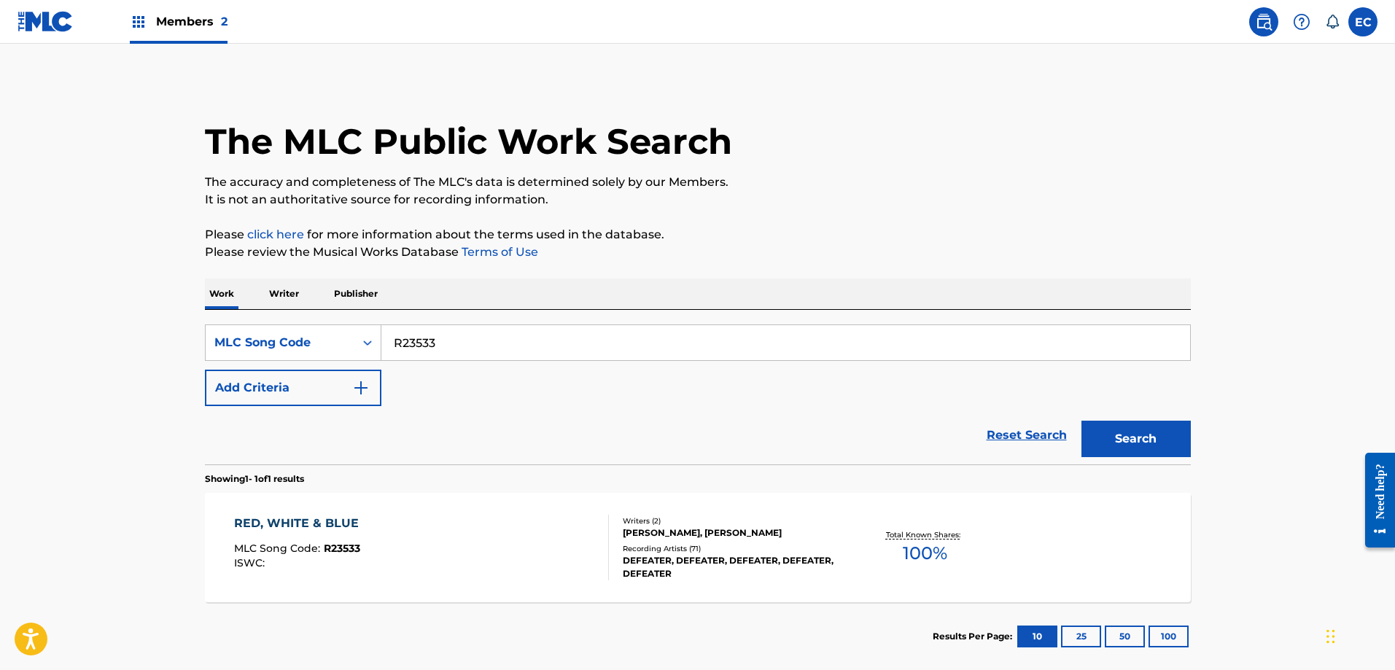
scroll to position [40, 0]
